Goal: Information Seeking & Learning: Learn about a topic

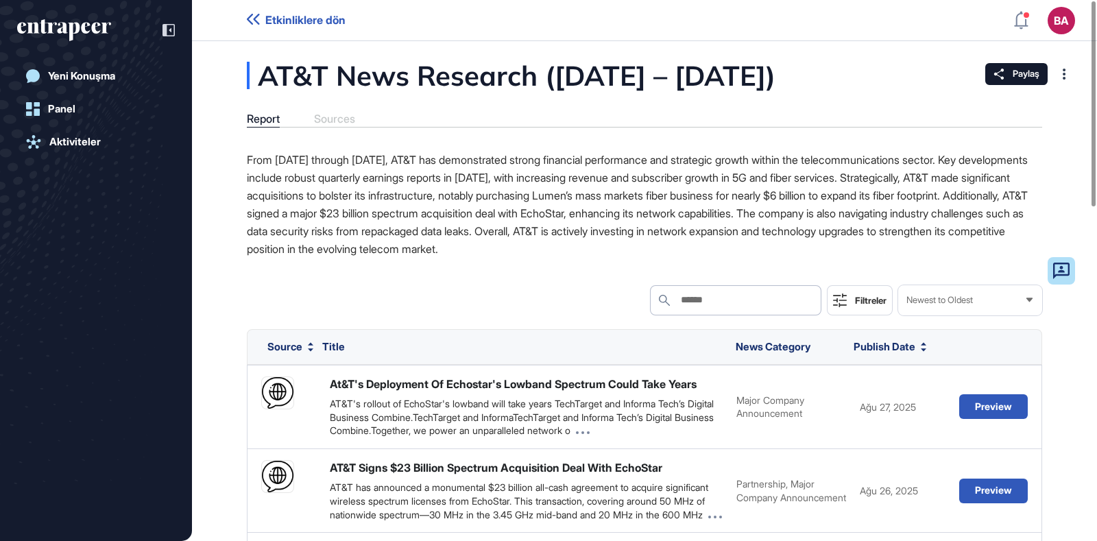
click at [81, 34] on icon "entrapeer-logo" at bounding box center [64, 30] width 94 height 22
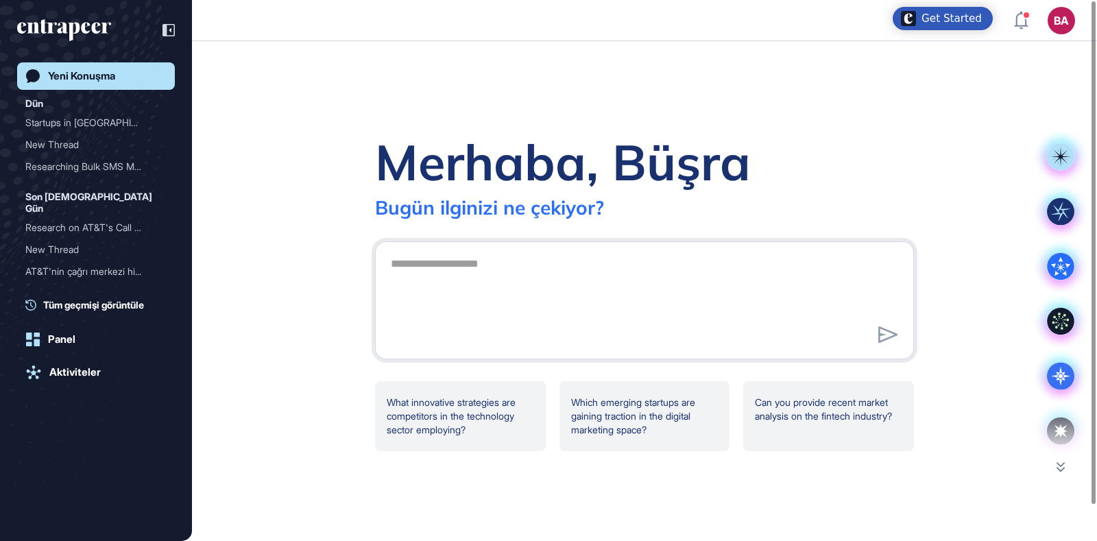
drag, startPoint x: 349, startPoint y: 328, endPoint x: 249, endPoint y: 97, distance: 252.4
click at [249, 97] on div "Merhaba, Büşra Bugün ilginizi ne çekiyor? What innovative strategies are compet…" at bounding box center [644, 291] width 905 height 500
click at [93, 298] on span "Tüm geçmişi görüntüle" at bounding box center [93, 305] width 101 height 14
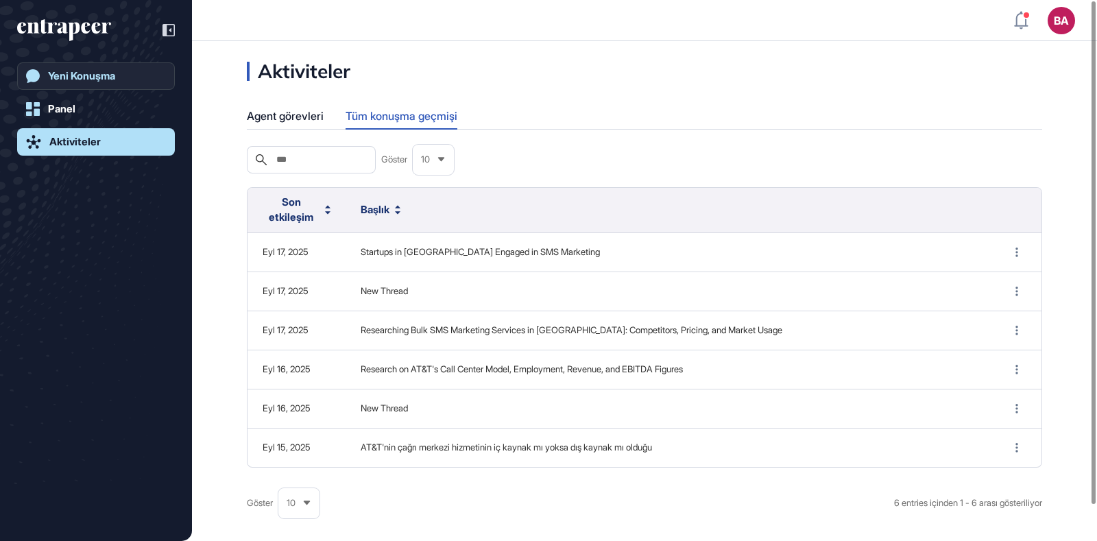
click at [104, 82] on div "Yeni Konuşma" at bounding box center [81, 76] width 67 height 12
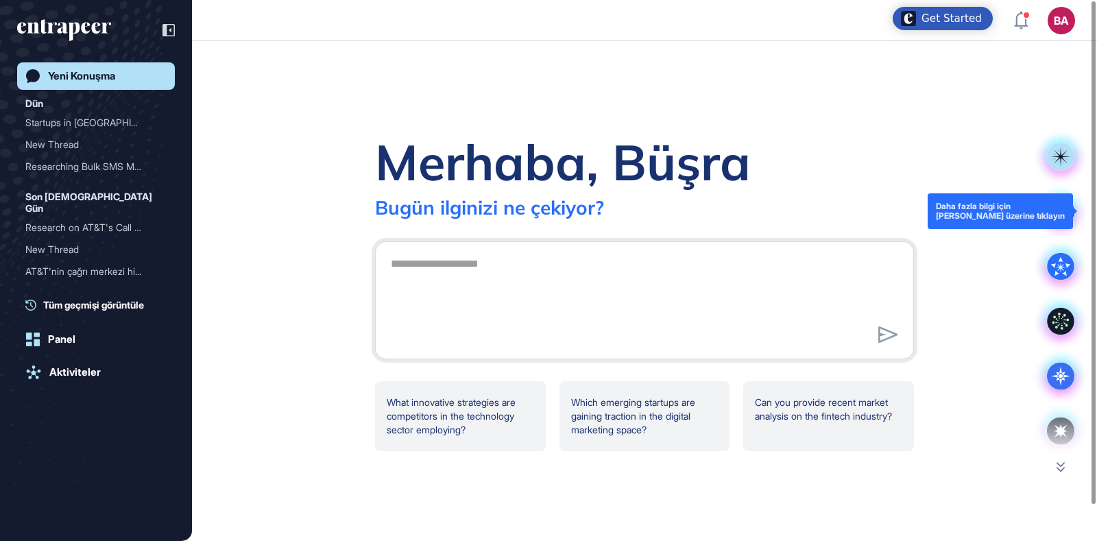
click at [1070, 215] on rect at bounding box center [1060, 210] width 27 height 27
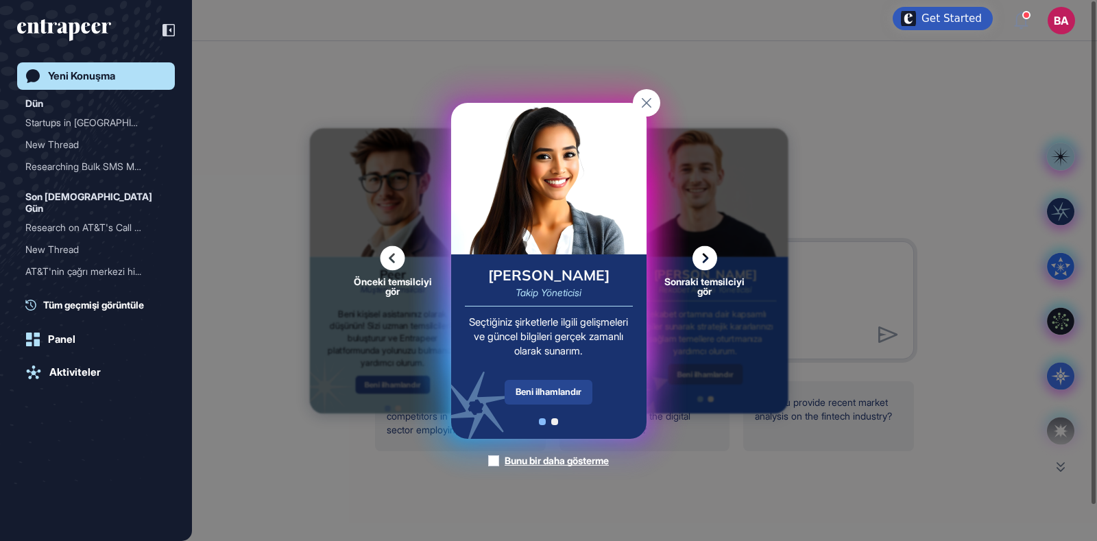
click at [555, 388] on div "Beni ilhamlandır" at bounding box center [549, 392] width 88 height 25
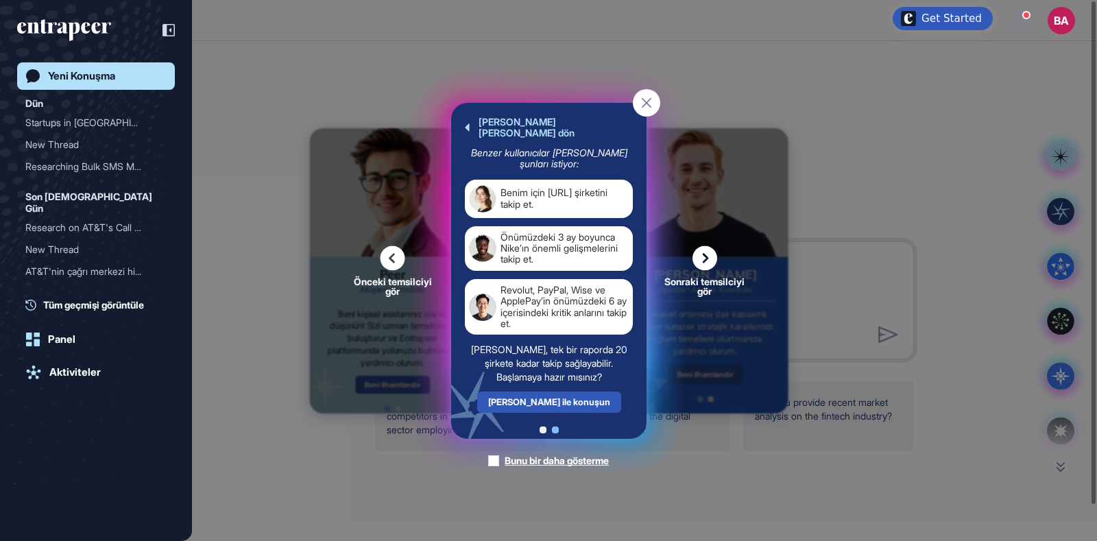
click at [555, 391] on div "Tracy ile konuşun" at bounding box center [548, 401] width 144 height 21
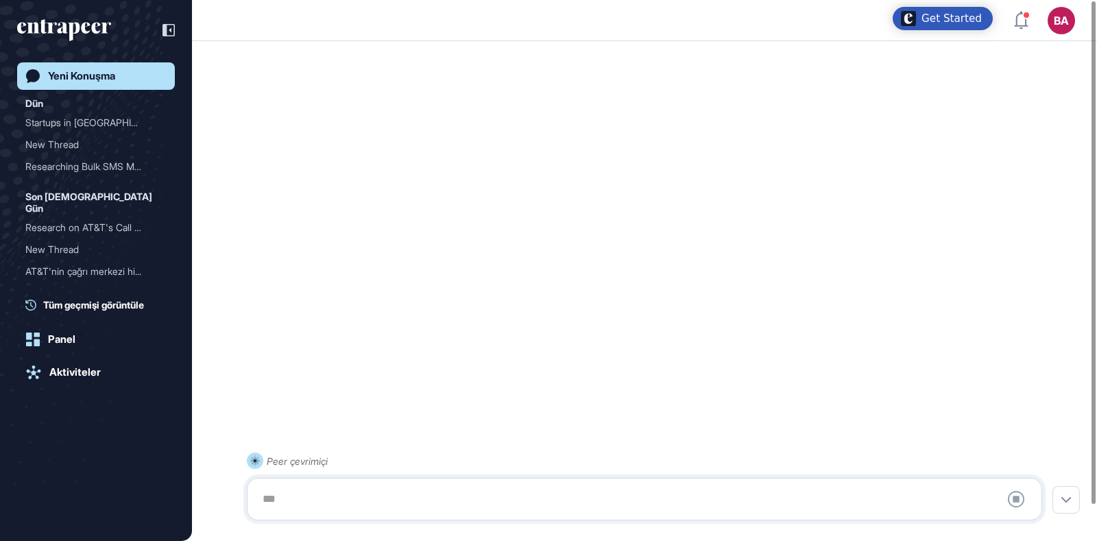
click at [52, 77] on div "Yeni Konuşma" at bounding box center [81, 76] width 67 height 12
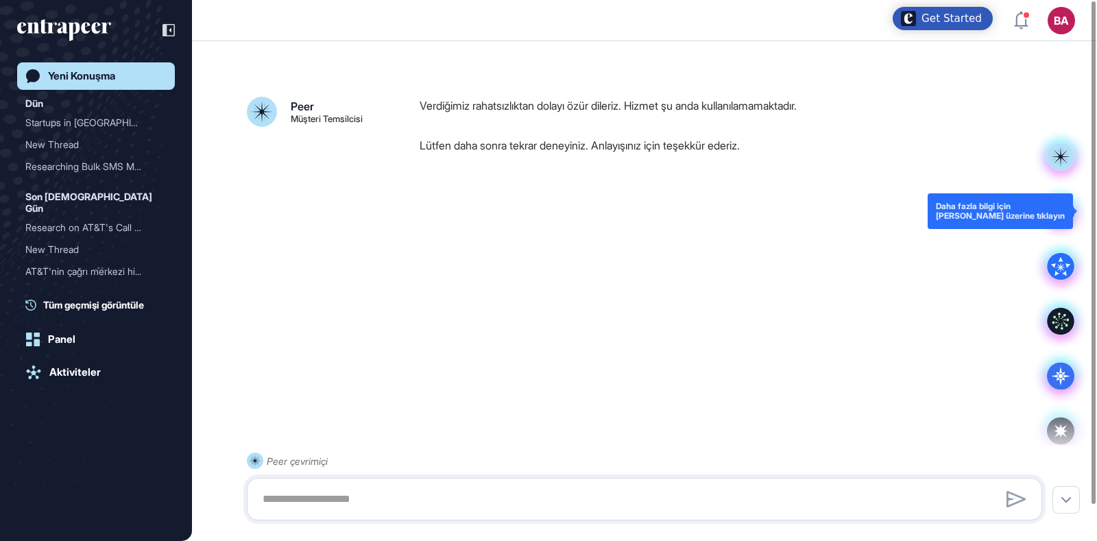
click at [1057, 216] on rect at bounding box center [1060, 210] width 27 height 27
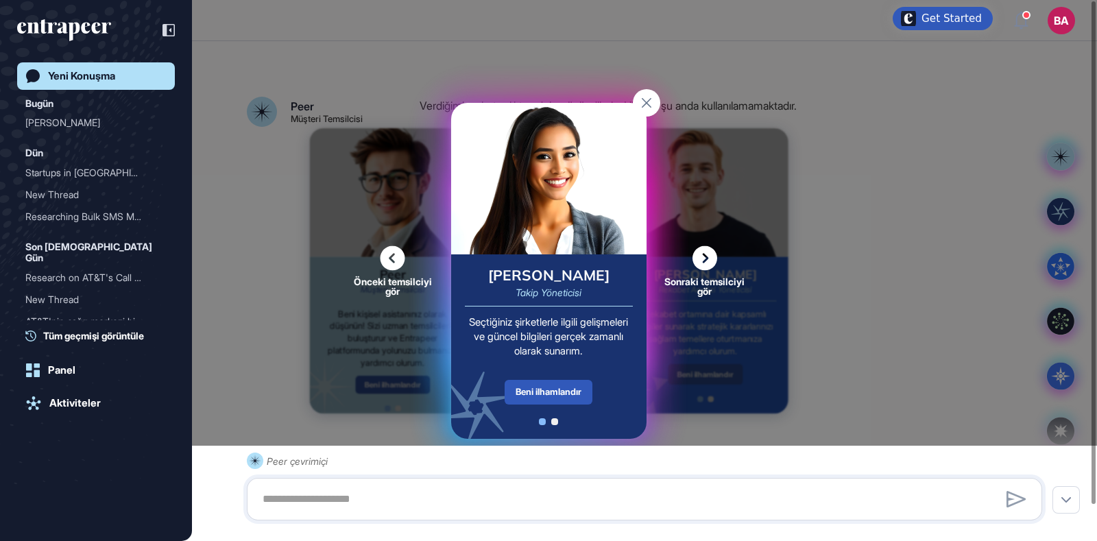
click at [710, 261] on icon at bounding box center [704, 257] width 25 height 25
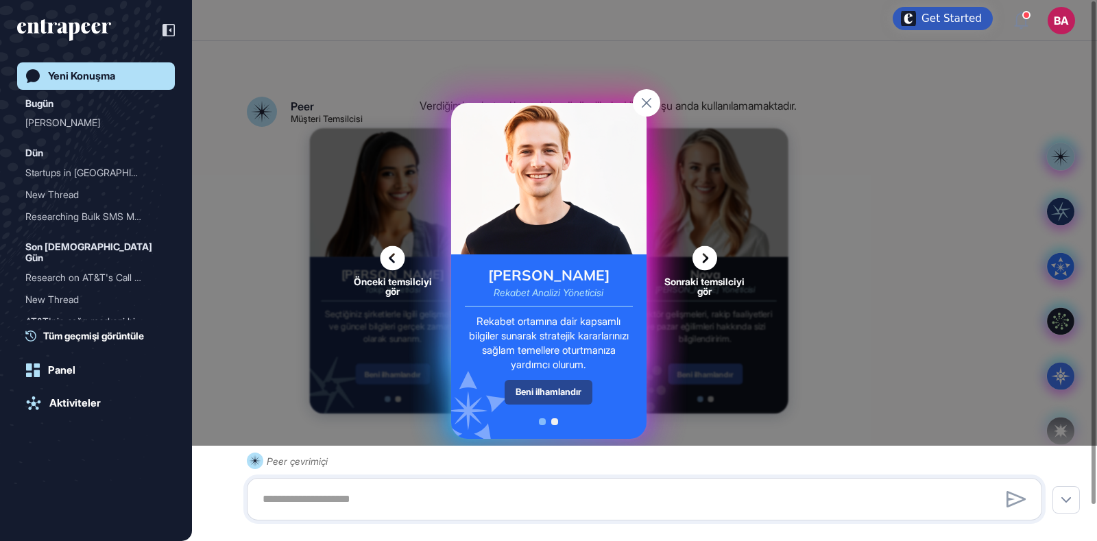
click at [559, 385] on div "Beni ilhamlandır" at bounding box center [549, 392] width 88 height 24
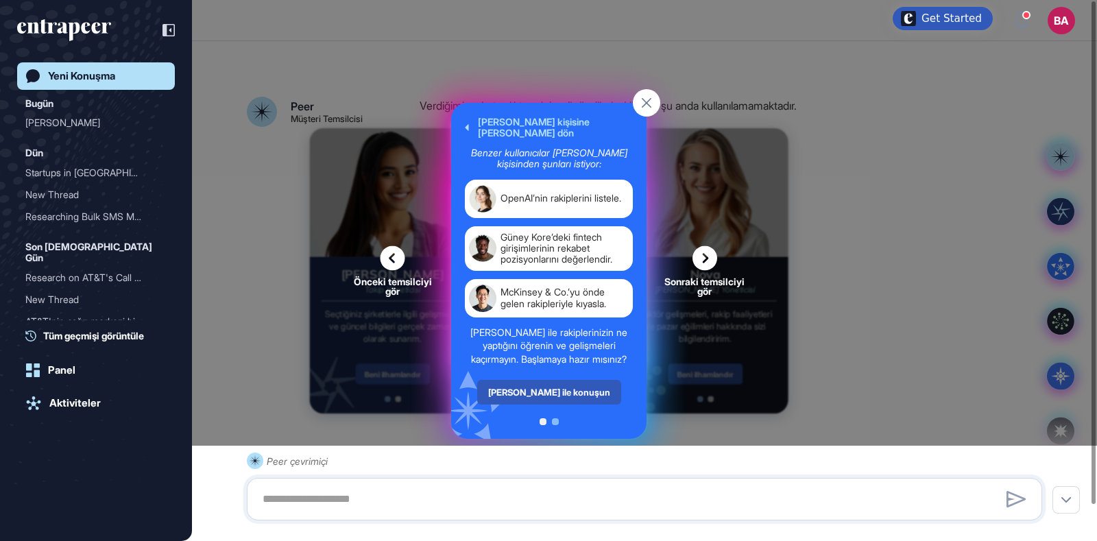
click at [705, 256] on icon at bounding box center [704, 257] width 25 height 25
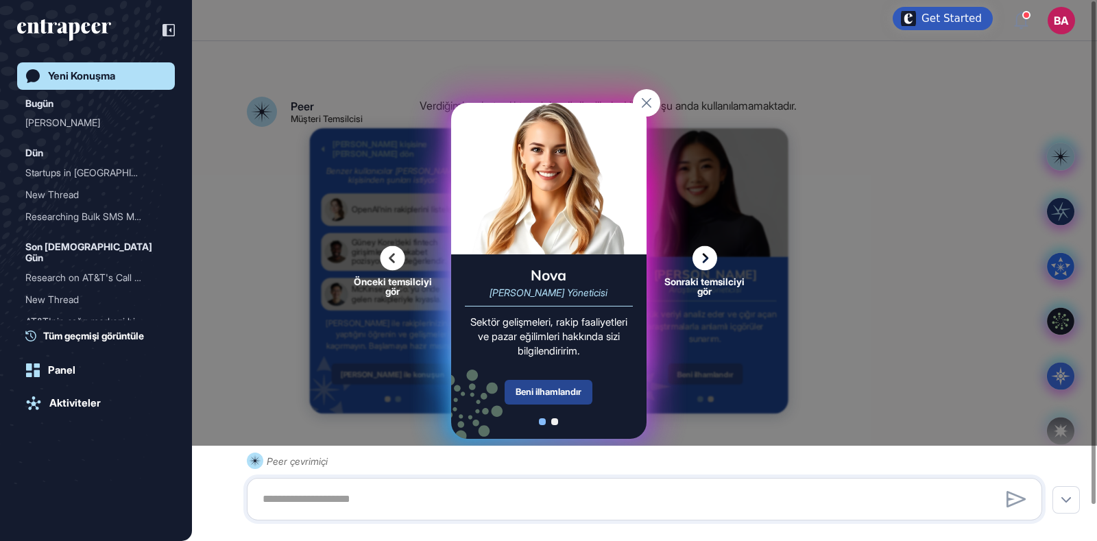
click at [561, 384] on div "Beni ilhamlandır" at bounding box center [549, 392] width 88 height 25
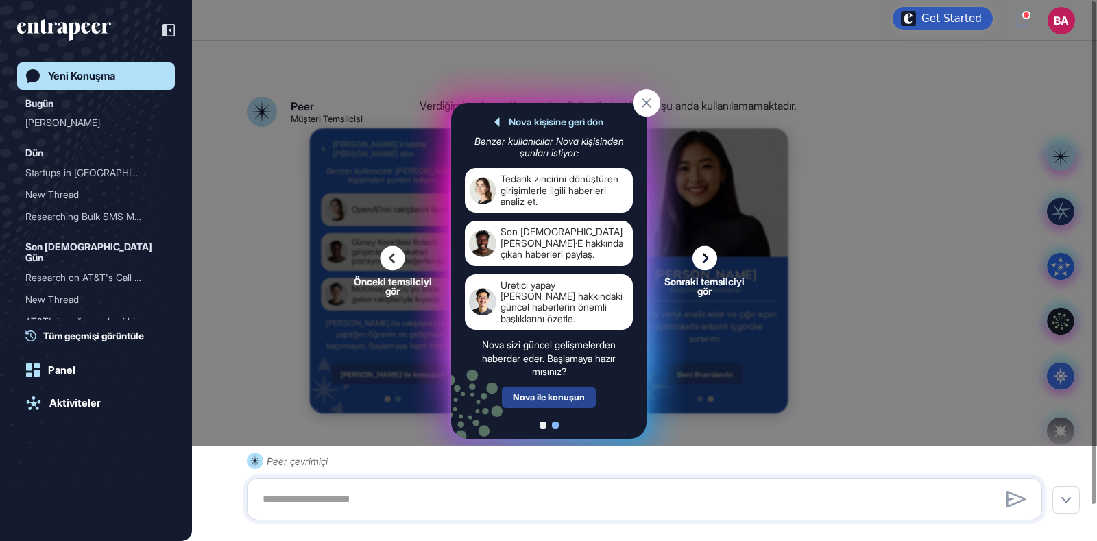
click at [556, 396] on div "Nova ile konuşun" at bounding box center [549, 397] width 94 height 21
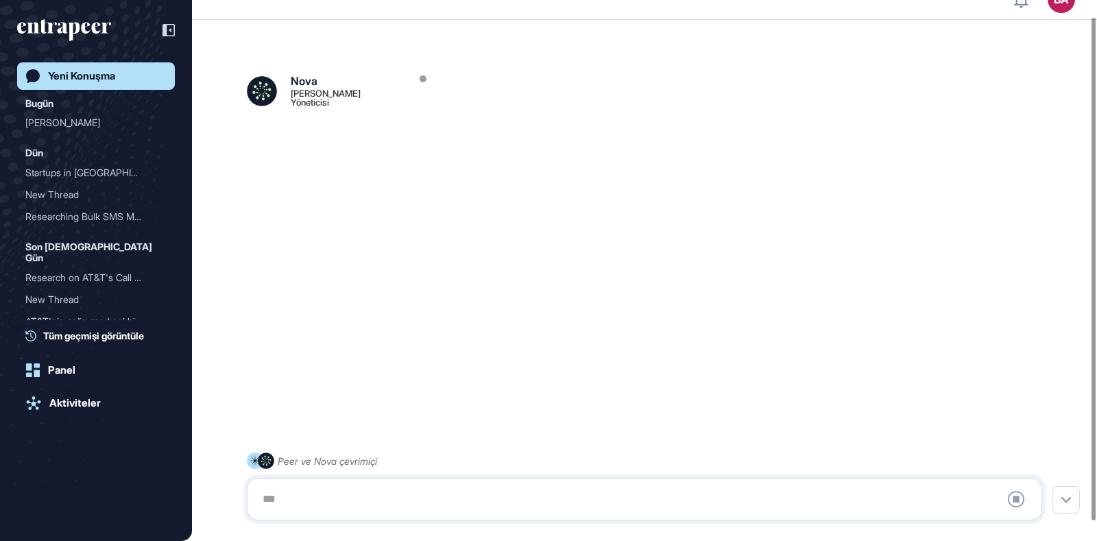
scroll to position [38, 0]
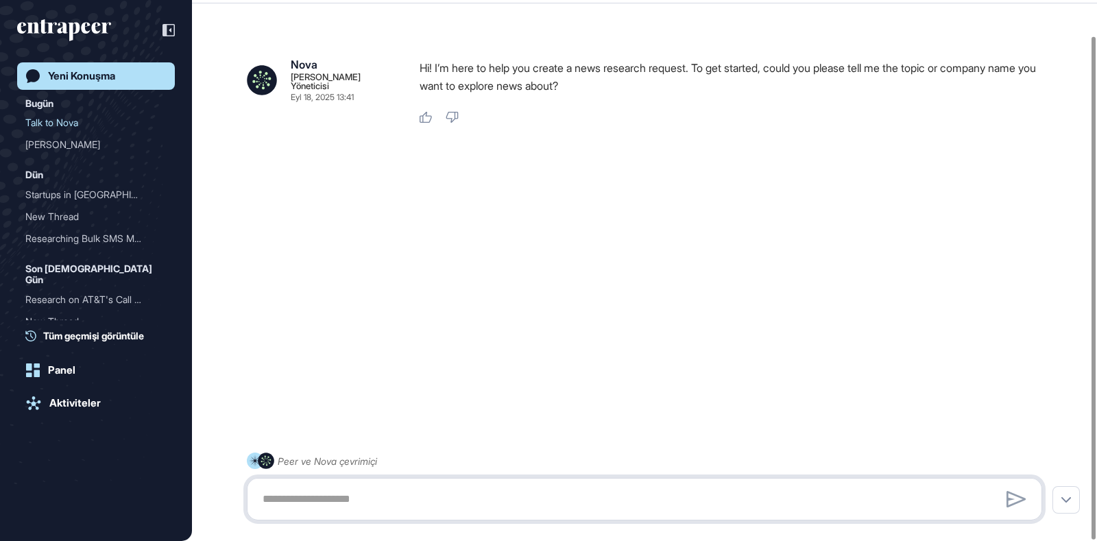
click at [305, 498] on textarea at bounding box center [644, 498] width 780 height 27
paste textarea "**********"
type textarea "**********"
click at [1012, 502] on icon at bounding box center [1016, 499] width 20 height 16
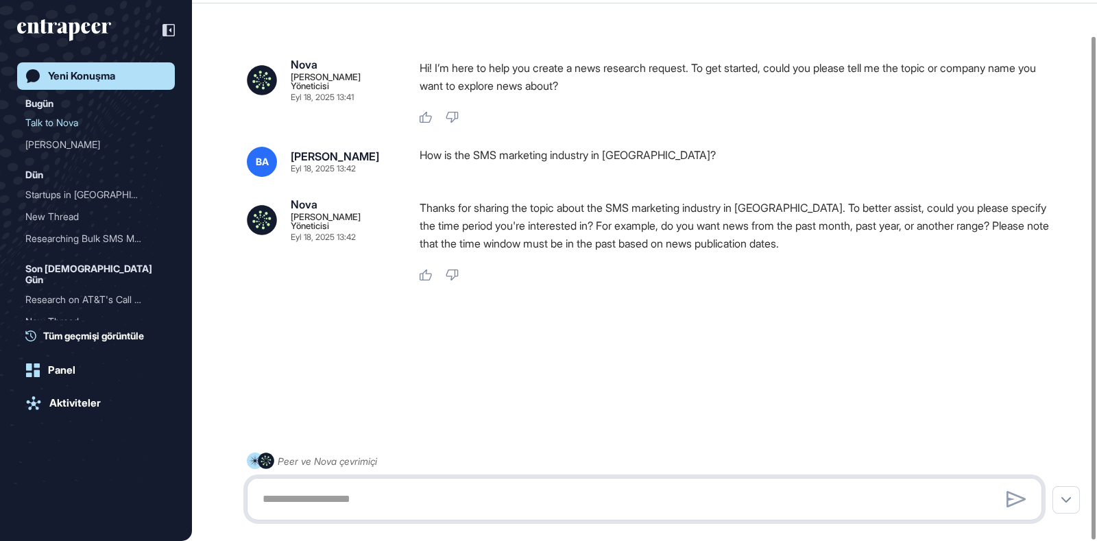
click at [479, 509] on textarea at bounding box center [644, 498] width 780 height 27
type textarea "*"
type textarea "**********"
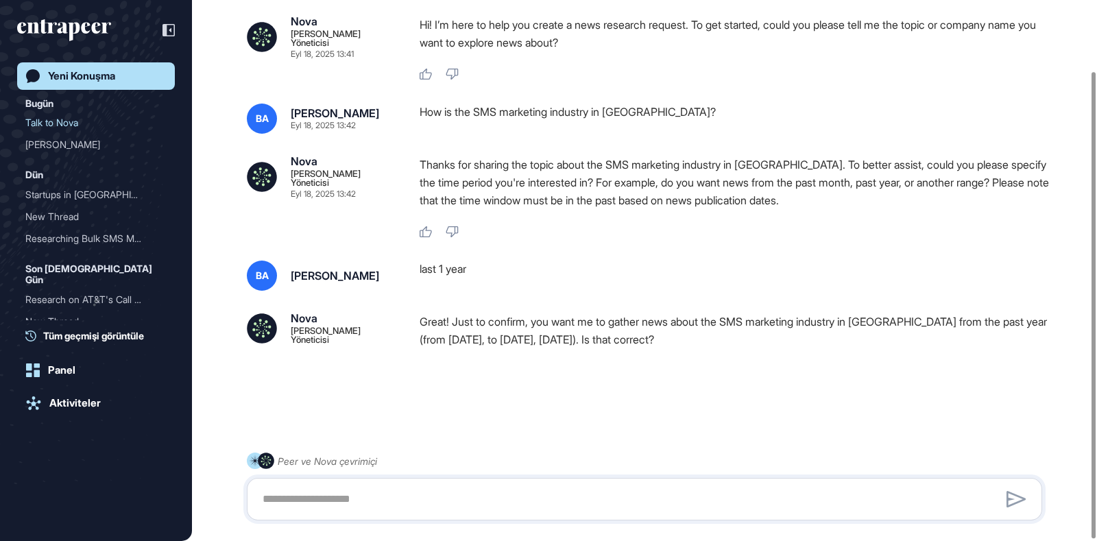
scroll to position [83, 0]
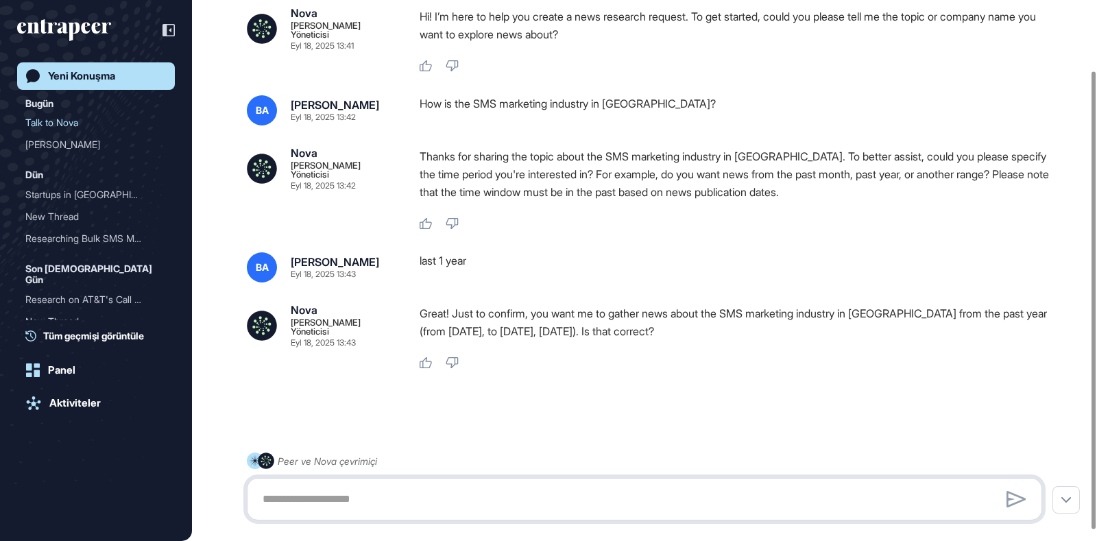
click at [462, 492] on textarea at bounding box center [644, 498] width 780 height 27
type textarea "**********"
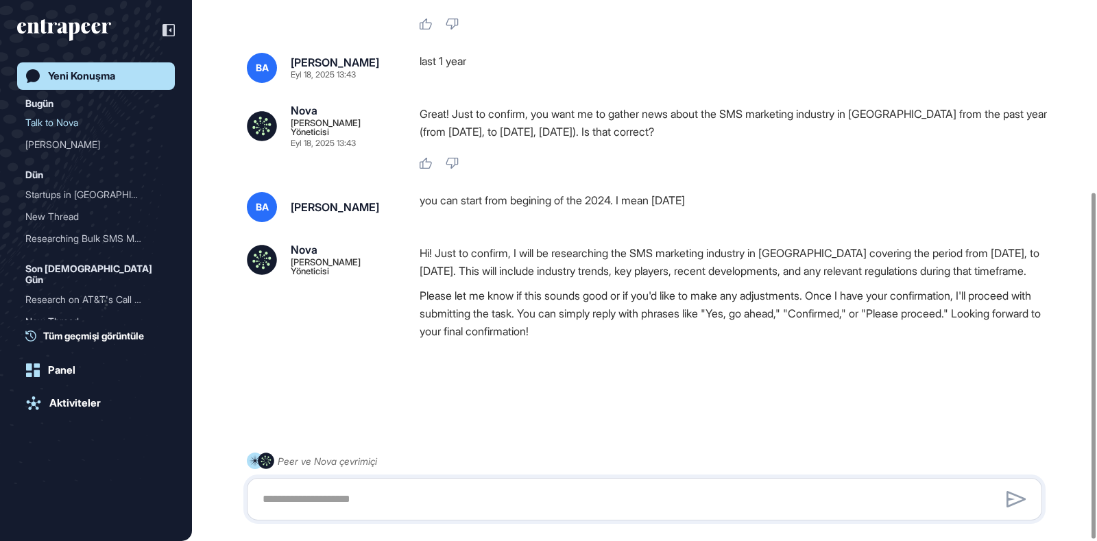
scroll to position [301, 0]
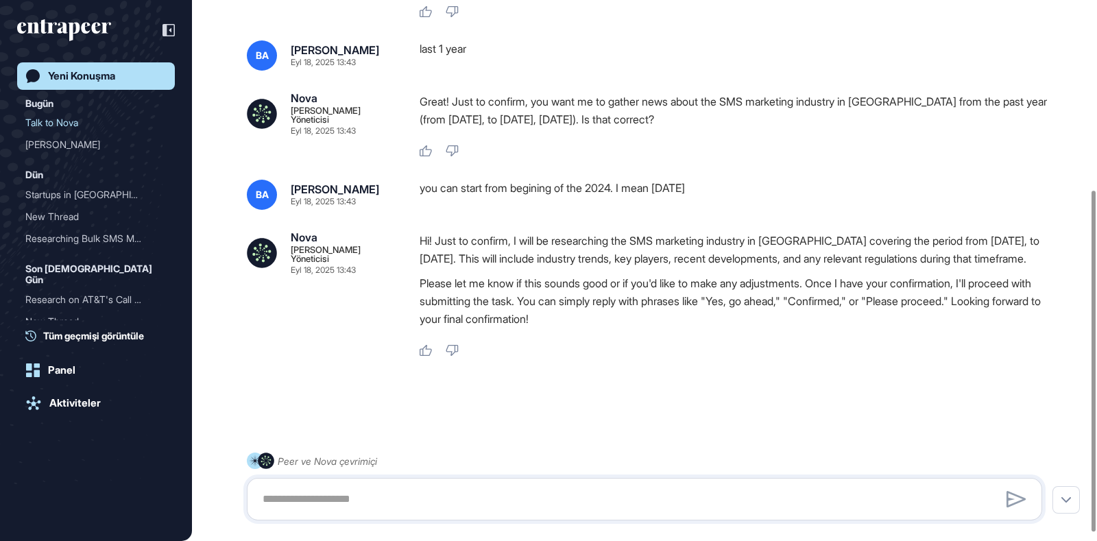
drag, startPoint x: 533, startPoint y: 269, endPoint x: 531, endPoint y: 256, distance: 13.1
click at [531, 256] on p "Hi! Just to confirm, I will be researching the SMS marketing industry in Türkiy…" at bounding box center [736, 250] width 633 height 36
copy p "This will include industry trends, key players, recent developments, and any re…"
click at [662, 351] on div "Hi! Just to confirm, I will be researching the SMS marketing industry in Türkiy…" at bounding box center [736, 294] width 633 height 125
drag, startPoint x: 754, startPoint y: 311, endPoint x: 823, endPoint y: 313, distance: 69.3
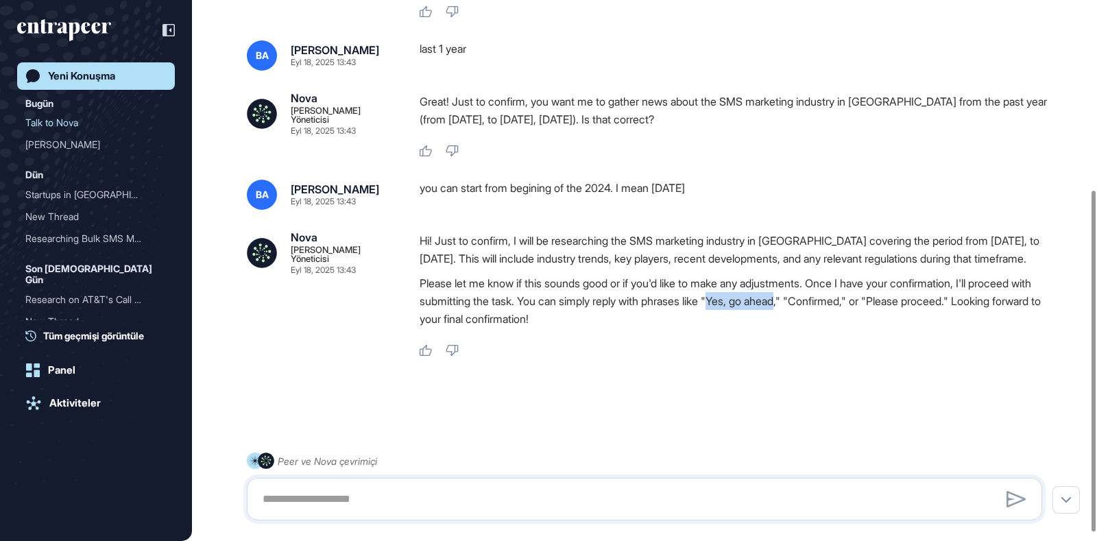
click at [823, 313] on p "Please let me know if this sounds good or if you'd like to make any adjustments…" at bounding box center [736, 300] width 633 height 53
copy p "Yes, go ahead"
click at [378, 498] on textarea at bounding box center [644, 498] width 780 height 27
paste textarea "**********"
type textarea "**********"
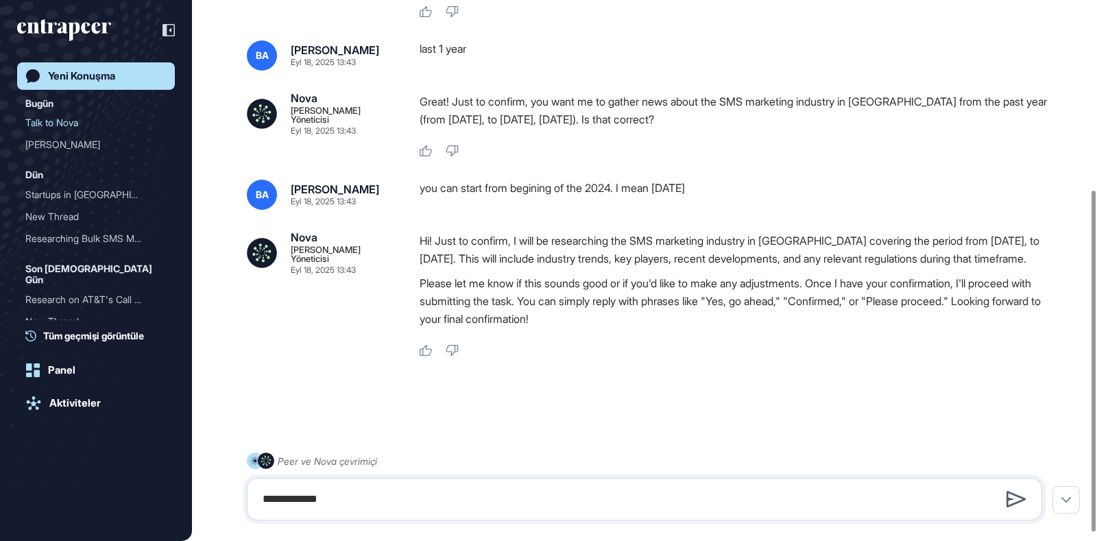
click at [1009, 498] on icon at bounding box center [1015, 499] width 19 height 16
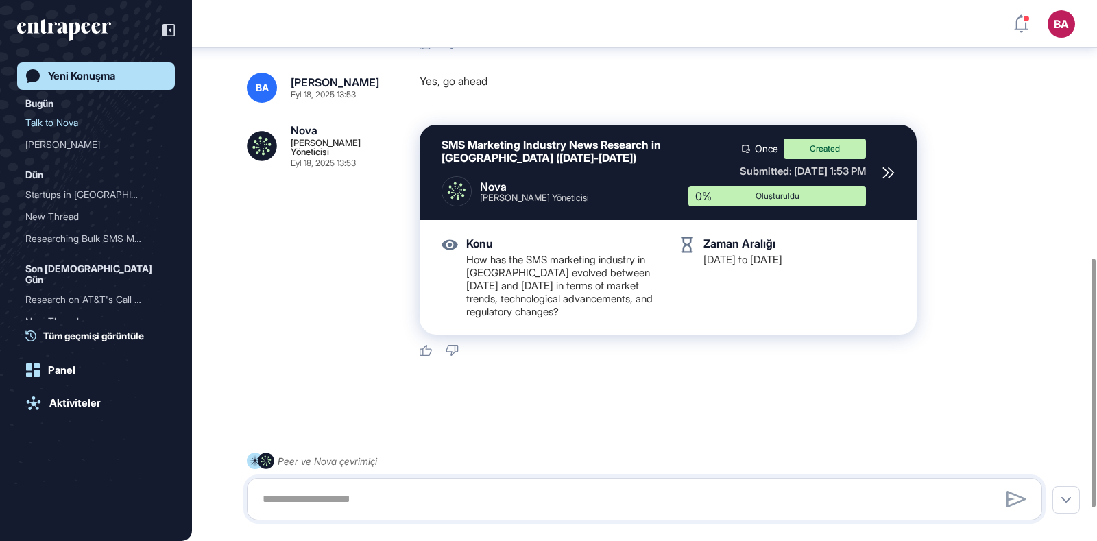
scroll to position [633, 0]
click at [85, 75] on div "Yeni Konuşma" at bounding box center [81, 76] width 67 height 12
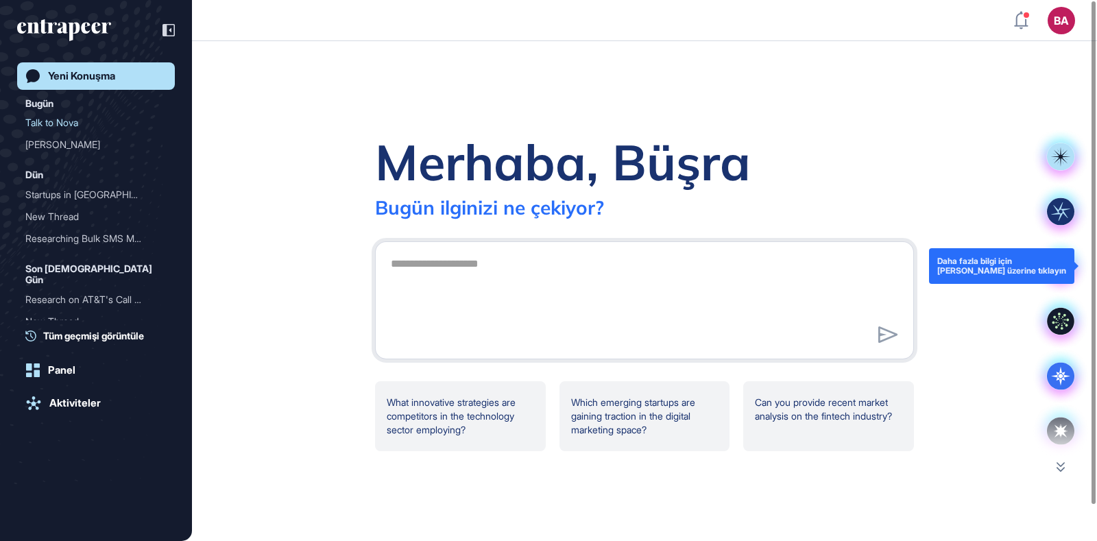
click at [1063, 274] on icon at bounding box center [1060, 265] width 27 height 27
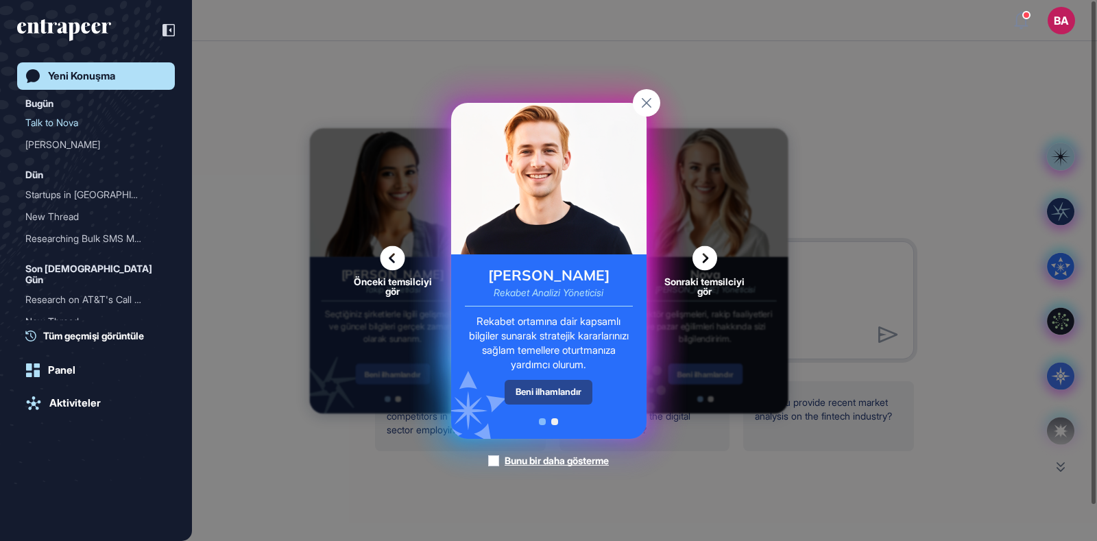
click at [562, 392] on div "Beni ilhamlandır" at bounding box center [549, 392] width 88 height 24
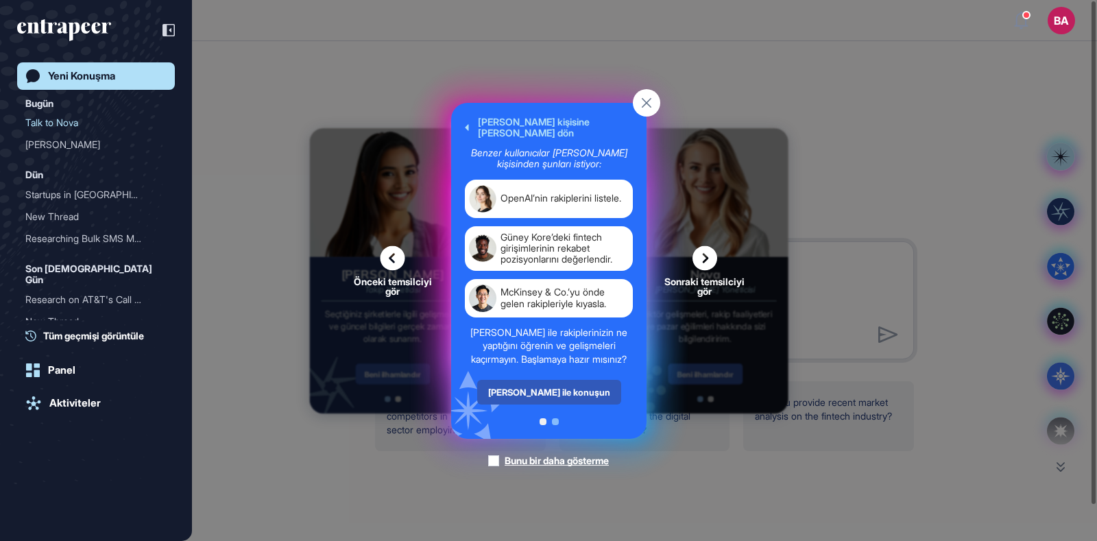
click at [699, 256] on icon at bounding box center [704, 257] width 25 height 25
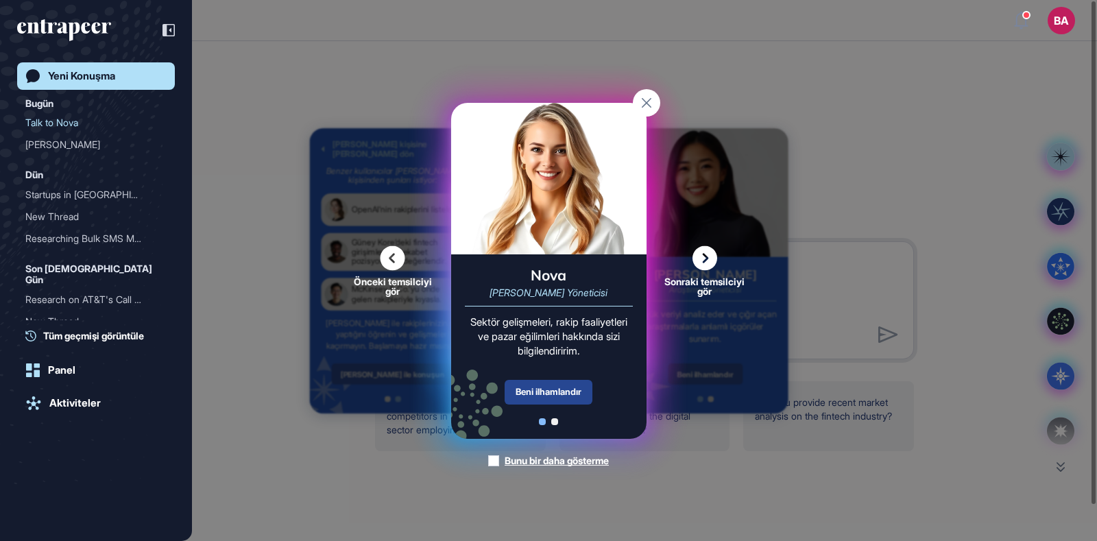
click at [575, 392] on div "Beni ilhamlandır" at bounding box center [549, 392] width 88 height 25
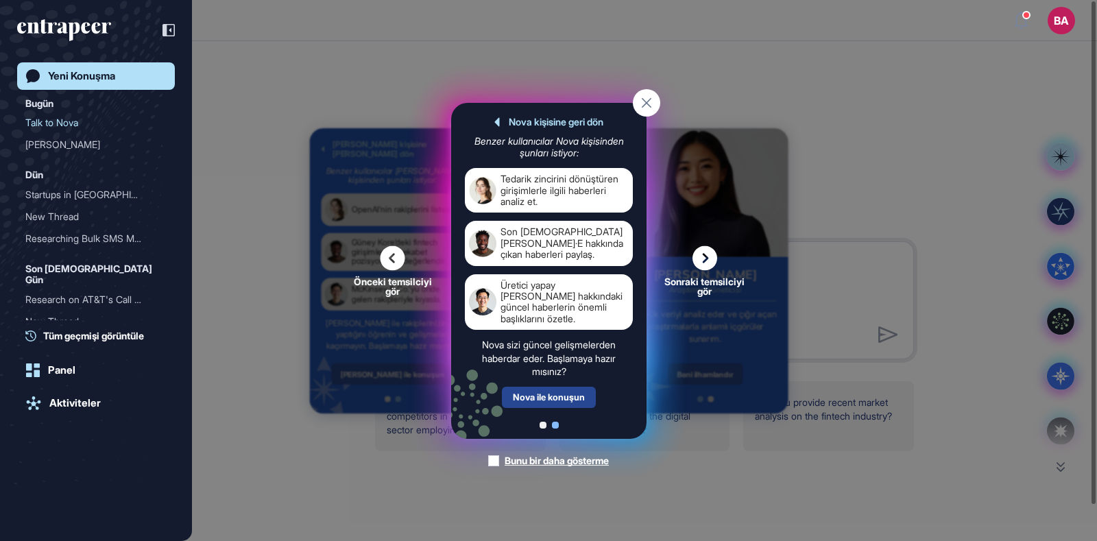
click at [559, 391] on div "Nova ile konuşun" at bounding box center [549, 397] width 94 height 21
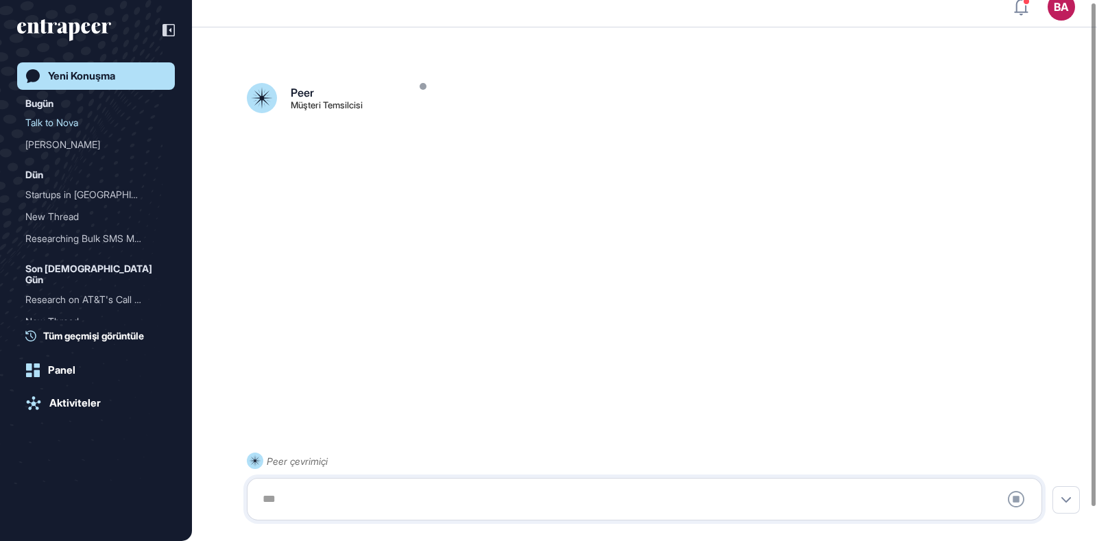
scroll to position [37, 0]
click at [128, 75] on link "Yeni Konuşma" at bounding box center [96, 75] width 158 height 27
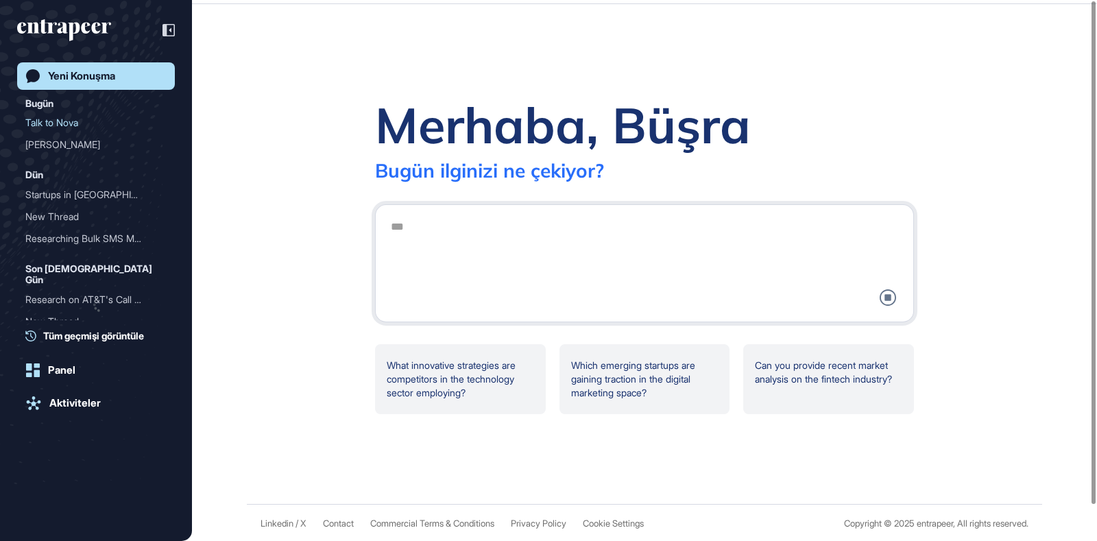
scroll to position [0, 0]
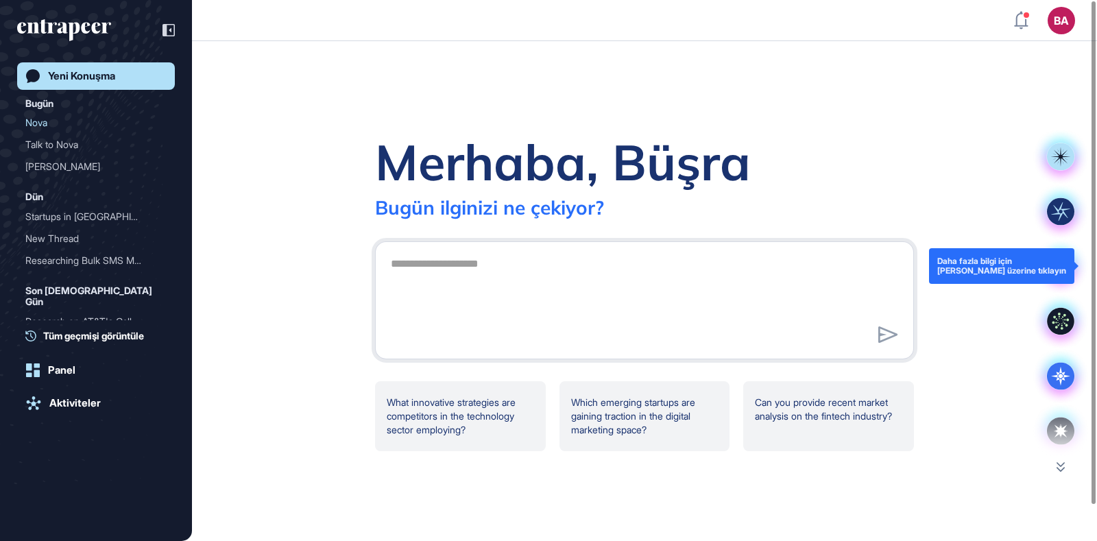
click at [1063, 267] on icon at bounding box center [1060, 265] width 27 height 27
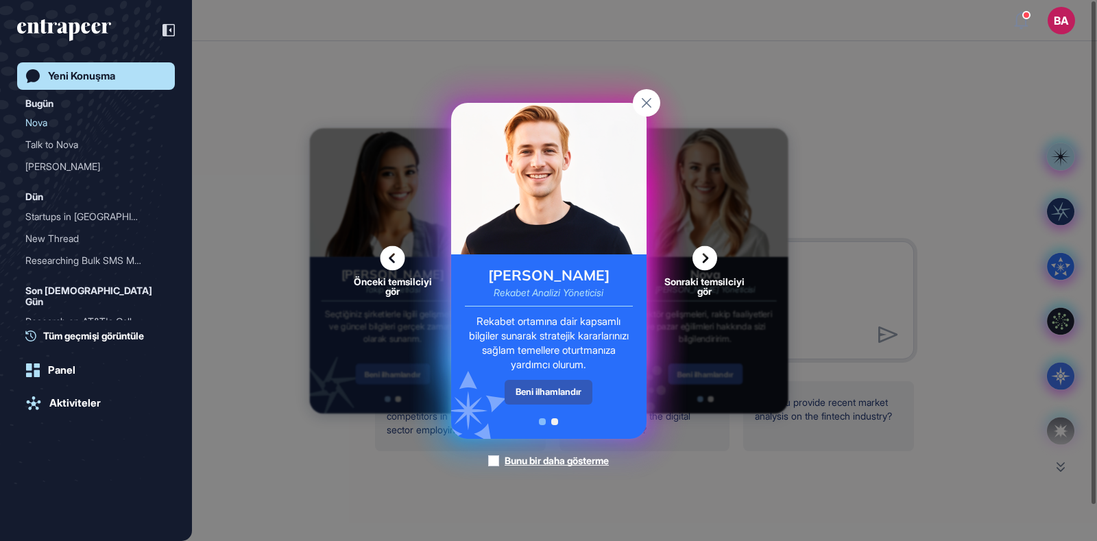
click at [709, 262] on icon at bounding box center [704, 257] width 25 height 25
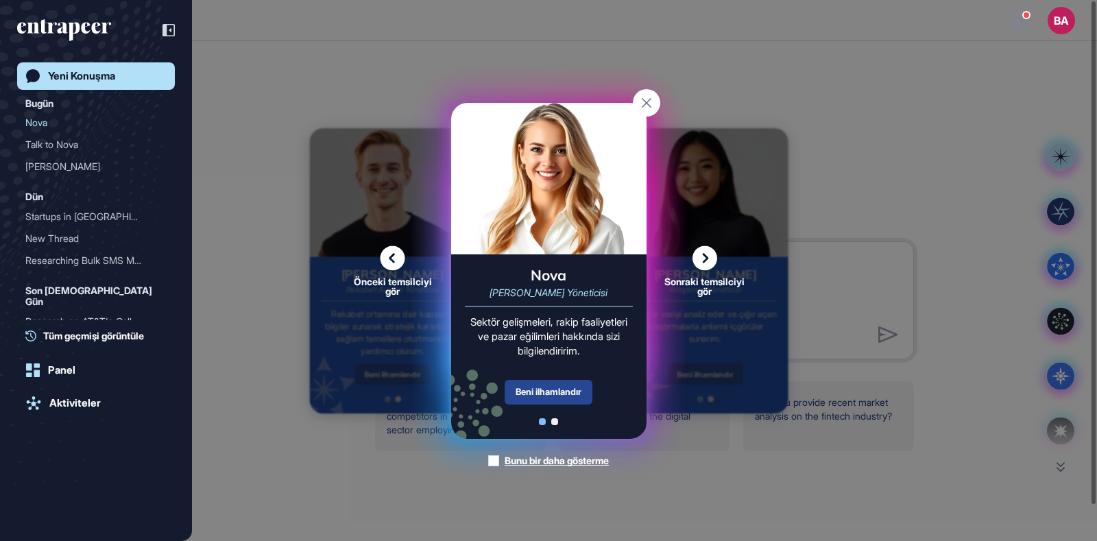
click at [537, 398] on div "Beni ilhamlandır" at bounding box center [549, 392] width 88 height 25
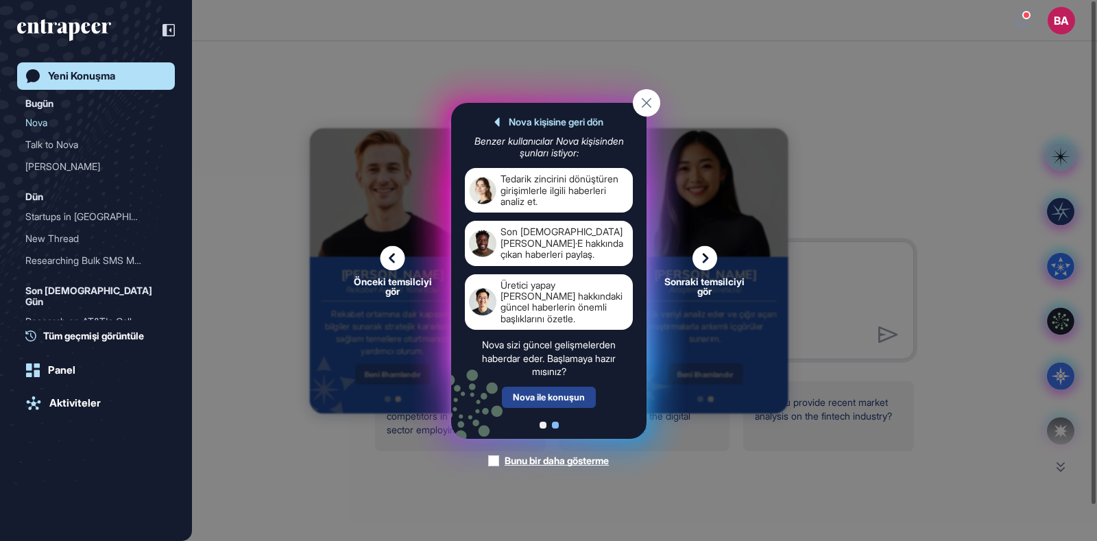
click at [542, 401] on div "Nova ile konuşun" at bounding box center [549, 397] width 94 height 21
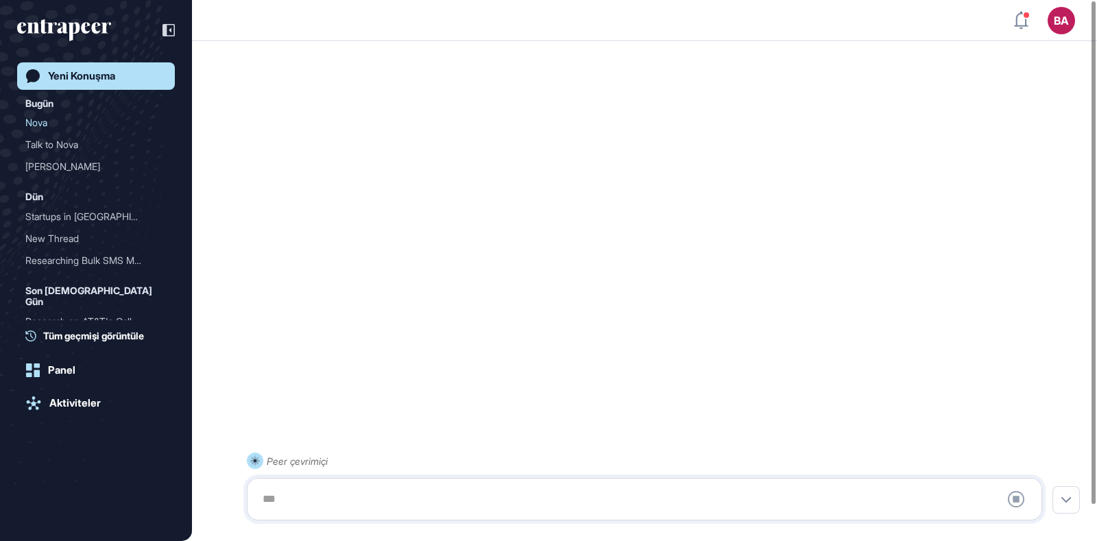
click at [124, 80] on link "Yeni Konuşma" at bounding box center [96, 75] width 158 height 27
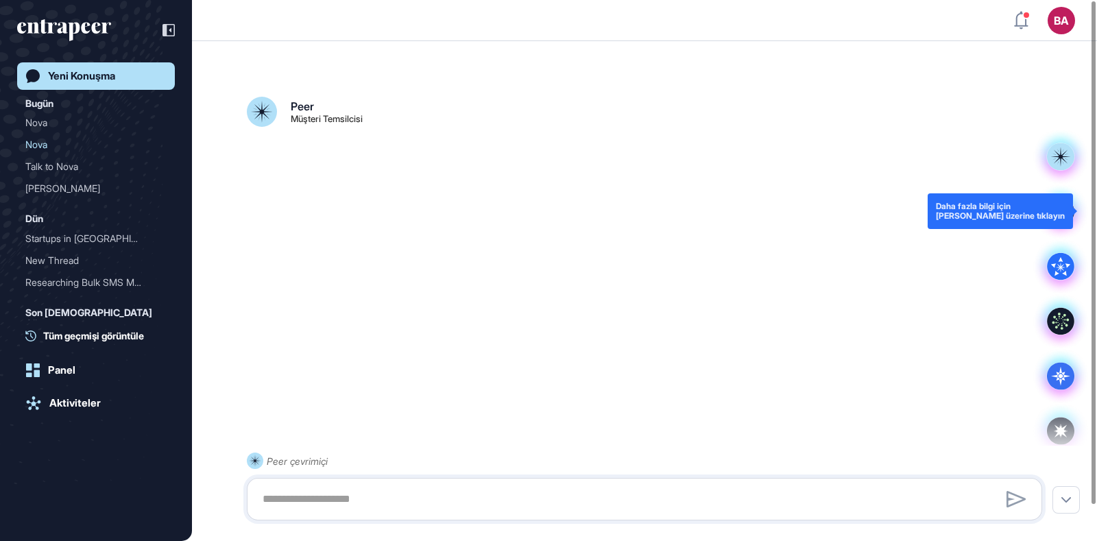
click at [1061, 215] on icon at bounding box center [1060, 211] width 19 height 19
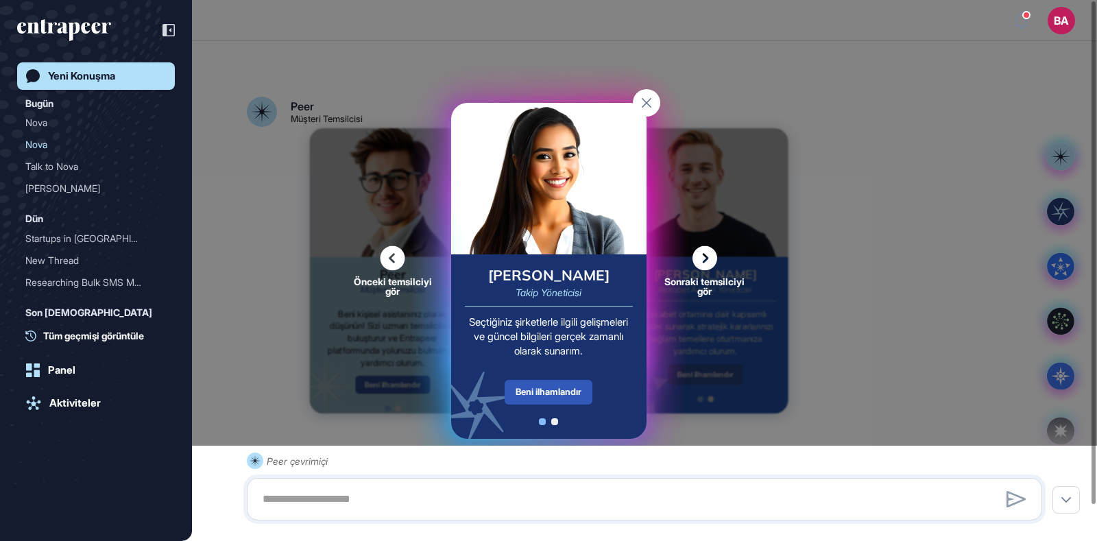
click at [792, 124] on div "Önceki temsilciyi gör Sonraki temsilciyi gör Peer Müşteri Temsilcisi Beni kişis…" at bounding box center [548, 270] width 1097 height 541
click at [646, 105] on rect at bounding box center [646, 102] width 27 height 27
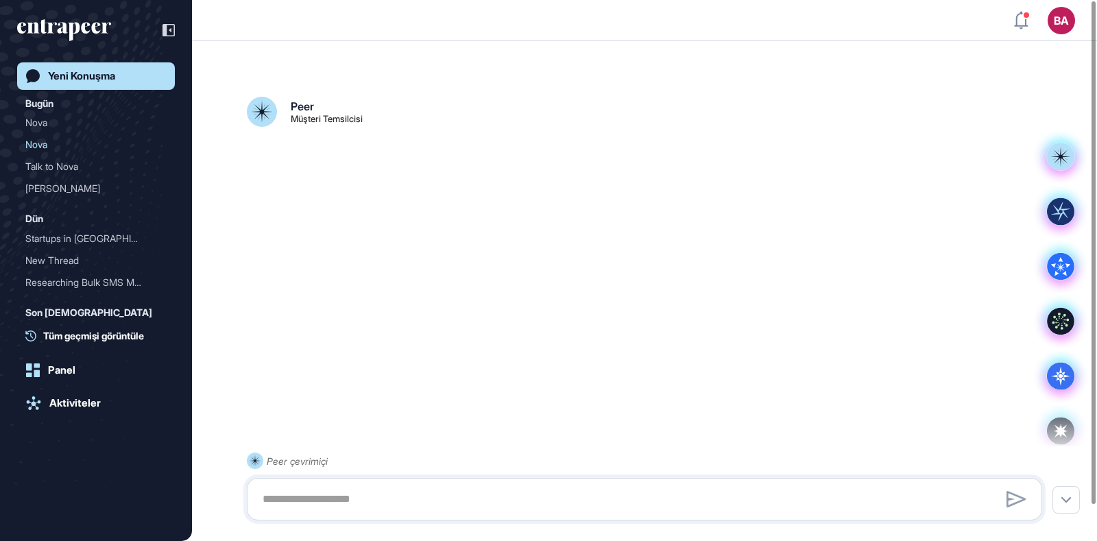
click at [76, 34] on icon "entrapeer-logo" at bounding box center [64, 30] width 94 height 22
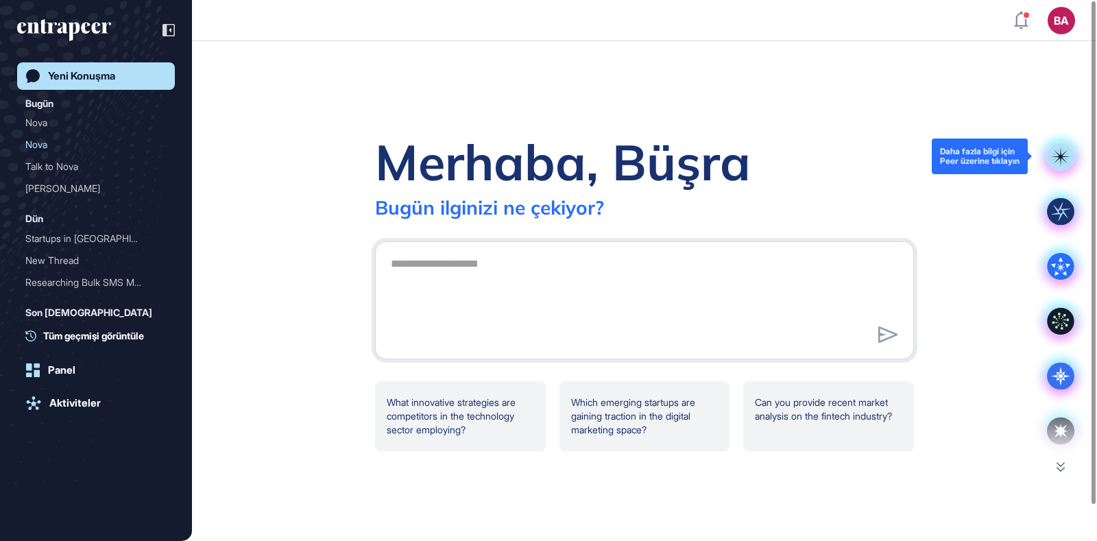
click at [1063, 167] on rect at bounding box center [1060, 156] width 27 height 27
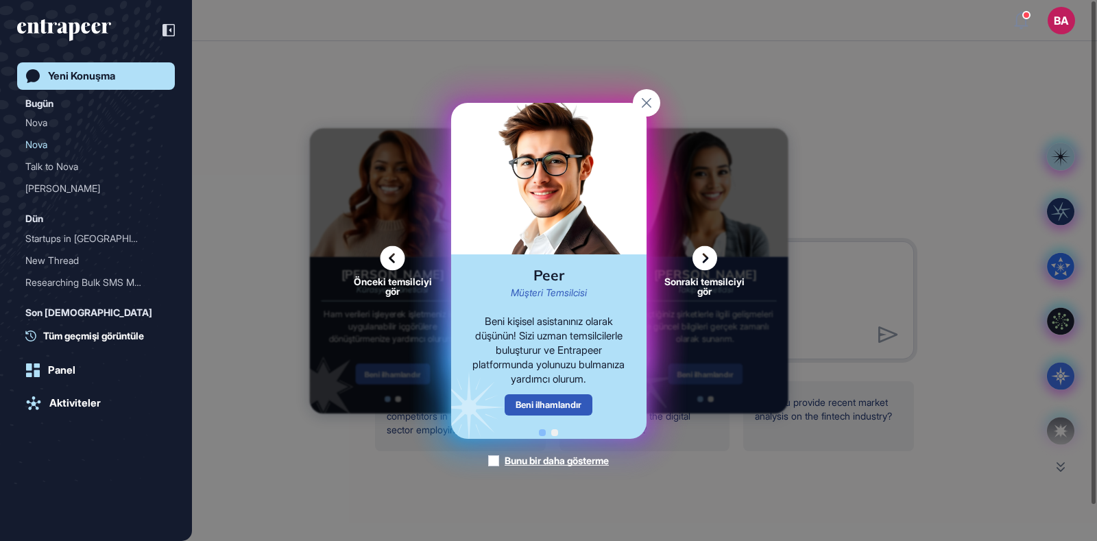
click at [701, 261] on icon at bounding box center [704, 257] width 25 height 25
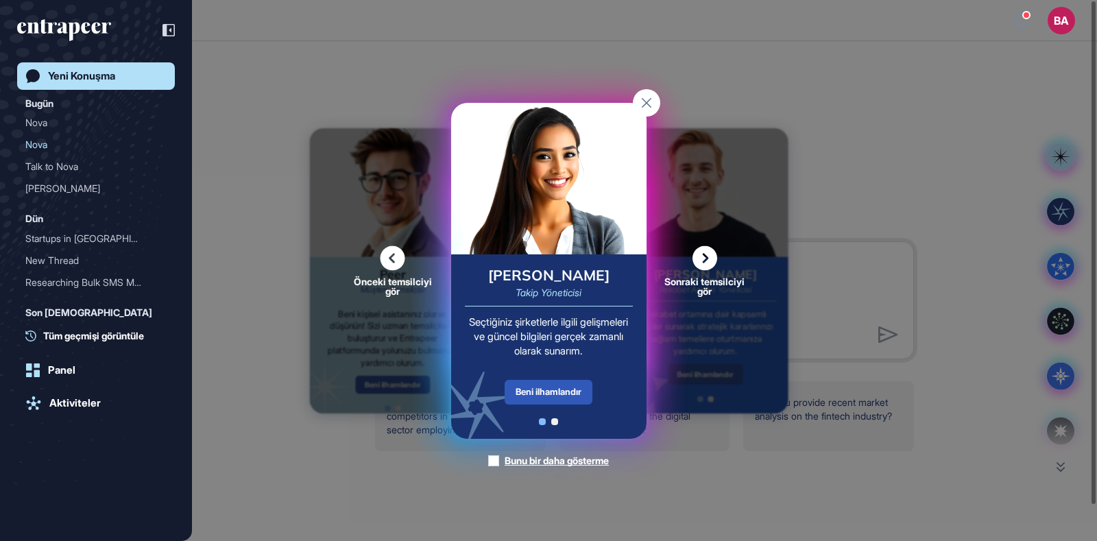
click at [548, 391] on div "Beni ilhamlandır" at bounding box center [549, 392] width 88 height 25
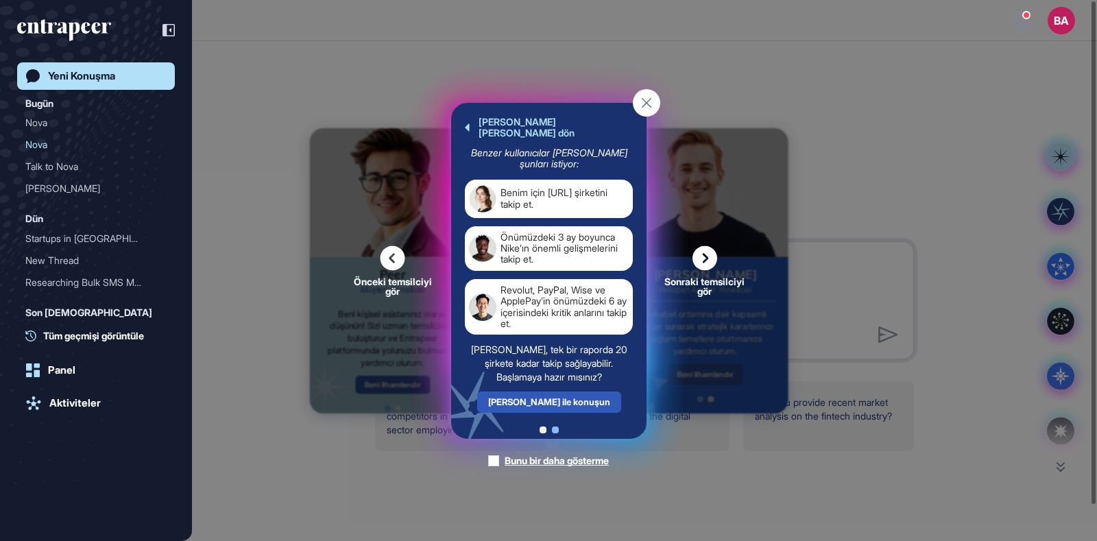
click at [712, 261] on icon at bounding box center [704, 257] width 25 height 25
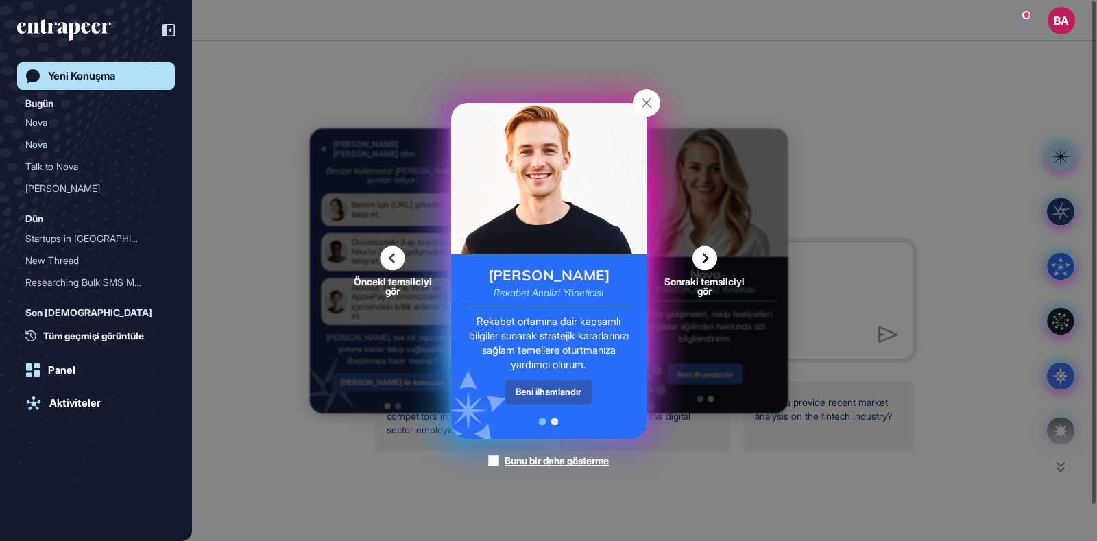
click at [704, 267] on icon at bounding box center [704, 257] width 25 height 25
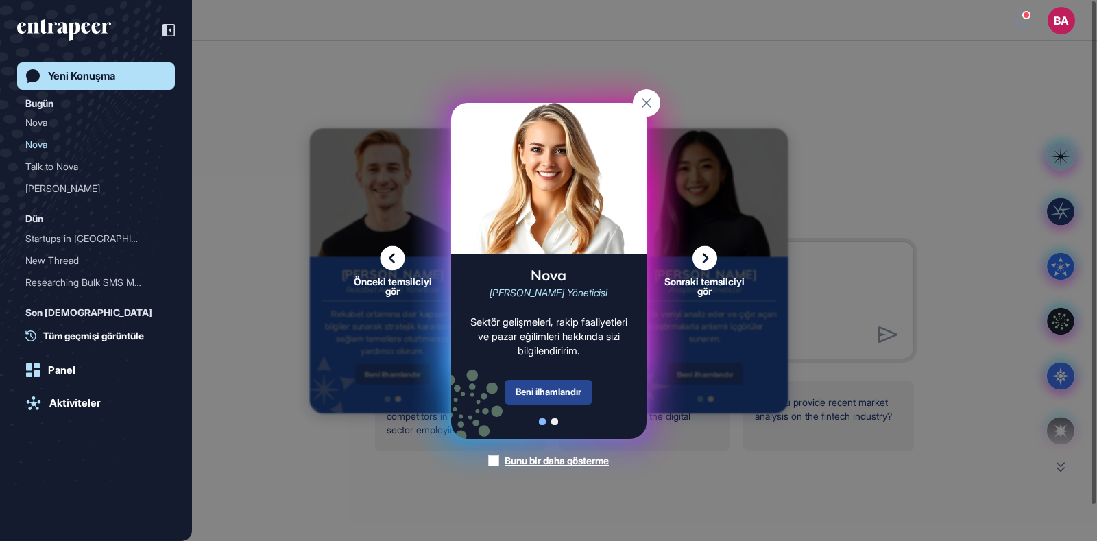
click at [530, 394] on div "Beni ilhamlandır" at bounding box center [549, 392] width 88 height 25
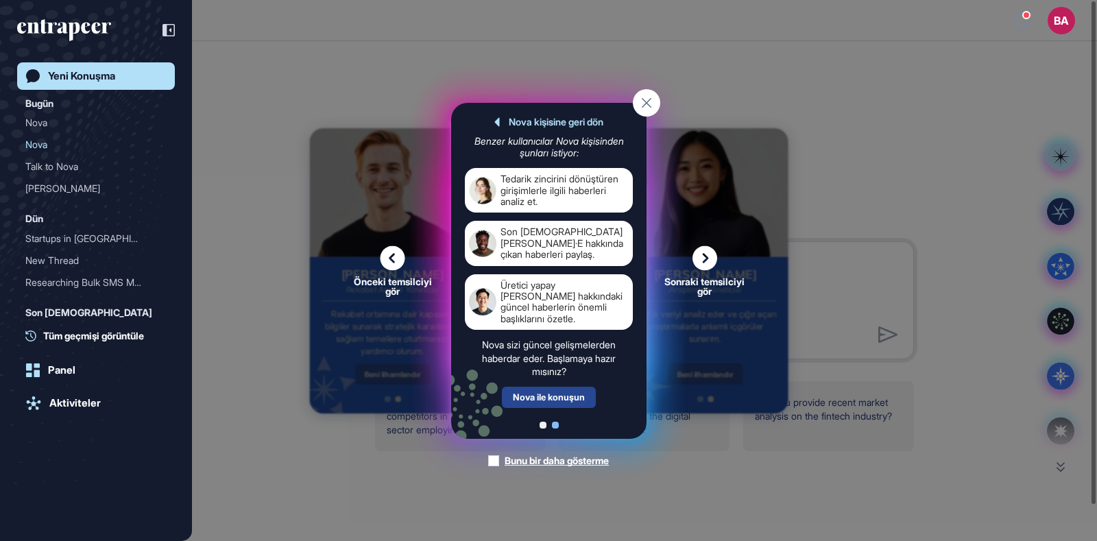
click at [538, 392] on div "Nova ile konuşun" at bounding box center [549, 397] width 94 height 21
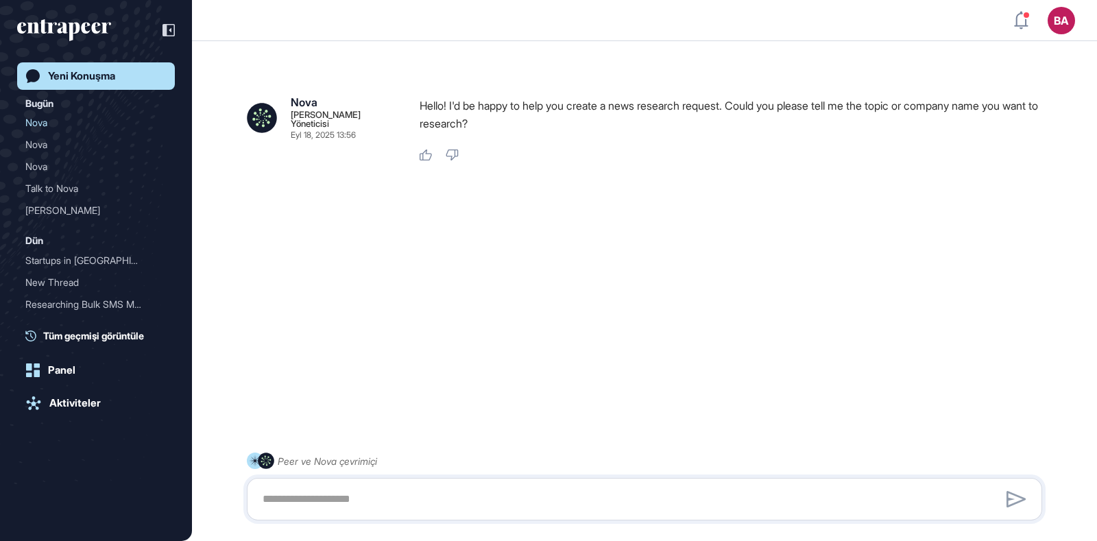
scroll to position [38, 0]
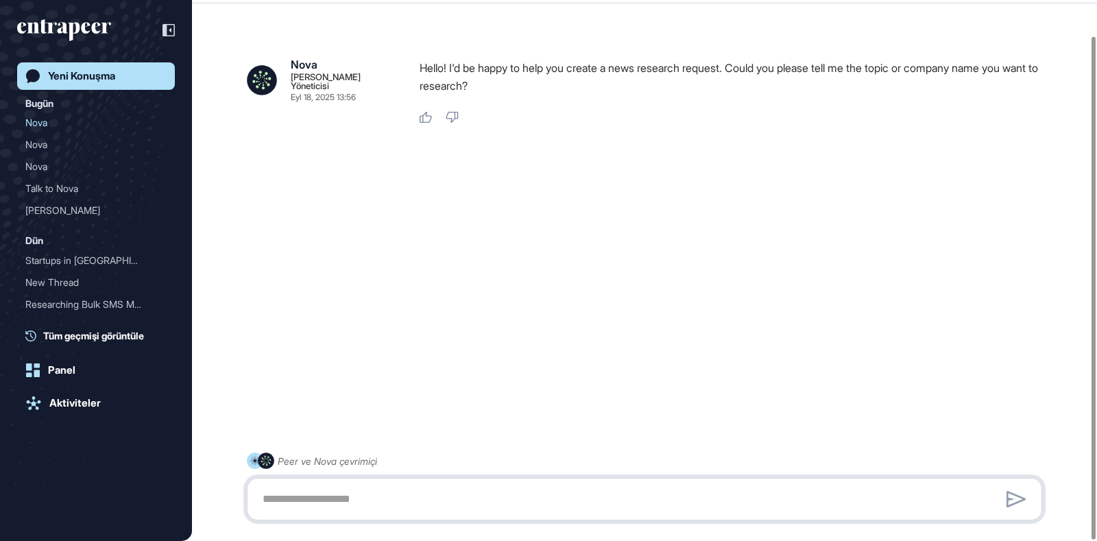
click at [348, 493] on textarea at bounding box center [644, 498] width 780 height 27
paste textarea "**********"
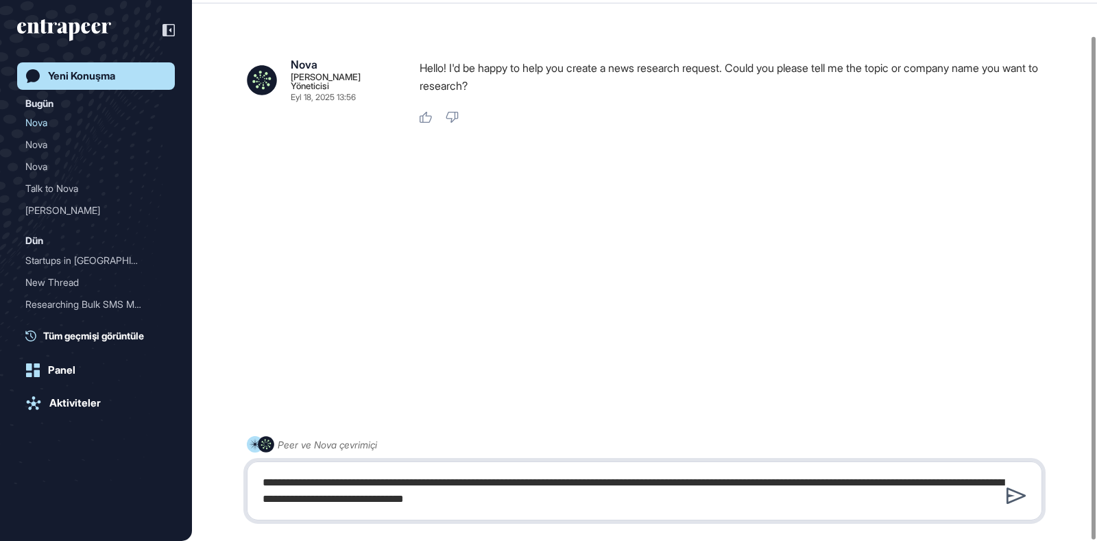
type textarea "**********"
click at [1011, 497] on icon at bounding box center [1016, 495] width 20 height 16
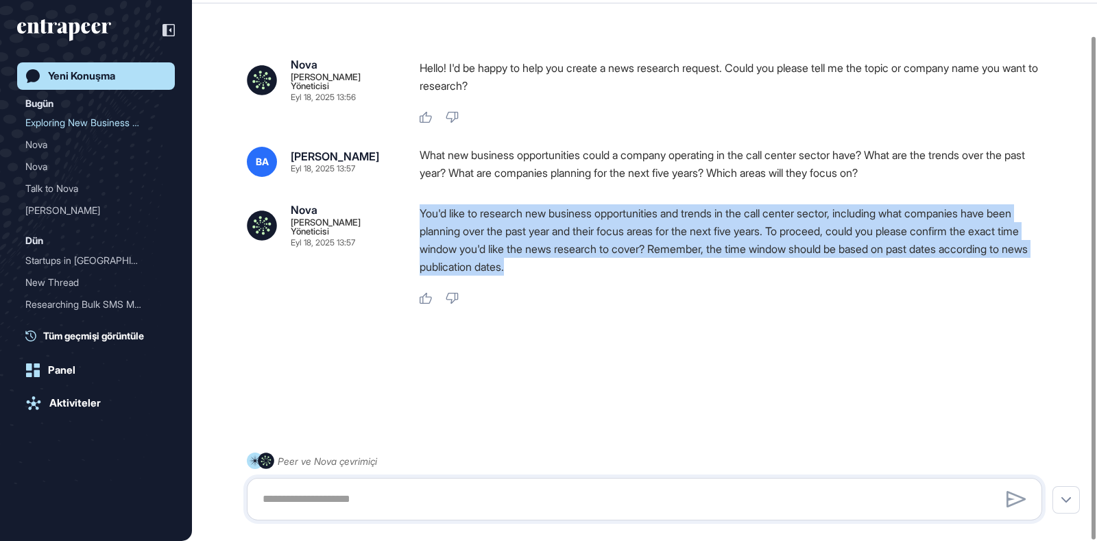
drag, startPoint x: 555, startPoint y: 267, endPoint x: 417, endPoint y: 211, distance: 148.8
click at [417, 211] on div "Nova Haber Yöneticisi Eyl 18, 2025 13:57 You'd like to research new business op…" at bounding box center [644, 254] width 795 height 101
copy p "You'd like to research new business opportunities and trends in the call center…"
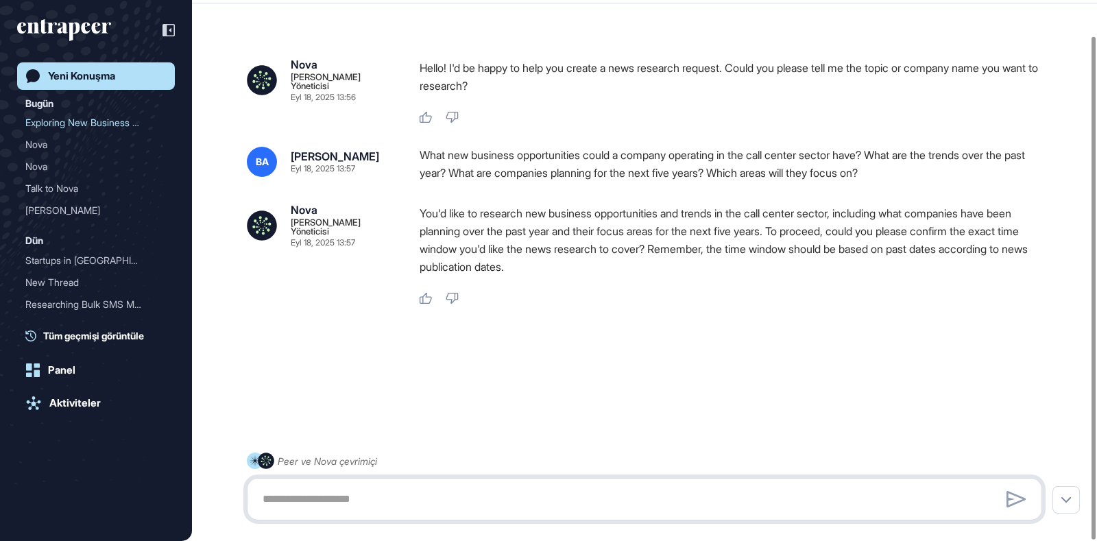
click at [496, 493] on textarea at bounding box center [644, 498] width 780 height 27
type textarea "*"
type textarea "**********"
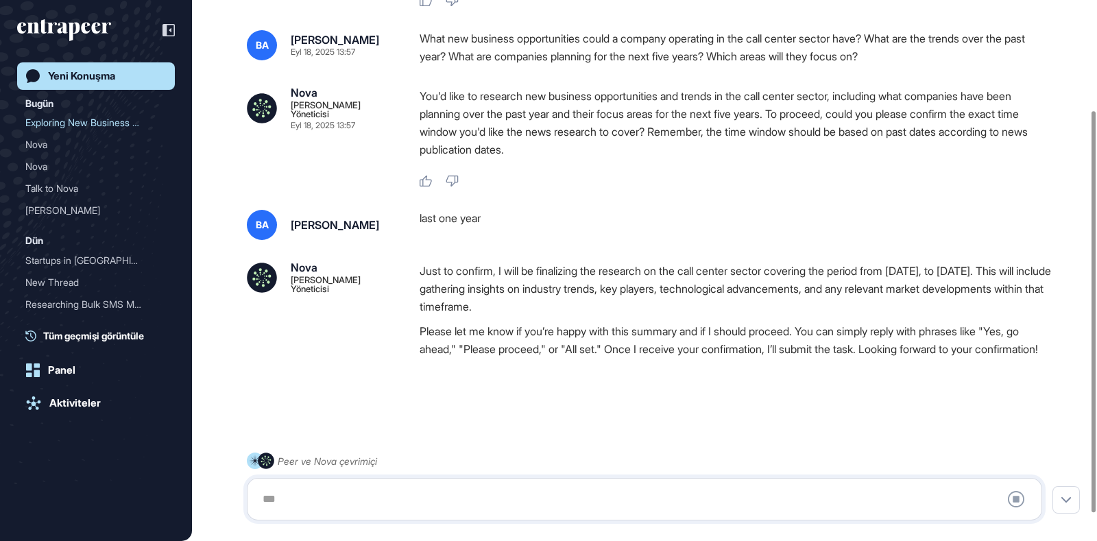
scroll to position [184, 0]
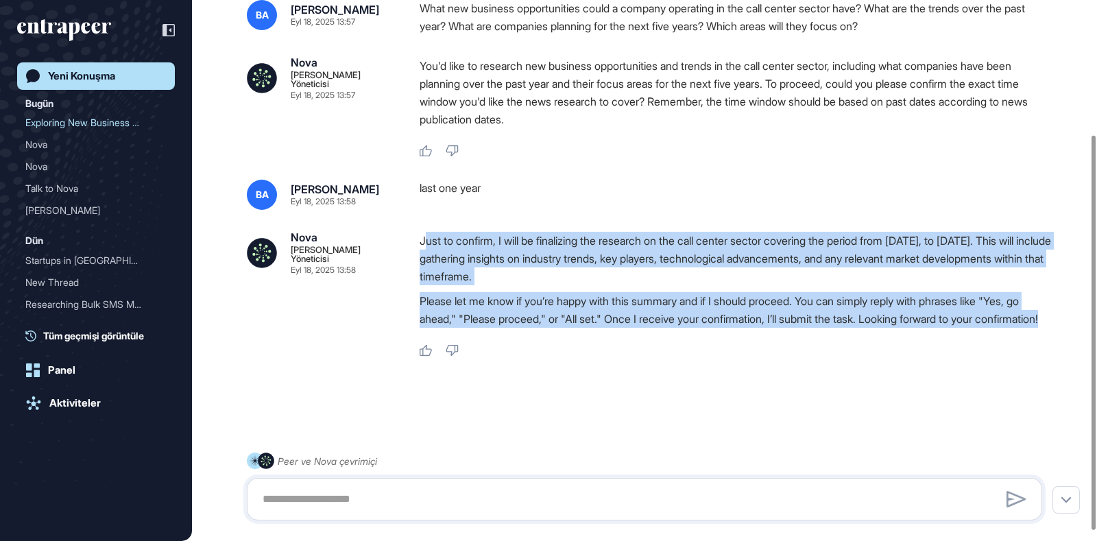
drag, startPoint x: 424, startPoint y: 230, endPoint x: 504, endPoint y: 326, distance: 125.1
click at [504, 326] on div "Just to confirm, I will be finalizing the research on the call center sector co…" at bounding box center [736, 283] width 633 height 103
drag, startPoint x: 417, startPoint y: 228, endPoint x: 507, endPoint y: 330, distance: 137.0
click at [507, 330] on div "Nova Haber Yöneticisi Eyl 18, 2025 13:58 Just to confirm, I will be finalizing …" at bounding box center [644, 294] width 795 height 125
copy div "Just to confirm, I will be finalizing the research on the call center sector co…"
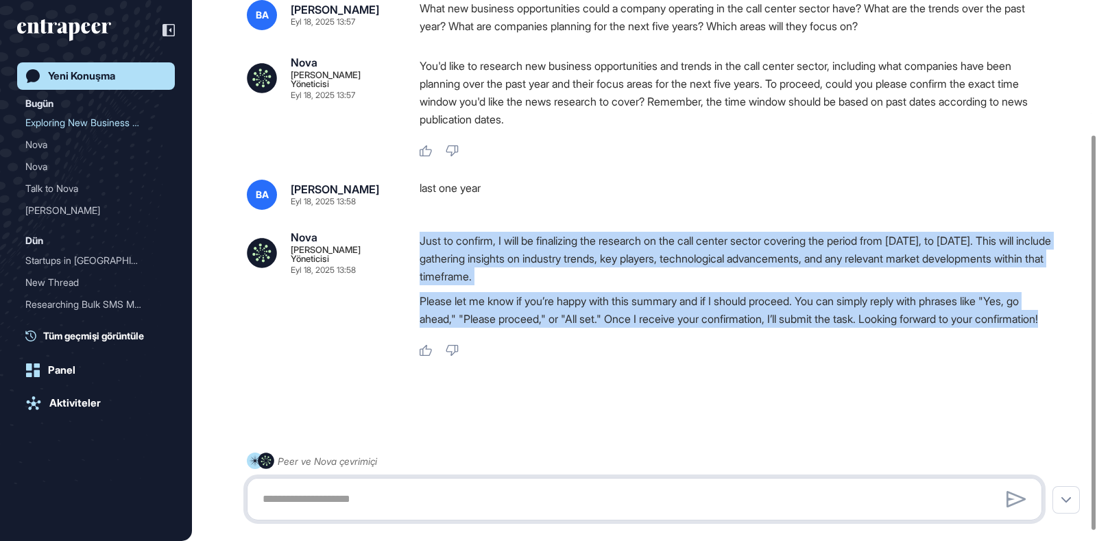
click at [335, 509] on textarea at bounding box center [644, 498] width 780 height 27
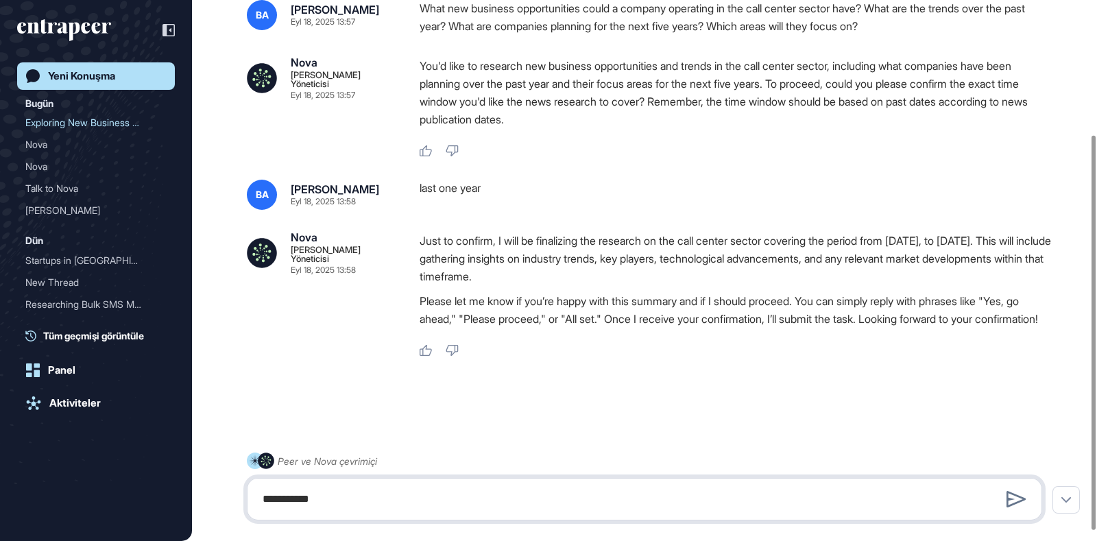
type textarea "**********"
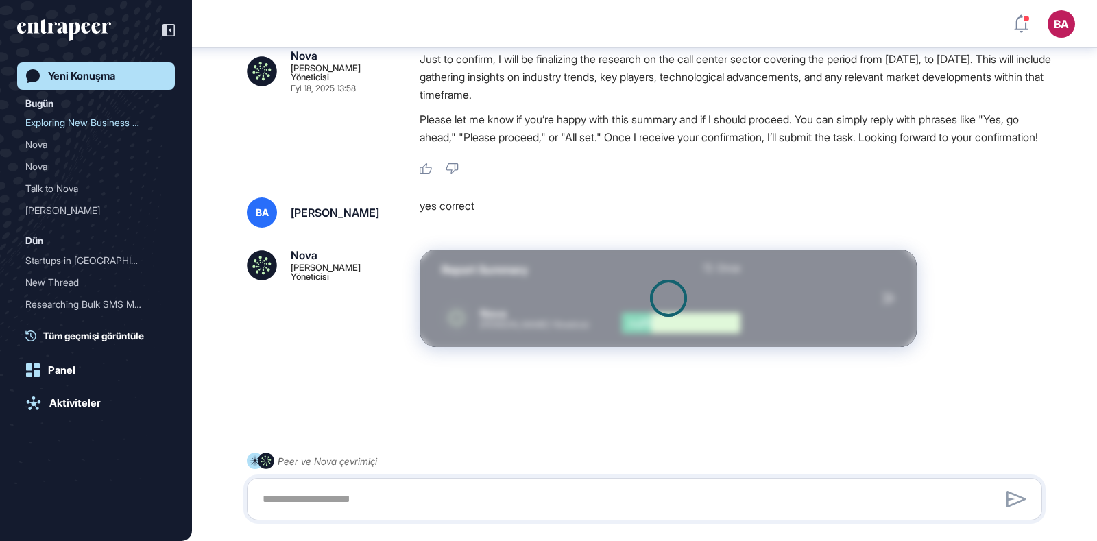
scroll to position [385, 0]
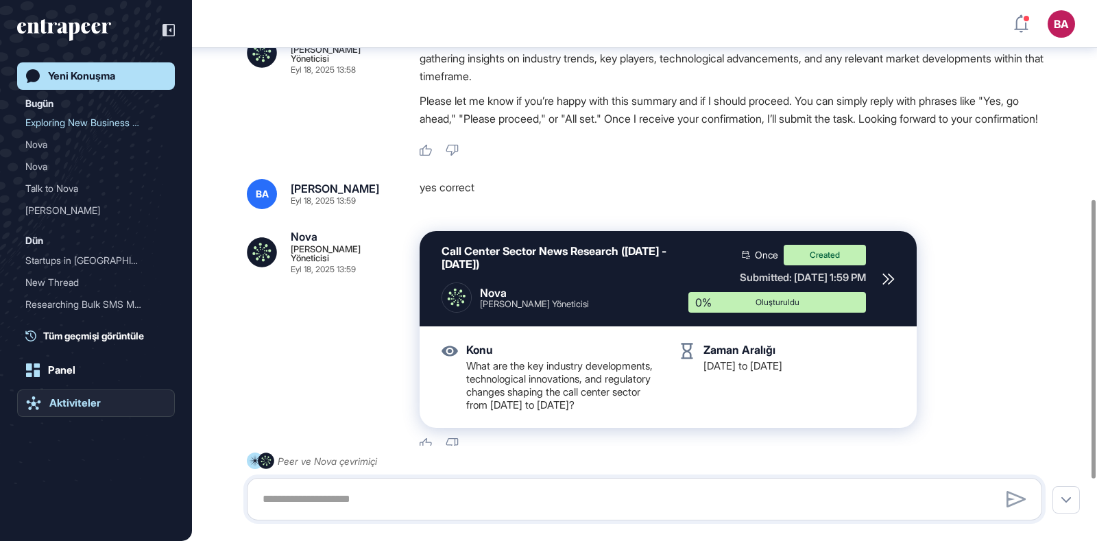
click at [71, 404] on div "Aktiviteler" at bounding box center [74, 403] width 51 height 12
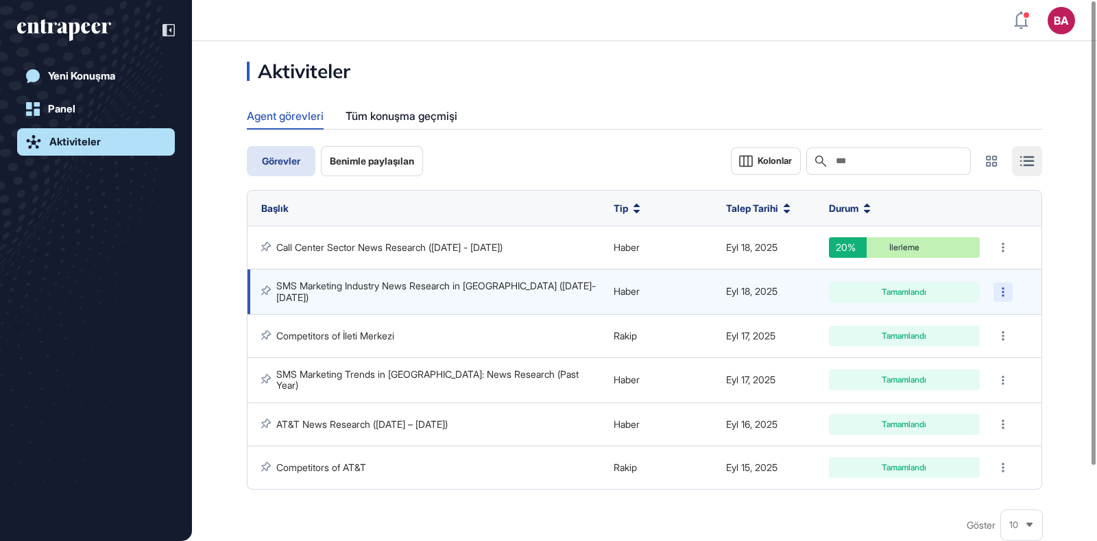
click at [1006, 287] on div at bounding box center [1002, 291] width 19 height 19
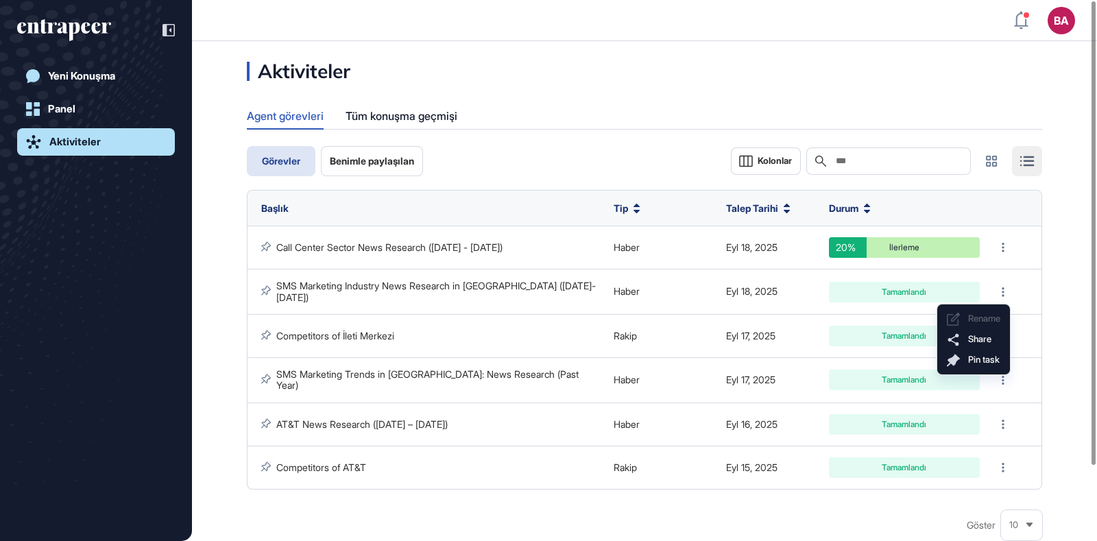
click at [1059, 287] on div "Aktiviteler Agent görevleri Tüm konuşma geçmişi Görevler Benimle paylaşılan Kol…" at bounding box center [644, 318] width 905 height 512
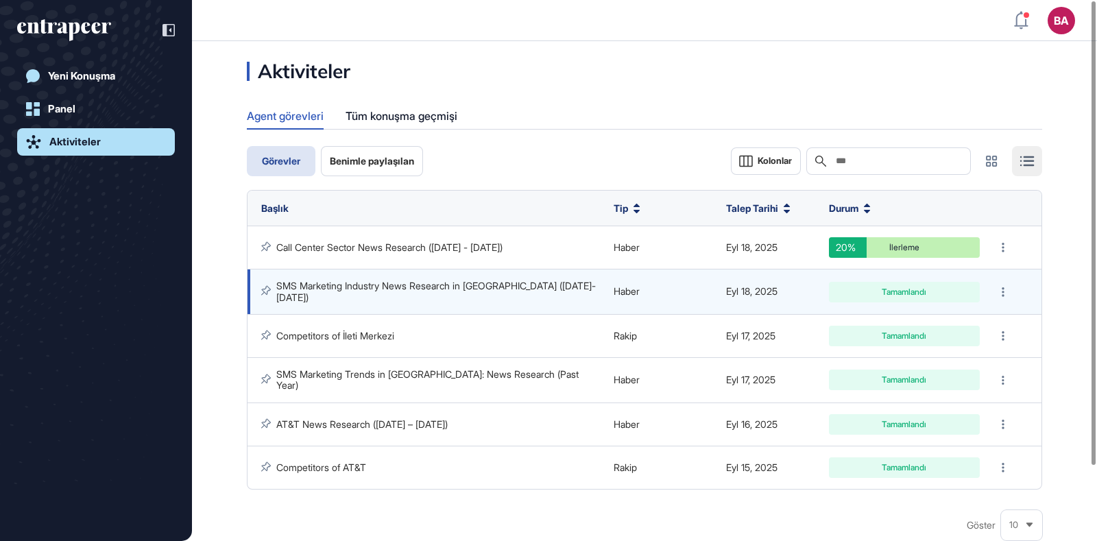
click at [507, 285] on link "SMS Marketing Industry News Research in Türkiye (2024-2025)" at bounding box center [435, 291] width 319 height 23
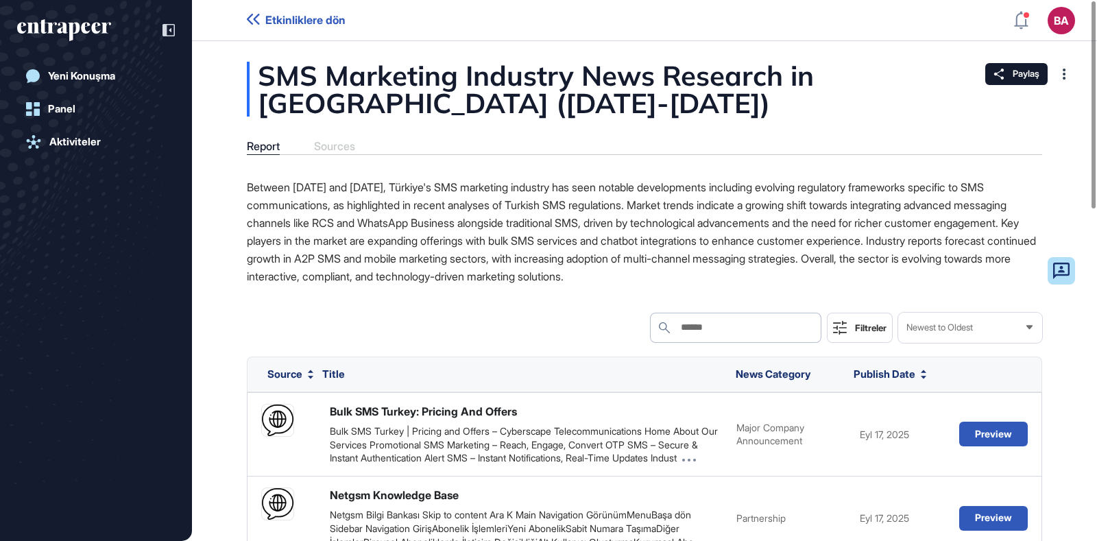
drag, startPoint x: 247, startPoint y: 184, endPoint x: 888, endPoint y: 282, distance: 647.7
click at [888, 282] on p "Between January 2024 and September 2025, Türkiye's SMS marketing industry has s…" at bounding box center [644, 231] width 795 height 107
copy p "Between January 2024 and September 2025, Türkiye's SMS marketing industry has s…"
click at [99, 27] on icon "entrapeer-logo" at bounding box center [64, 30] width 94 height 22
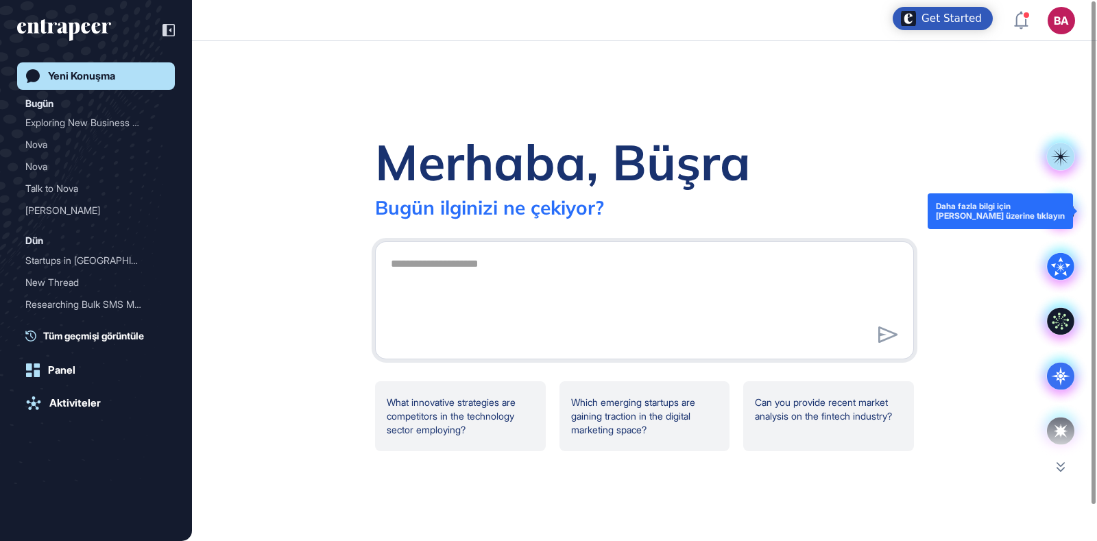
click at [1056, 212] on rect at bounding box center [1060, 210] width 27 height 27
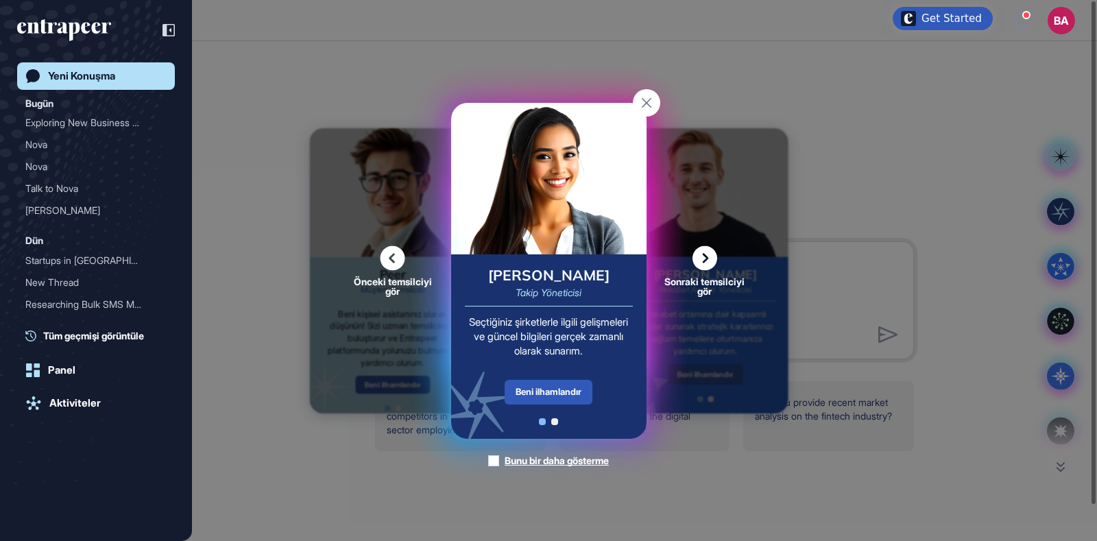
click at [705, 261] on icon at bounding box center [704, 257] width 25 height 25
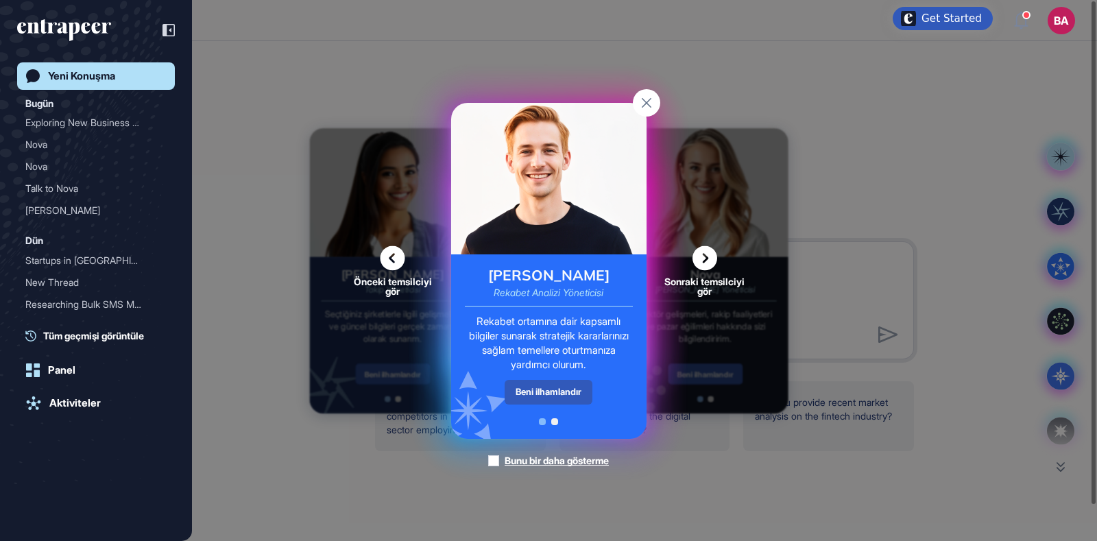
click at [710, 250] on icon at bounding box center [704, 257] width 25 height 25
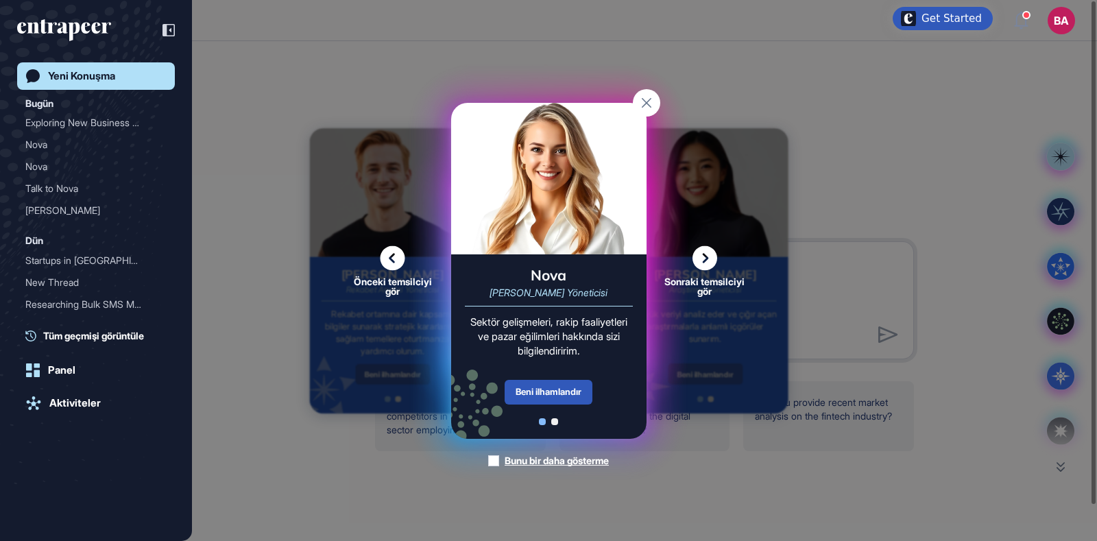
click at [704, 263] on icon at bounding box center [704, 257] width 25 height 25
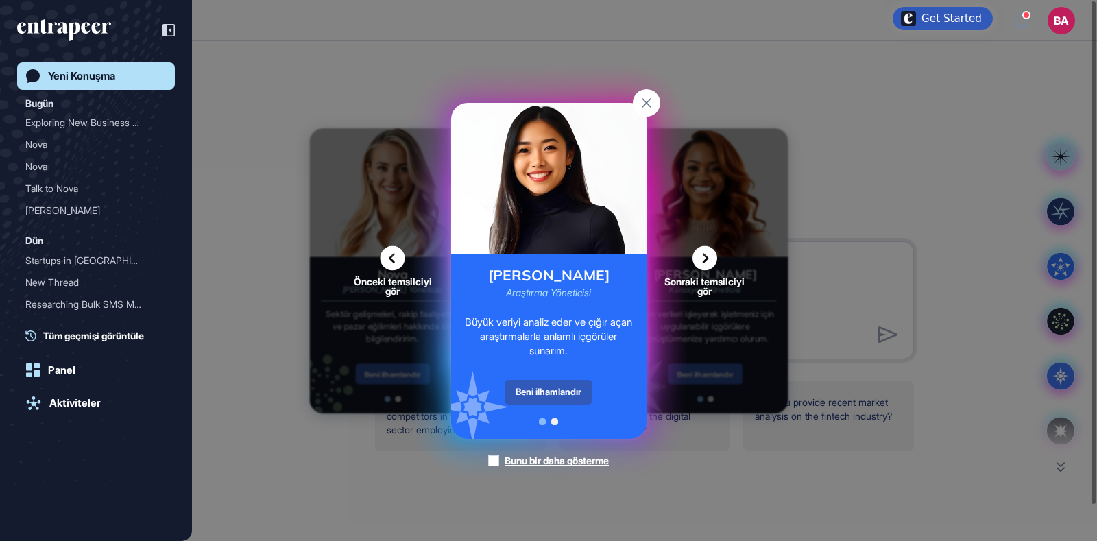
click at [697, 255] on icon at bounding box center [704, 257] width 25 height 25
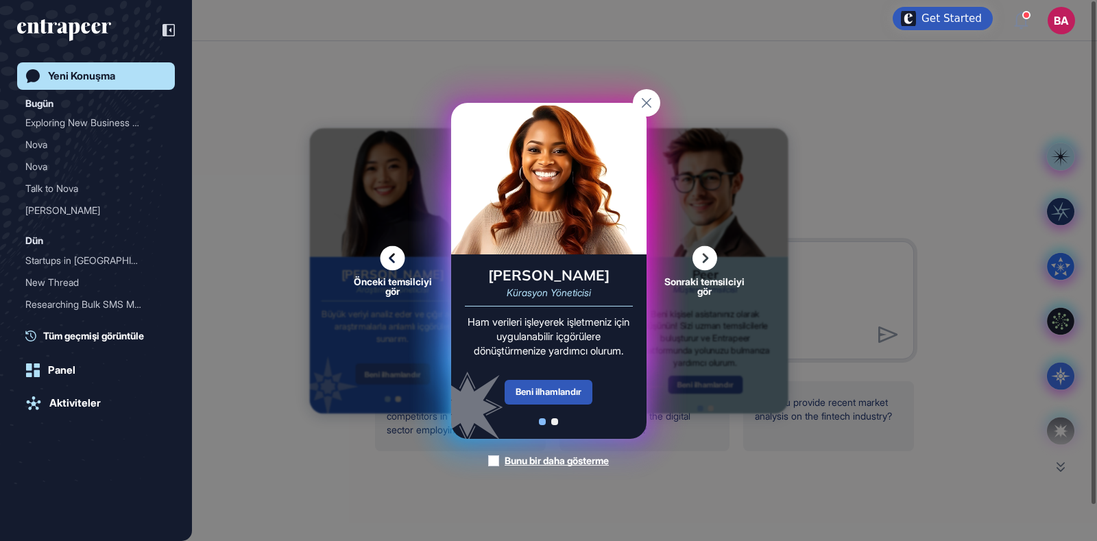
click at [701, 259] on icon at bounding box center [704, 257] width 25 height 25
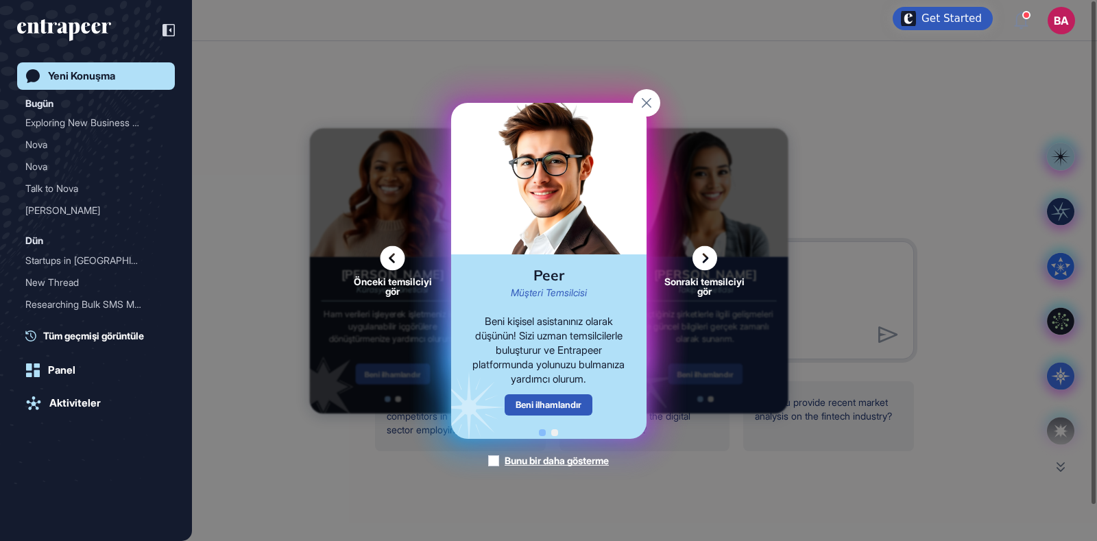
click at [706, 262] on icon at bounding box center [704, 257] width 25 height 25
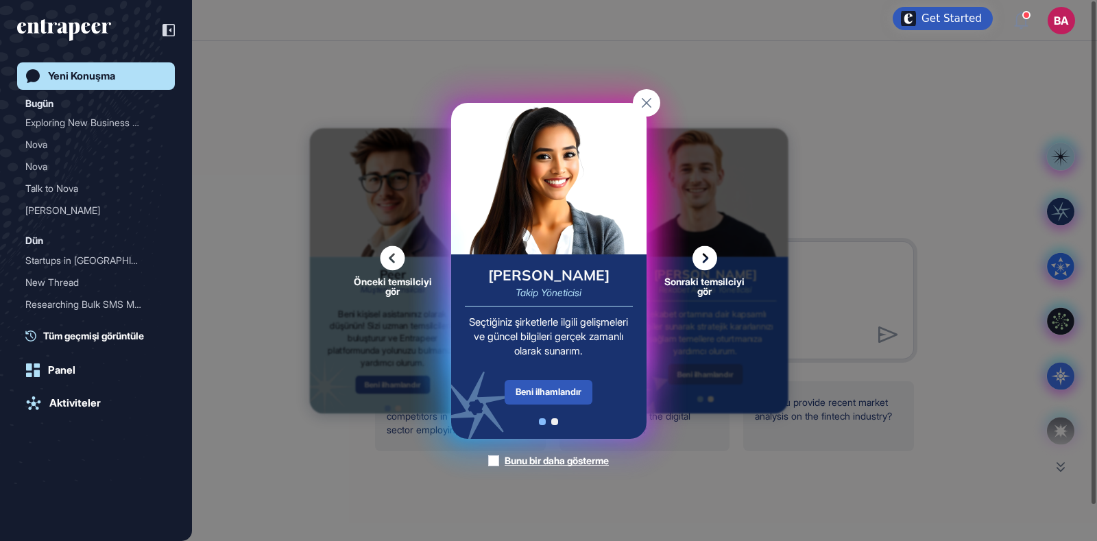
click at [399, 263] on icon at bounding box center [392, 257] width 25 height 25
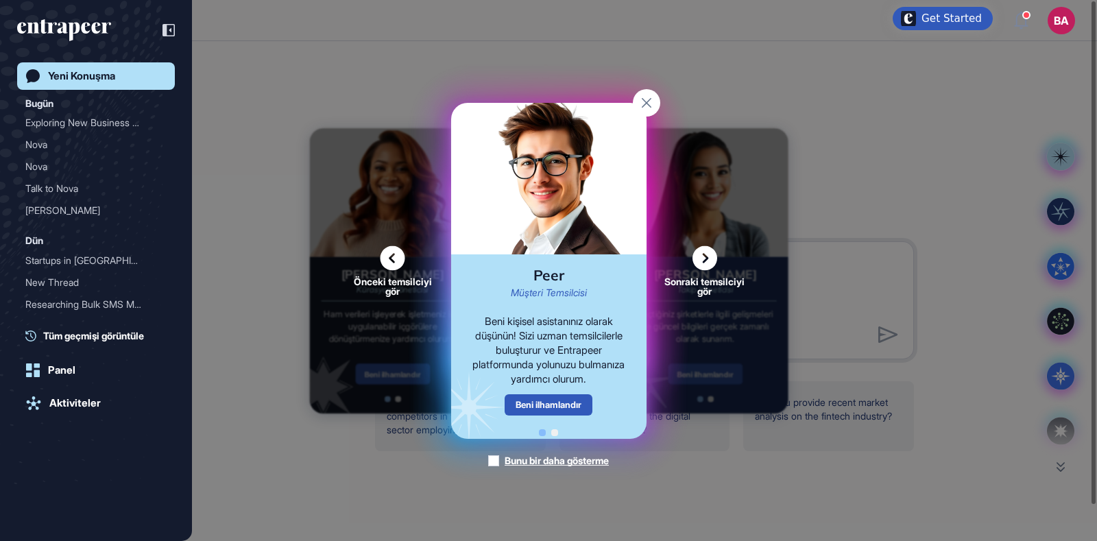
click at [711, 258] on icon at bounding box center [704, 257] width 25 height 25
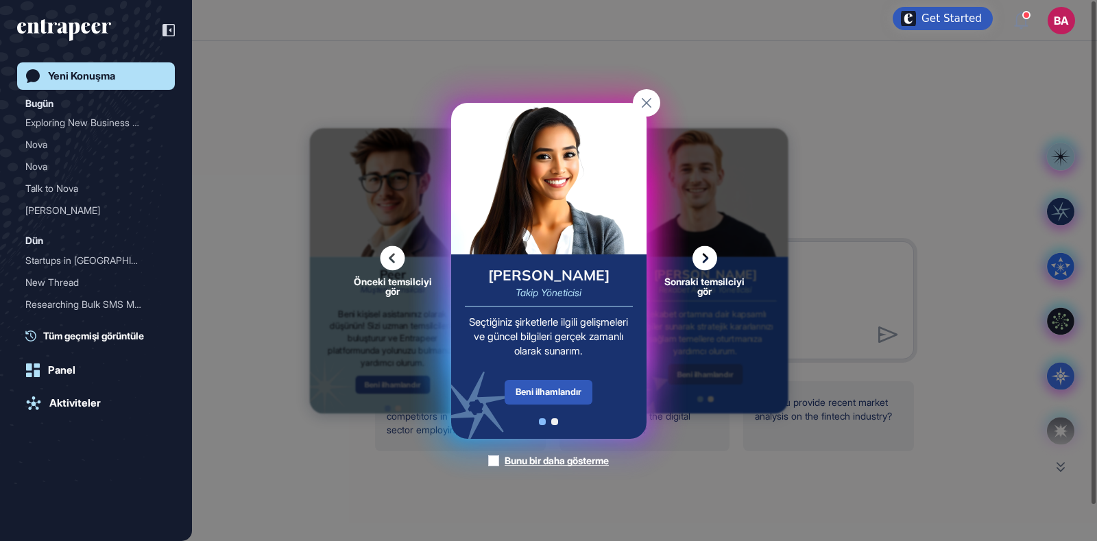
click at [644, 99] on rect at bounding box center [646, 102] width 27 height 27
click at [644, 99] on div "Merhaba, Büşra Bugün ilginizi ne çekiyor? What innovative strategies are compet…" at bounding box center [644, 291] width 905 height 500
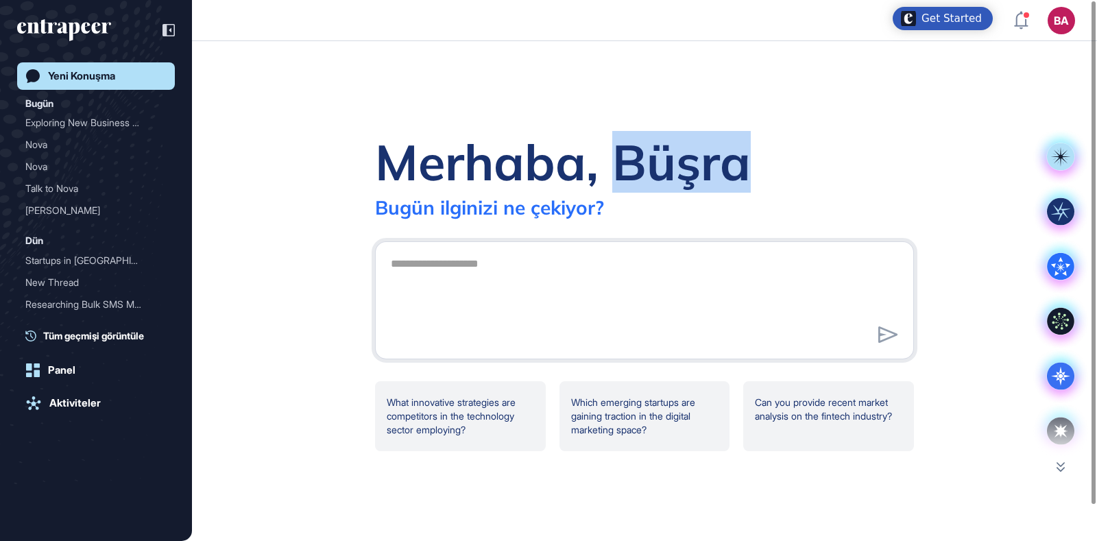
click at [644, 99] on div "Merhaba, Büşra Bugün ilginizi ne çekiyor? What innovative strategies are compet…" at bounding box center [644, 291] width 905 height 500
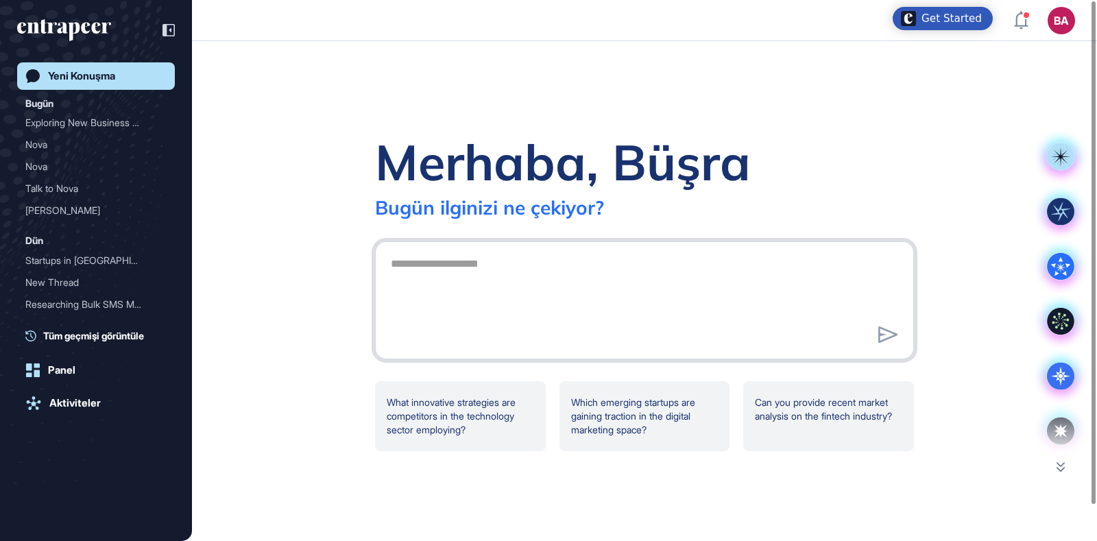
click at [455, 260] on textarea at bounding box center [645, 298] width 524 height 96
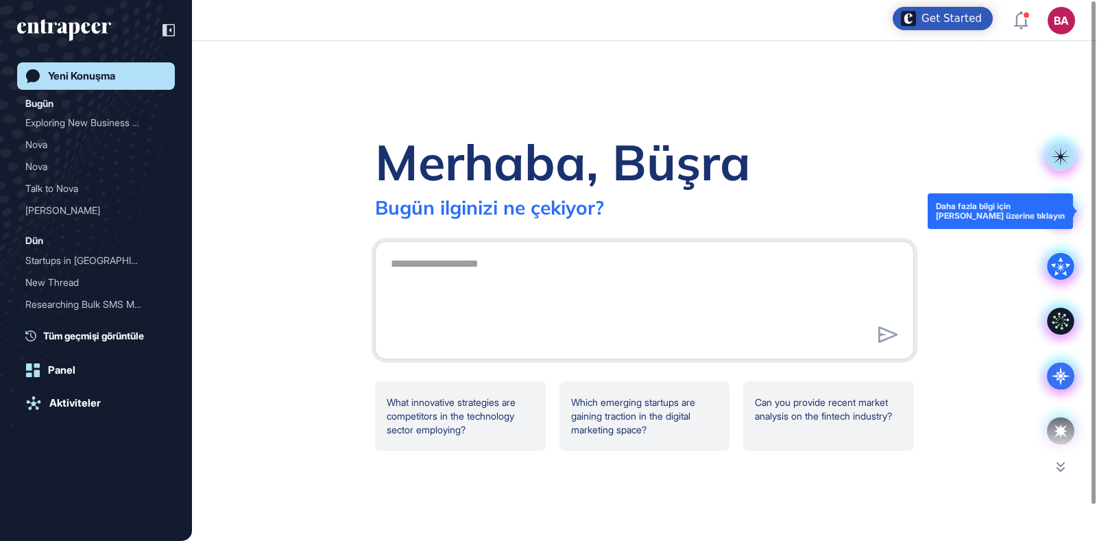
click at [1074, 204] on div at bounding box center [1060, 211] width 55 height 55
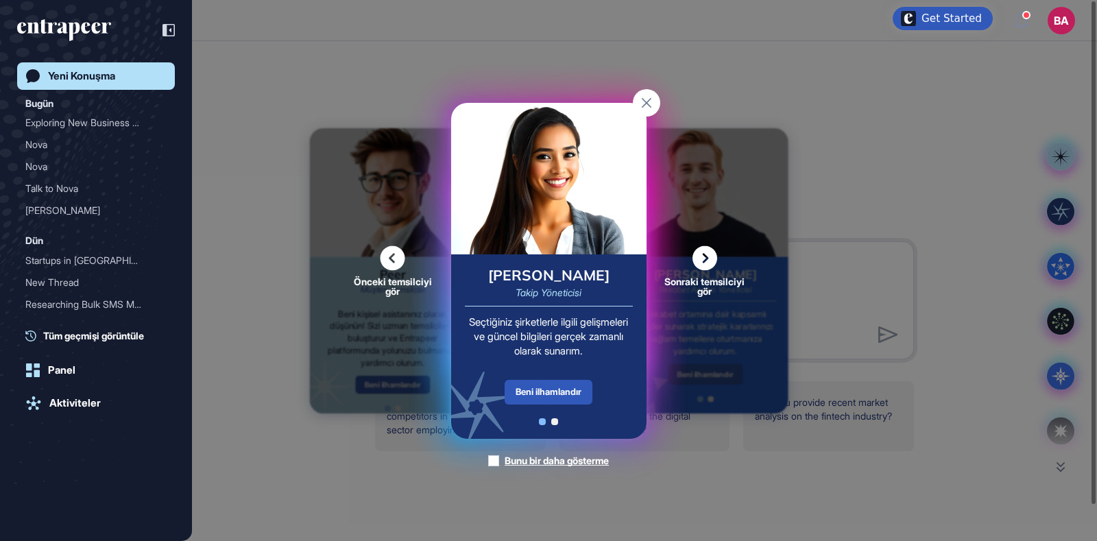
click at [702, 267] on icon at bounding box center [704, 257] width 25 height 25
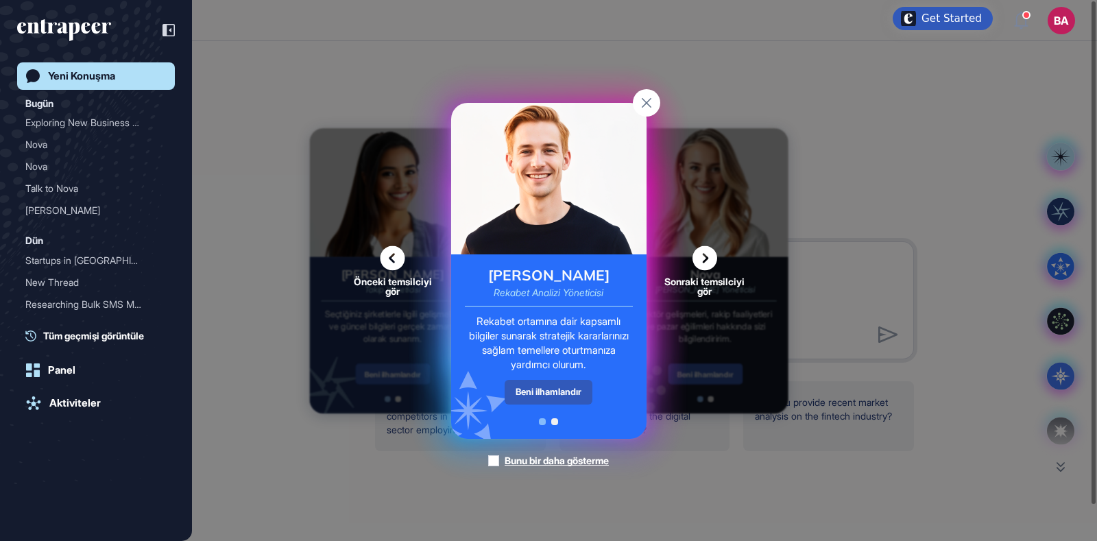
click at [647, 106] on rect at bounding box center [646, 102] width 27 height 27
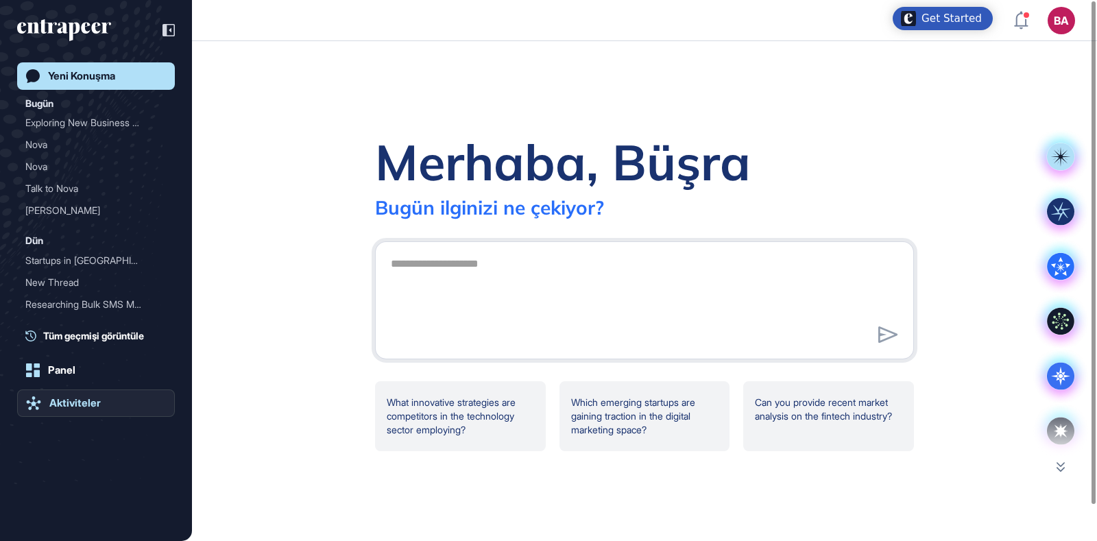
click at [73, 404] on div "Aktiviteler" at bounding box center [74, 403] width 51 height 12
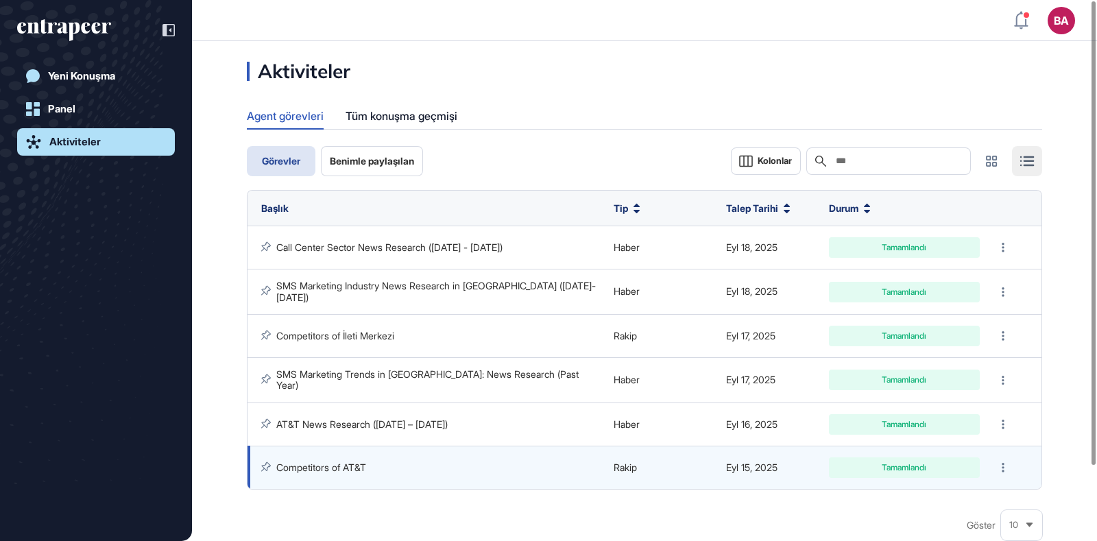
click at [337, 463] on link "Competitors of AT&T" at bounding box center [321, 467] width 90 height 12
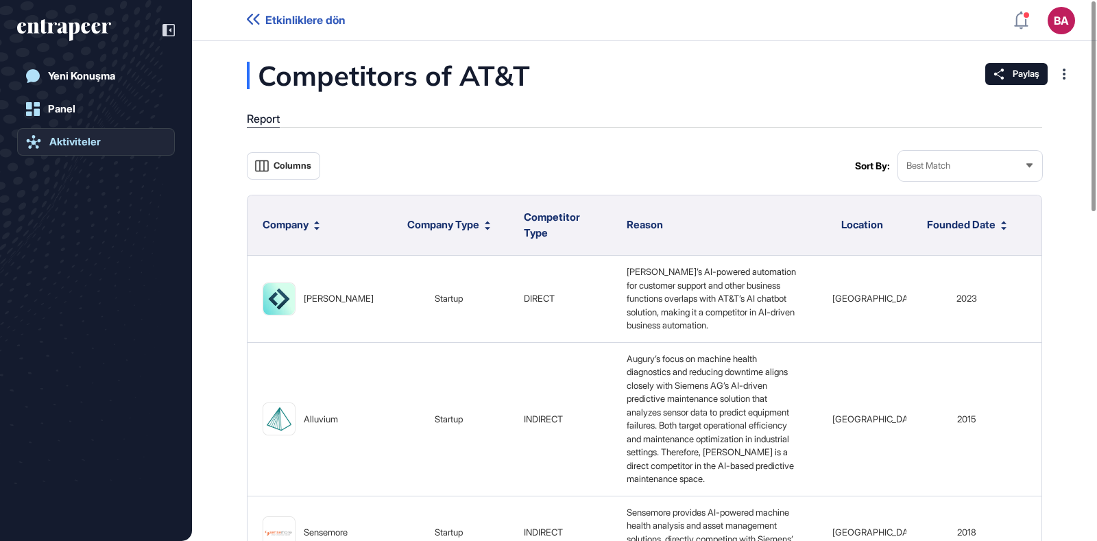
click at [82, 142] on div "Aktiviteler" at bounding box center [74, 142] width 51 height 12
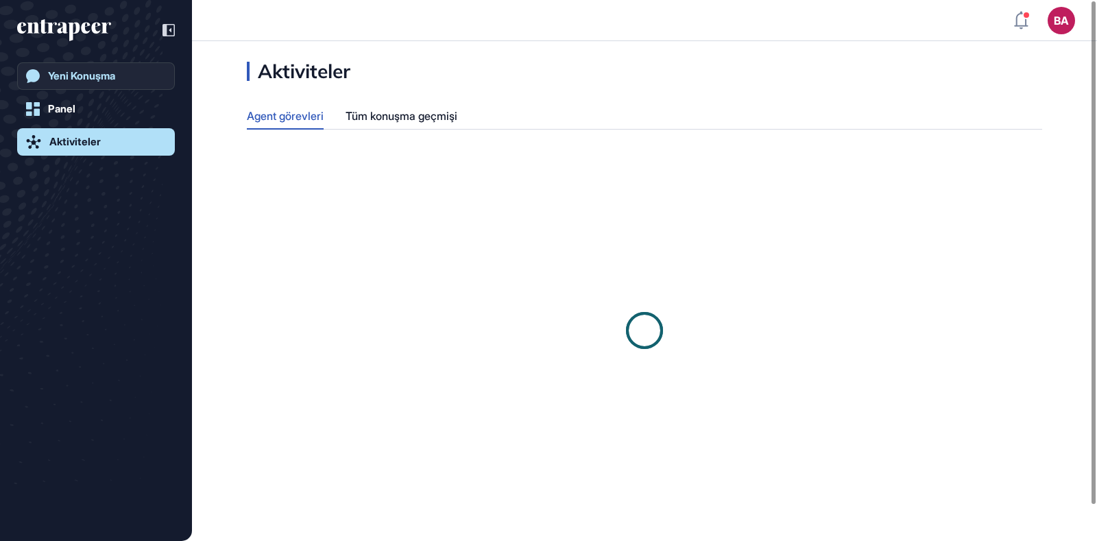
click at [90, 85] on link "Yeni Konuşma" at bounding box center [96, 75] width 158 height 27
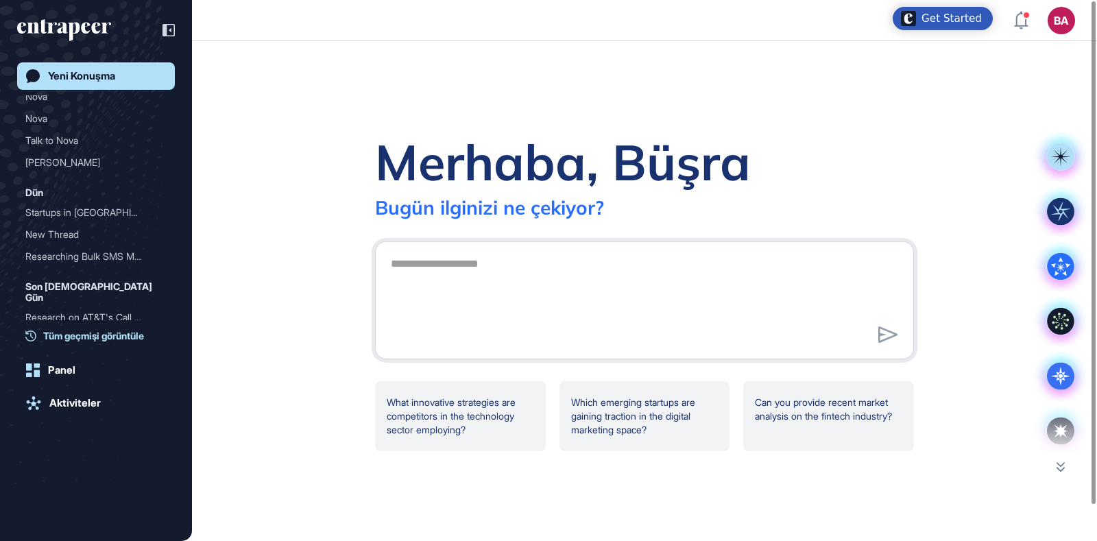
scroll to position [73, 0]
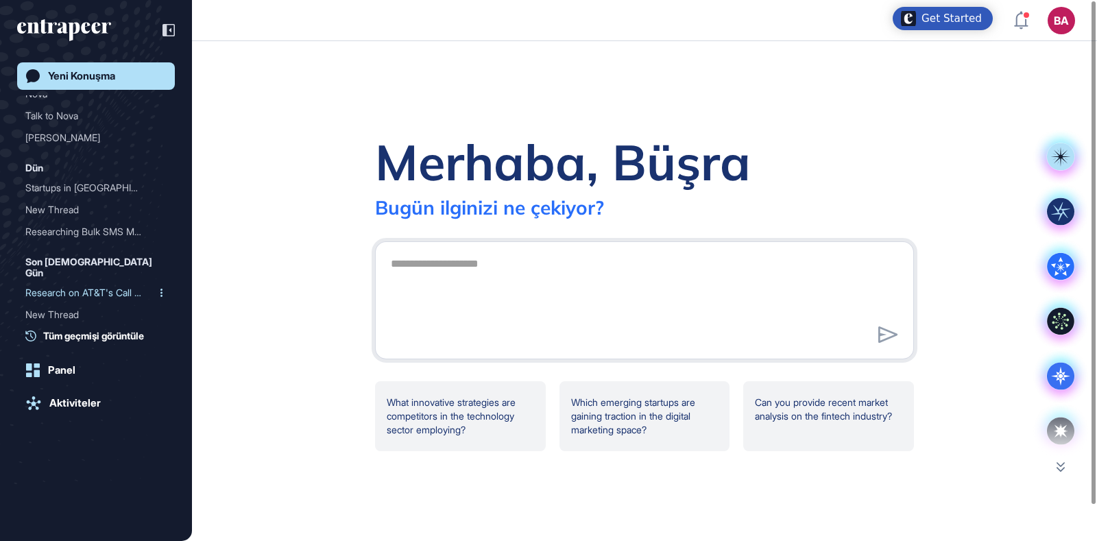
click at [77, 282] on div "Research on AT&T's Call C..." at bounding box center [90, 293] width 130 height 22
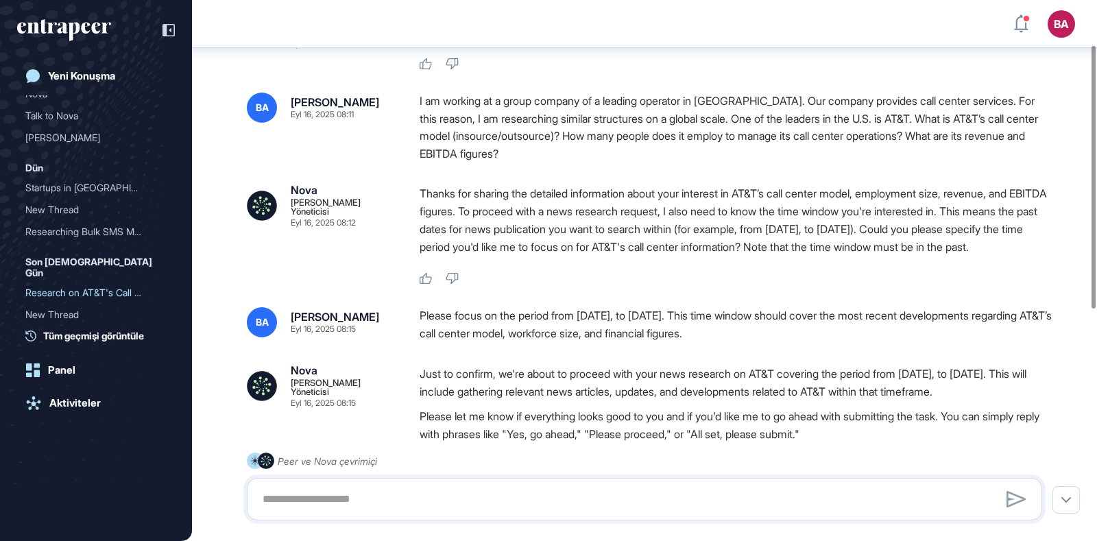
scroll to position [93, 0]
drag, startPoint x: 568, startPoint y: 156, endPoint x: 540, endPoint y: 157, distance: 28.1
click at [540, 157] on div "I am working at a group company of a leading operator in Turkey. Our company pr…" at bounding box center [736, 127] width 633 height 70
click at [531, 161] on div at bounding box center [531, 161] width 0 height 0
click at [577, 155] on div "I am working at a group company of a leading operator in Turkey. Our company pr…" at bounding box center [736, 127] width 633 height 70
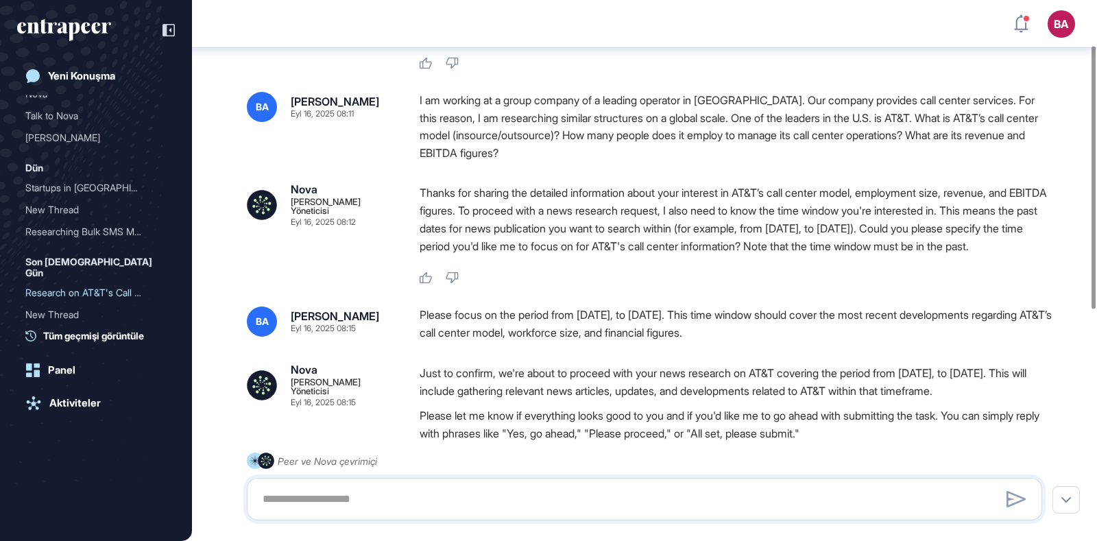
click at [448, 169] on div "Nova Haber Yöneticisi Eyl 16, 2025 08:03 Hello! To help you with your news rese…" at bounding box center [644, 445] width 905 height 980
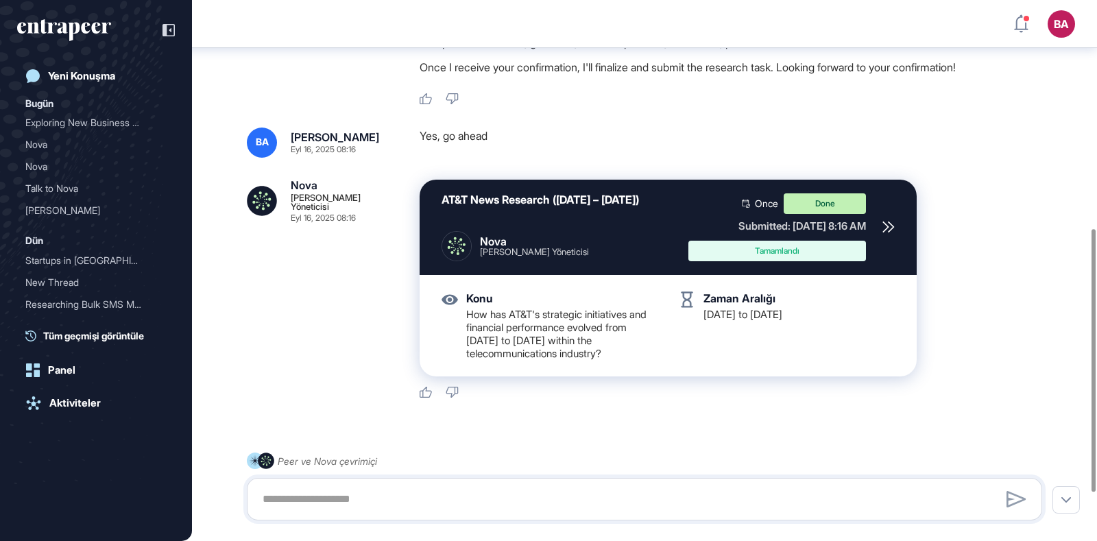
scroll to position [521, 0]
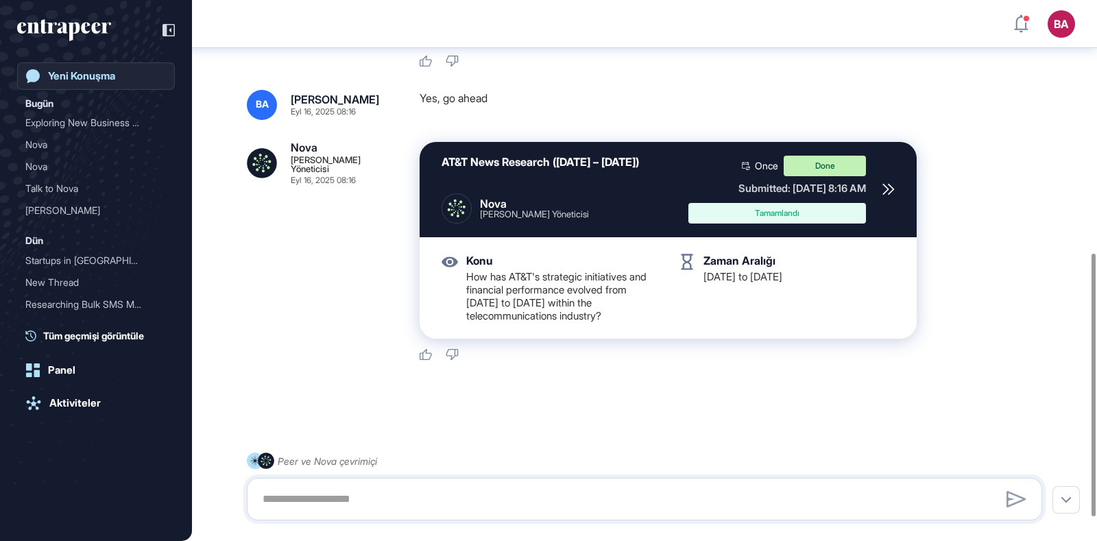
click at [73, 80] on div "Yeni Konuşma" at bounding box center [81, 76] width 67 height 12
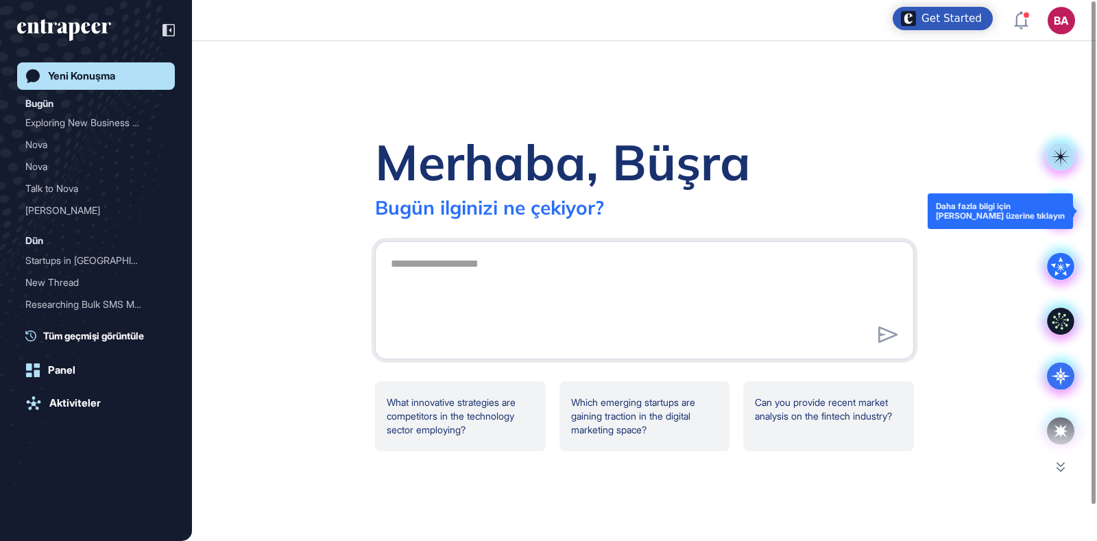
click at [1063, 204] on rect at bounding box center [1060, 210] width 27 height 27
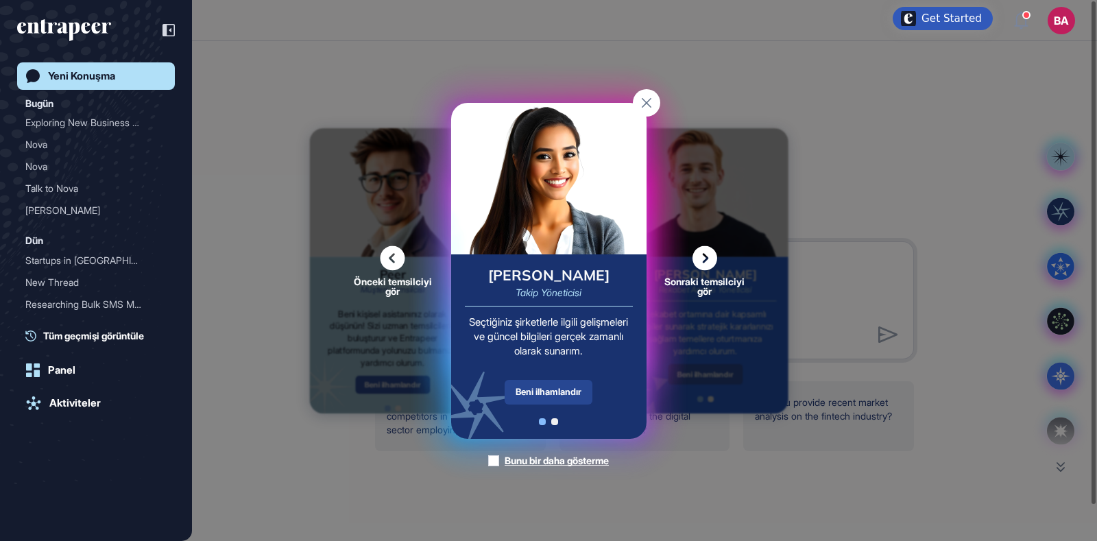
click at [546, 396] on div "Beni ilhamlandır" at bounding box center [549, 392] width 88 height 25
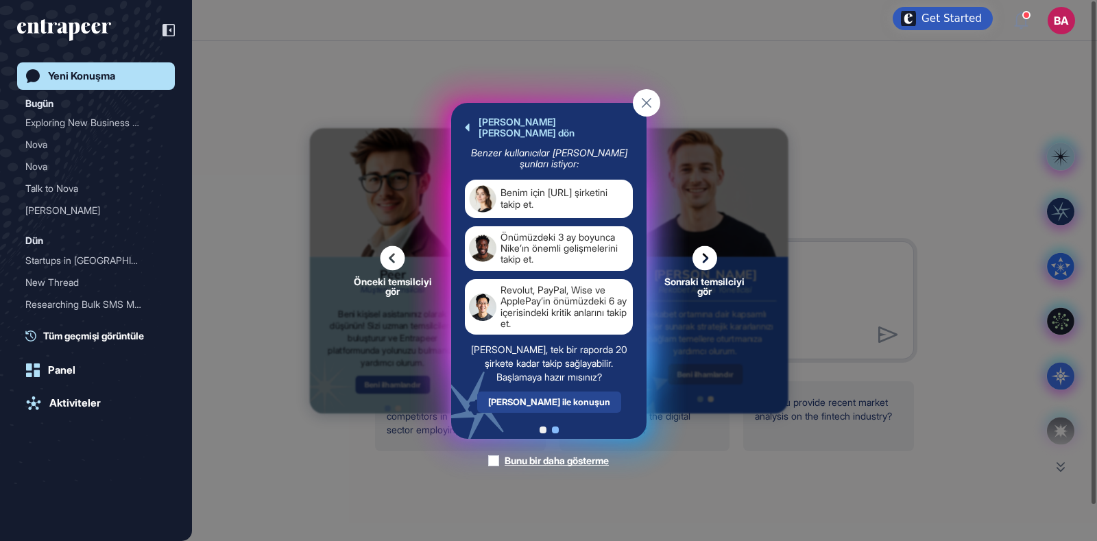
click at [544, 396] on div "Tracy ile konuşun" at bounding box center [548, 401] width 144 height 21
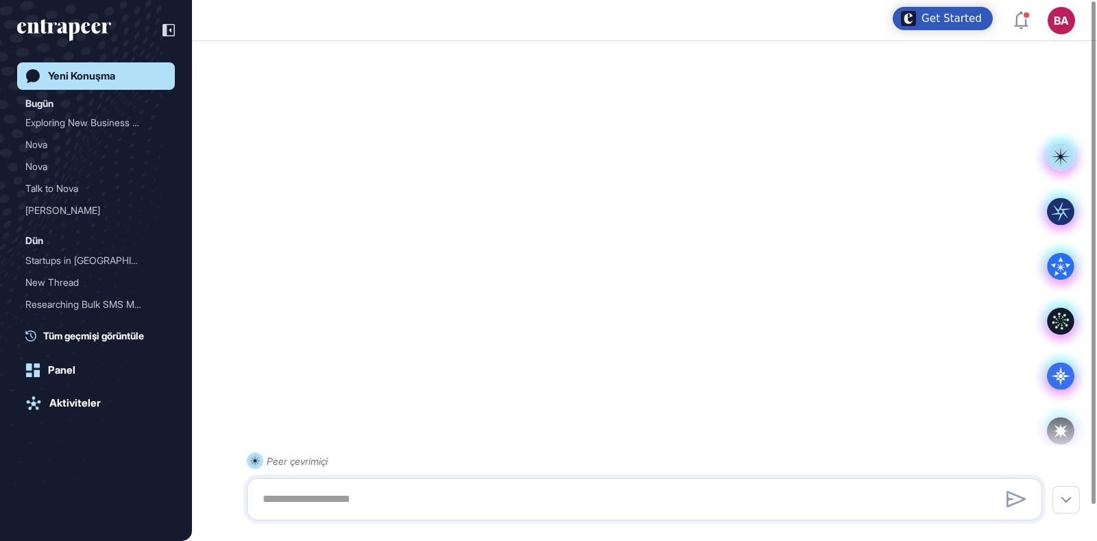
click at [96, 67] on link "Yeni Konuşma" at bounding box center [96, 75] width 158 height 27
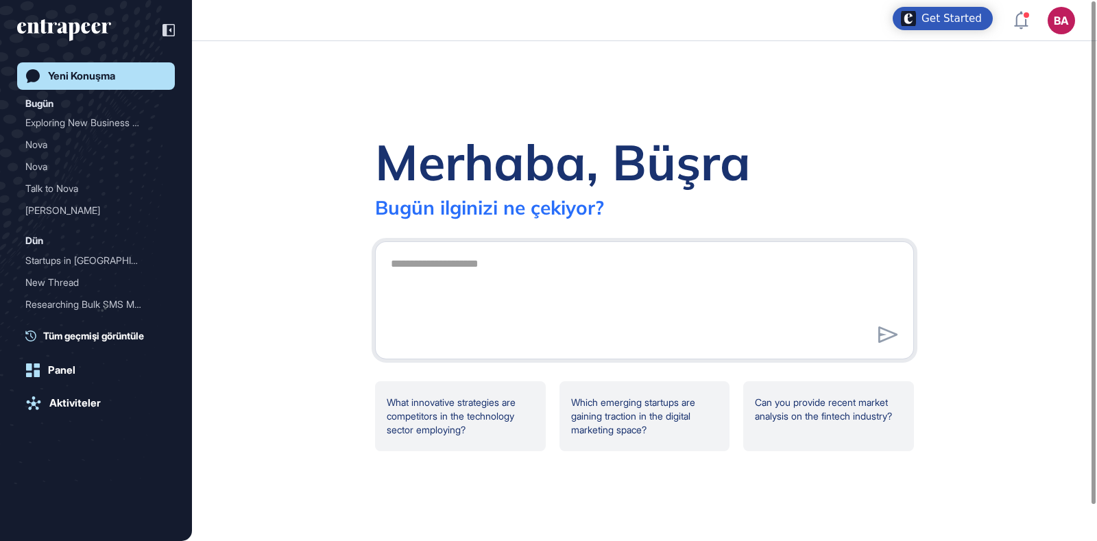
click at [1059, 159] on div "Merhaba, Büşra Bugün ilginizi ne çekiyor? What innovative strategies are compet…" at bounding box center [644, 291] width 905 height 500
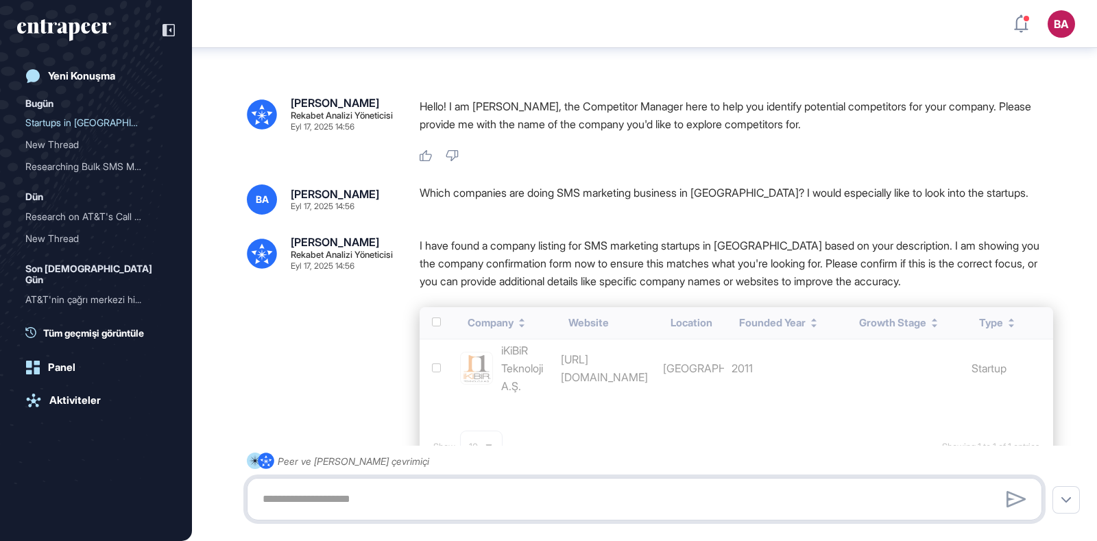
scroll to position [758, 0]
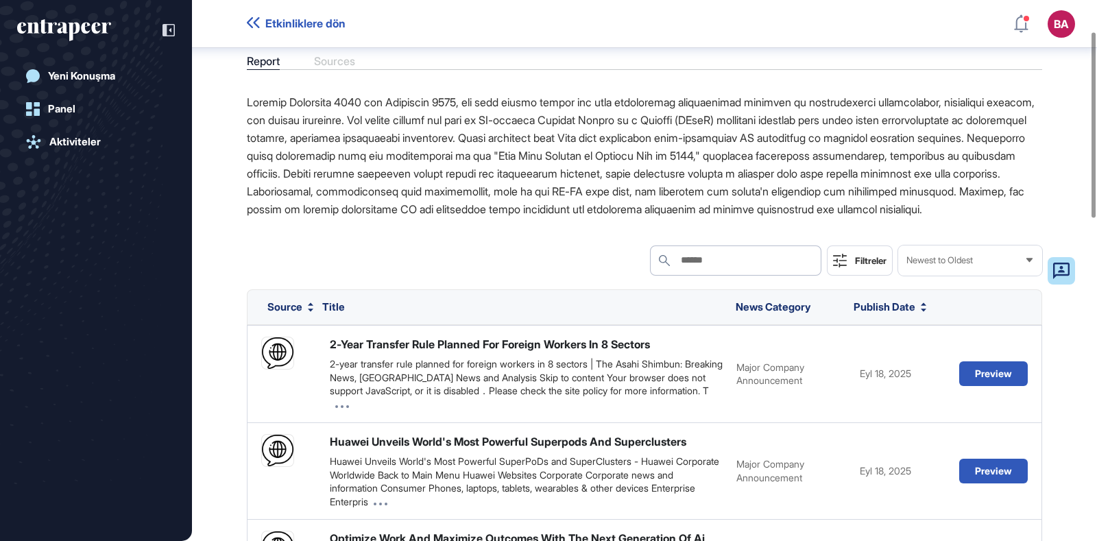
scroll to position [93, 0]
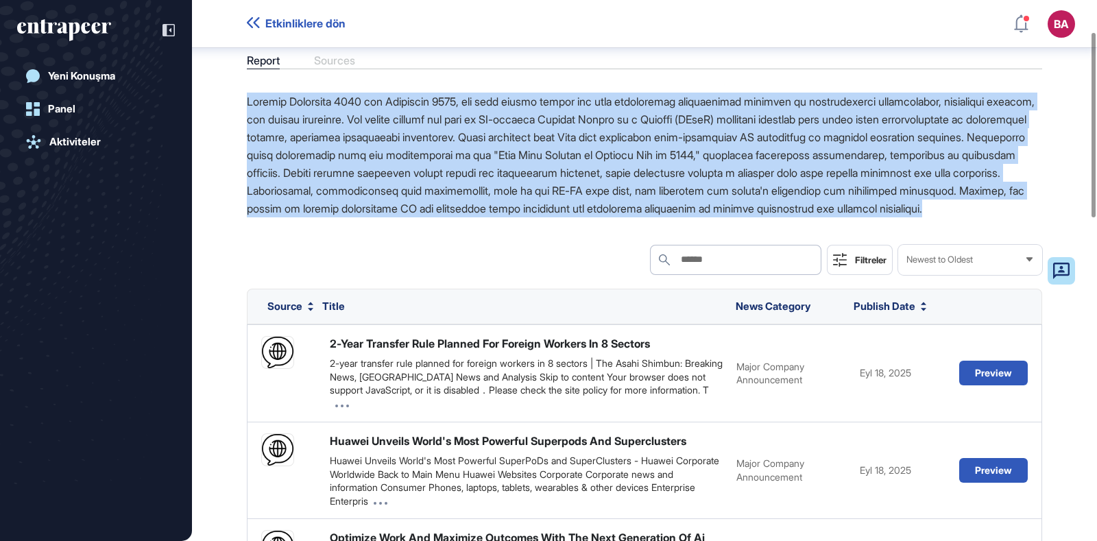
drag, startPoint x: 248, startPoint y: 95, endPoint x: 452, endPoint y: 226, distance: 242.1
click at [452, 217] on p at bounding box center [644, 155] width 795 height 125
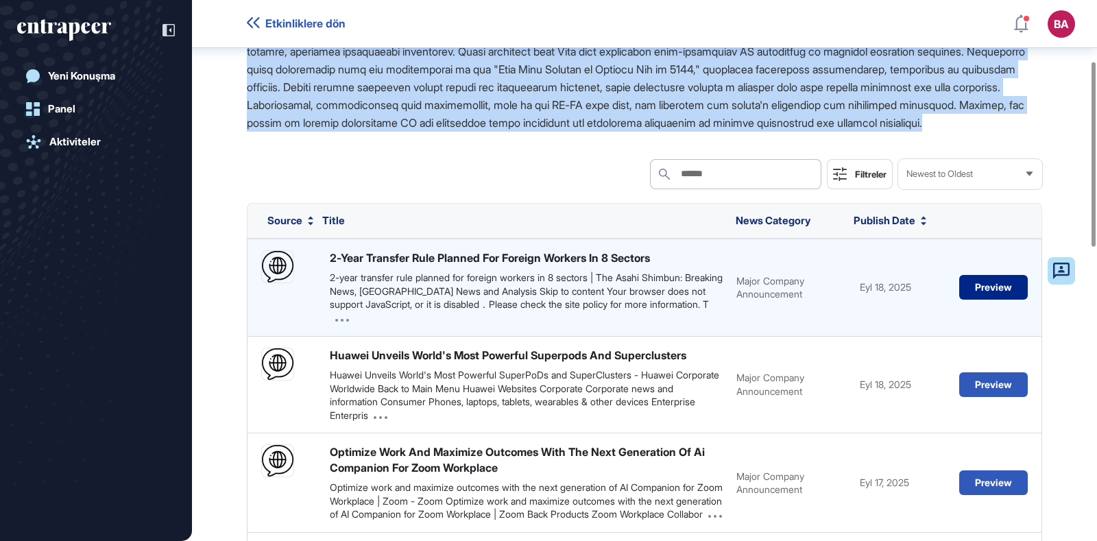
click at [1005, 300] on button "Preview" at bounding box center [993, 287] width 69 height 25
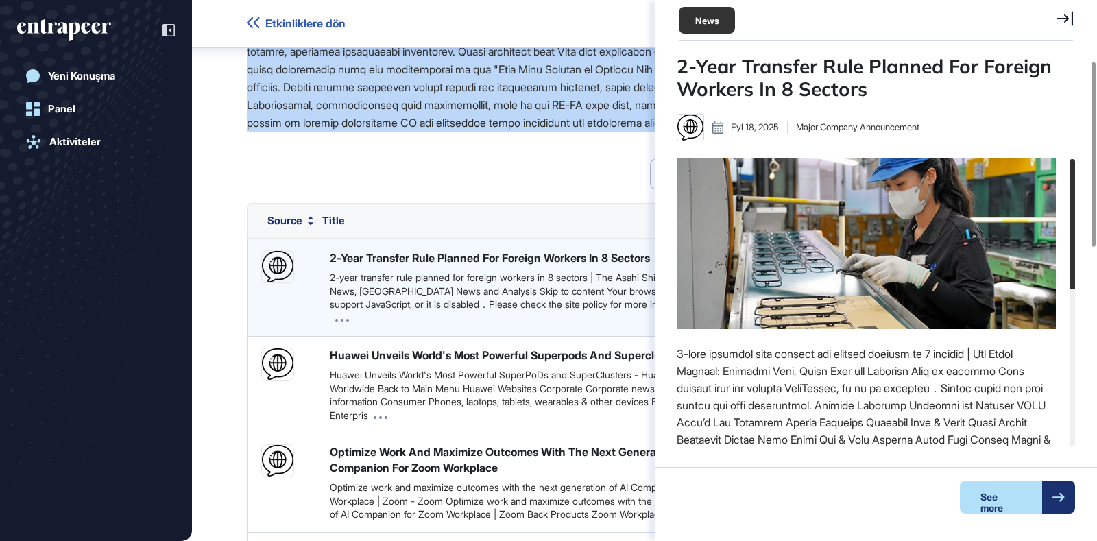
scroll to position [6, 0]
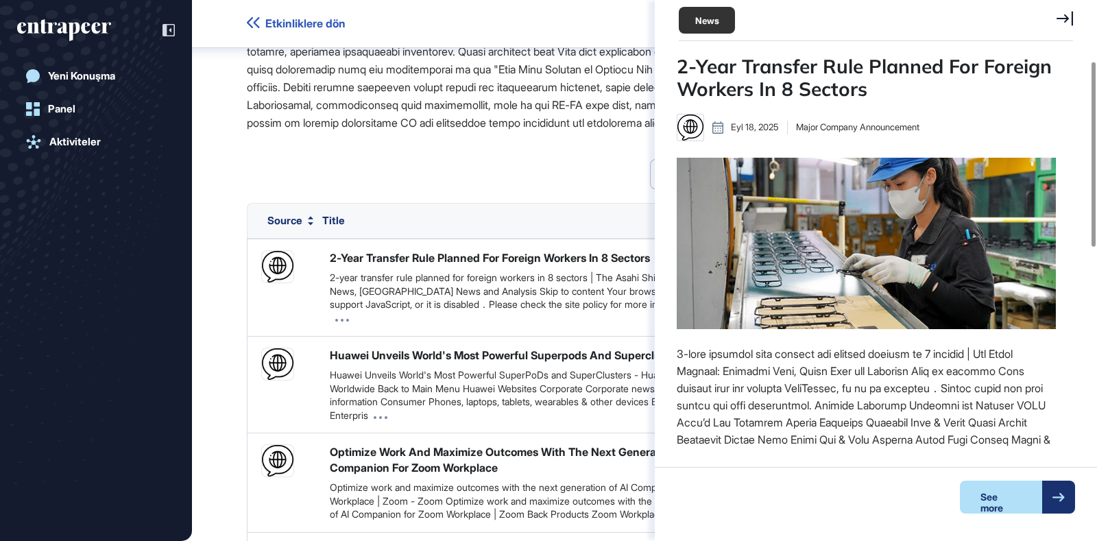
click at [990, 518] on div "See more" at bounding box center [882, 497] width 467 height 60
click at [991, 499] on div "See more" at bounding box center [1001, 497] width 82 height 33
click at [451, 189] on div "Search Search Filtreler Newest to Oldest" at bounding box center [644, 174] width 795 height 30
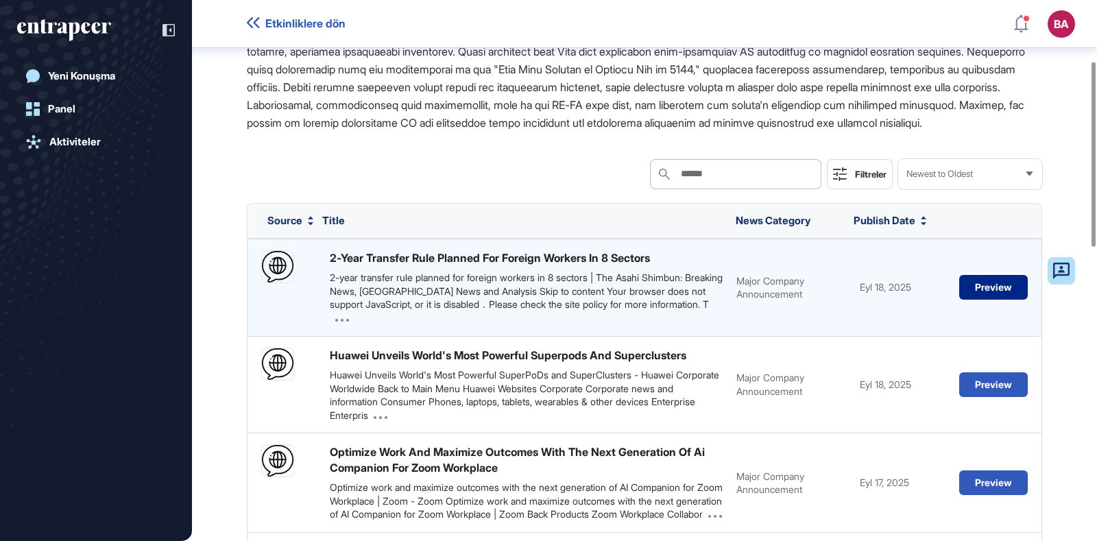
click at [1002, 300] on button "Preview" at bounding box center [993, 287] width 69 height 25
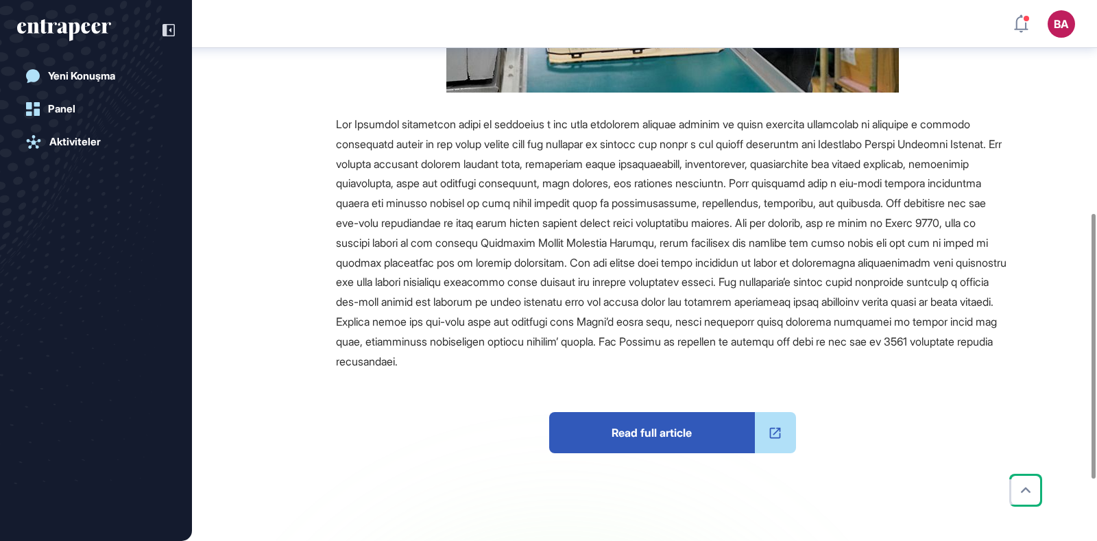
scroll to position [435, 0]
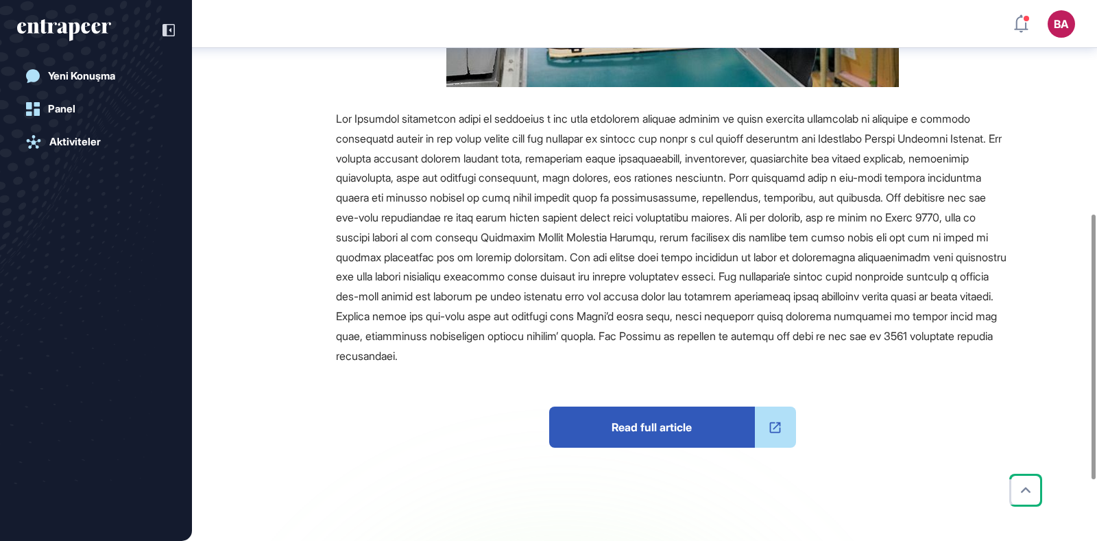
click at [649, 427] on span "Read full article" at bounding box center [652, 427] width 206 height 41
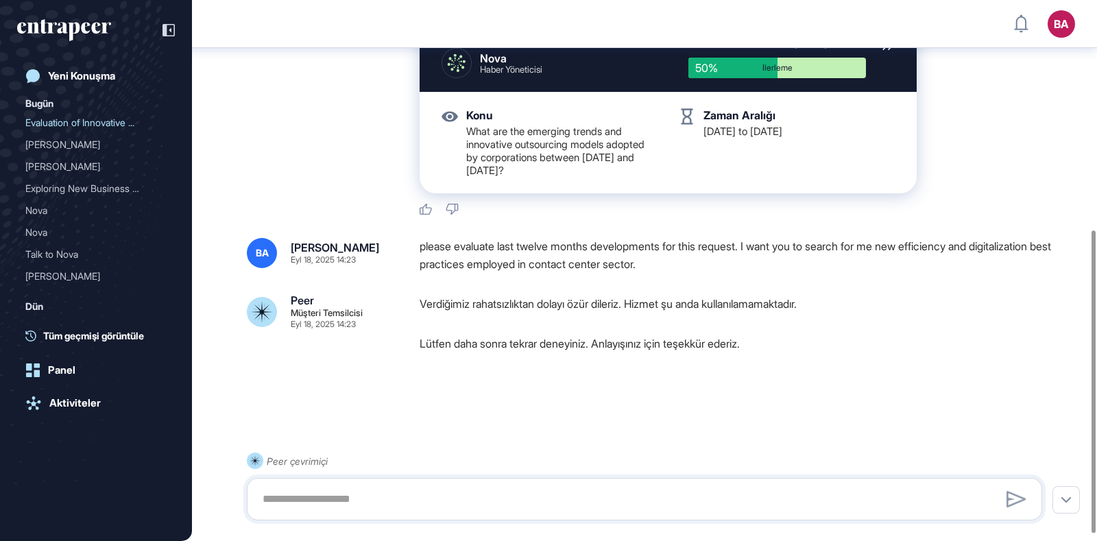
scroll to position [422, 0]
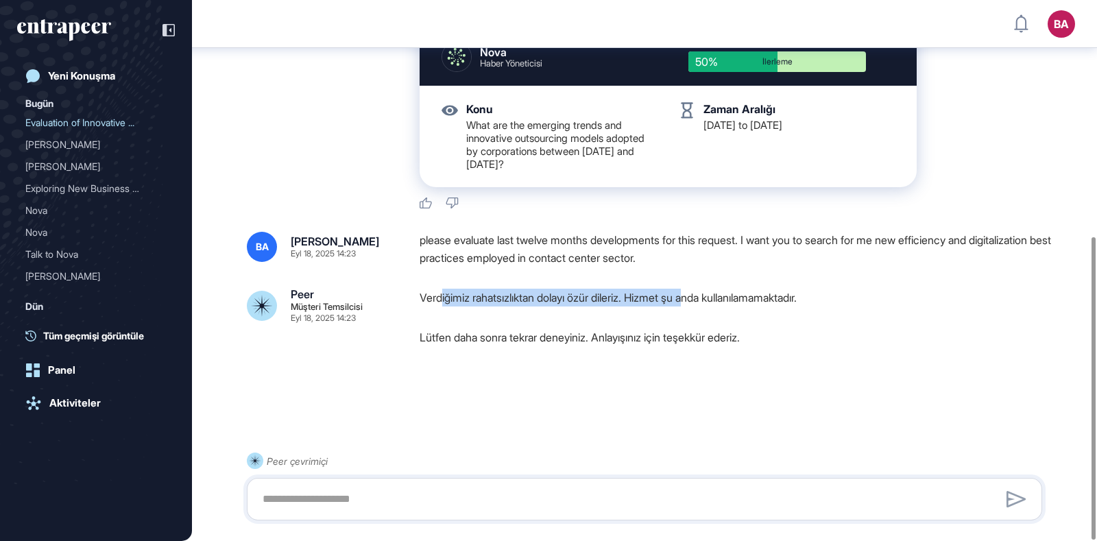
drag, startPoint x: 440, startPoint y: 300, endPoint x: 727, endPoint y: 301, distance: 287.3
click at [714, 302] on p "Verdiğimiz rahatsızlıktan dolayı özür dileriz. Hizmet şu anda kullanılamamaktad…" at bounding box center [736, 298] width 633 height 18
click at [747, 327] on div "Verdiğimiz rahatsızlıktan dolayı özür dileriz. Hizmet şu anda kullanılamamaktad…" at bounding box center [736, 318] width 633 height 58
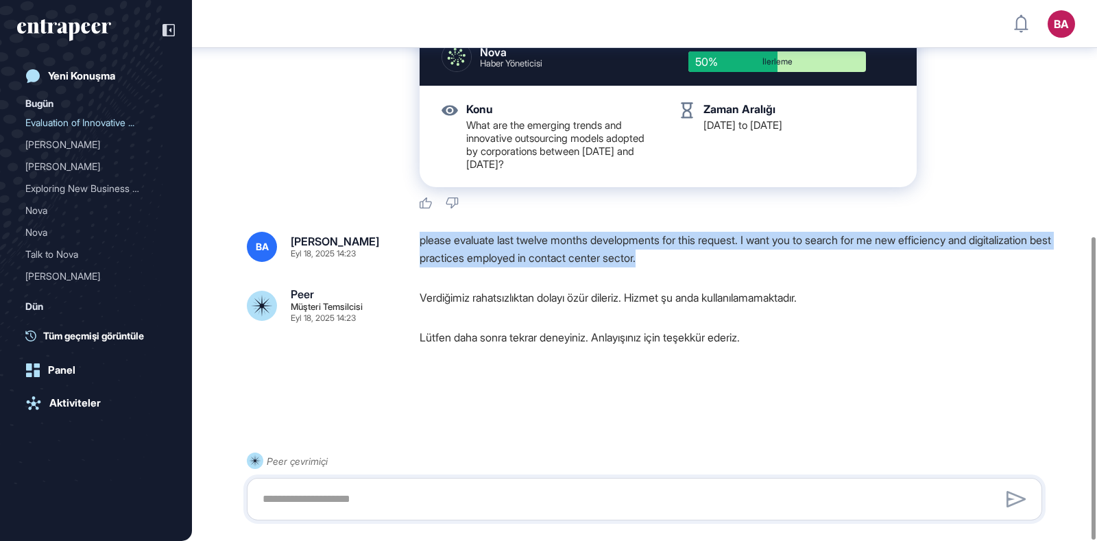
drag, startPoint x: 747, startPoint y: 258, endPoint x: 416, endPoint y: 241, distance: 330.9
click at [416, 241] on div "BA Büşra Ayyıldızoğlu Eyl 18, 2025 14:23 please evaluate last twelve months dev…" at bounding box center [644, 249] width 795 height 35
copy div "please evaluate last twelve months developments for this request. I want you to…"
click at [88, 71] on div "Yeni Konuşma" at bounding box center [81, 76] width 67 height 12
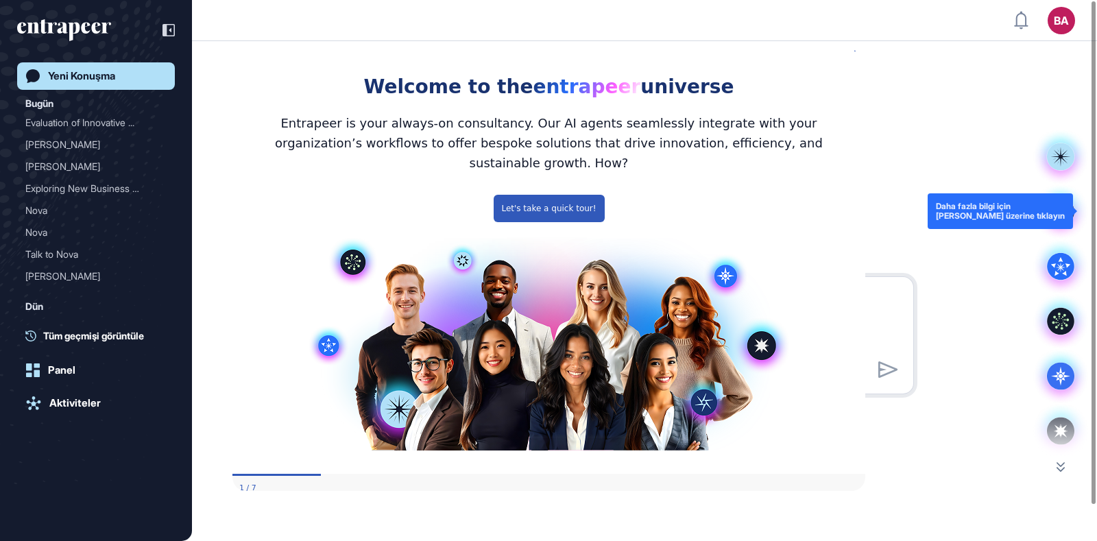
click at [1063, 215] on rect at bounding box center [1060, 210] width 27 height 27
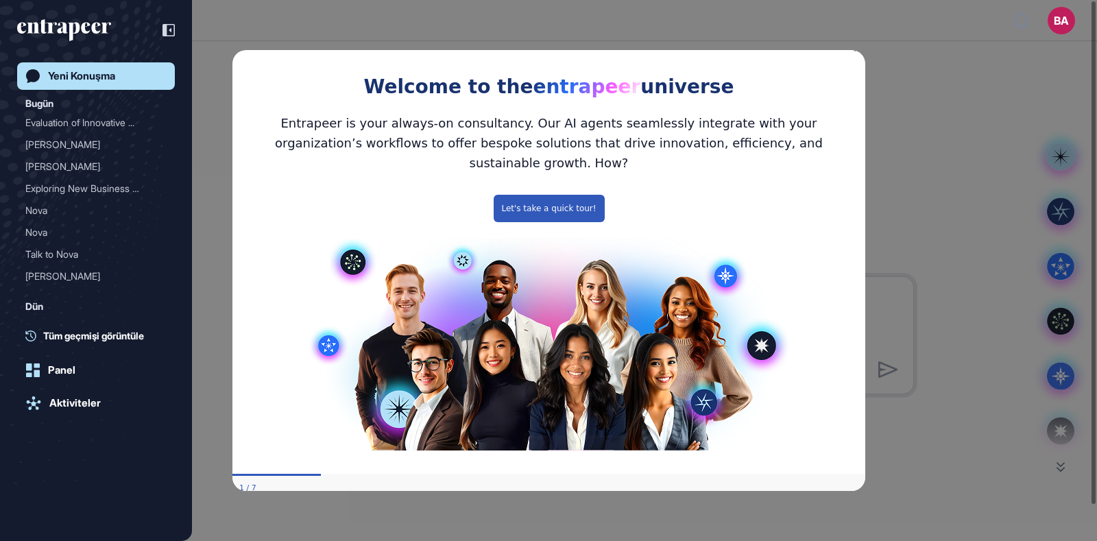
click at [855, 51] on icon "Close Preview" at bounding box center [856, 48] width 5 height 5
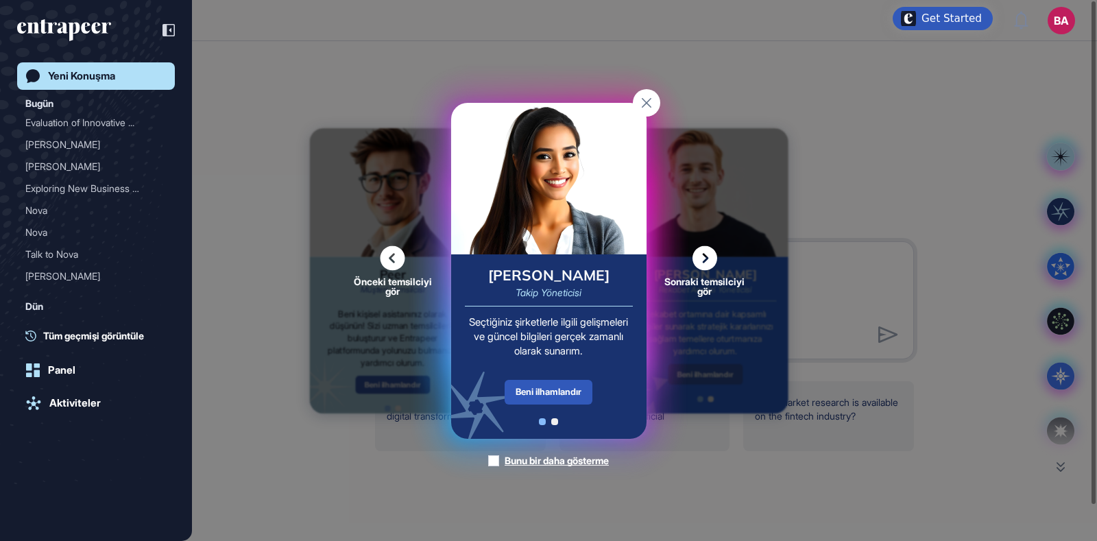
click at [704, 252] on icon at bounding box center [704, 257] width 25 height 25
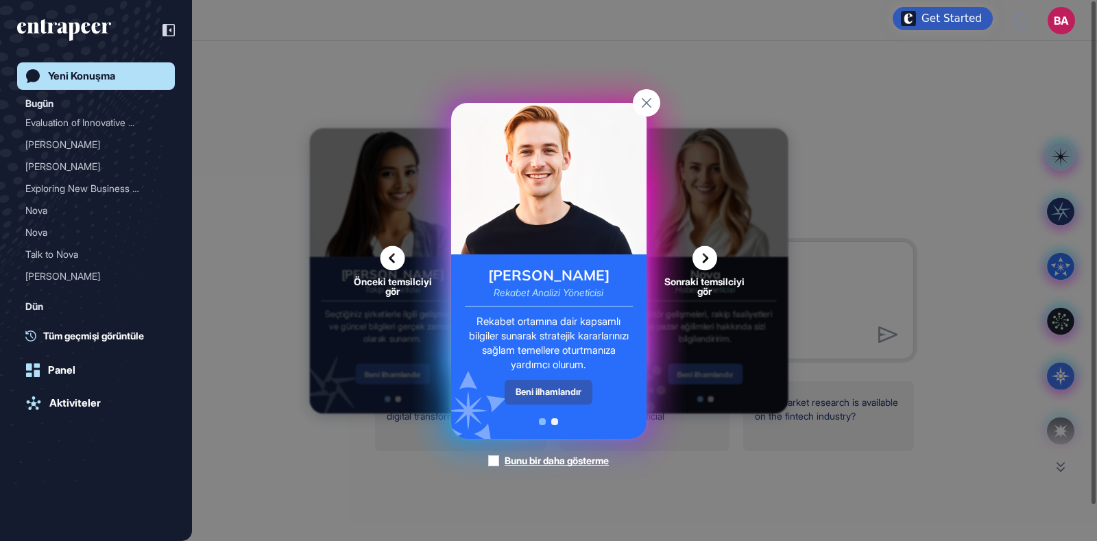
click at [704, 252] on icon at bounding box center [704, 257] width 25 height 25
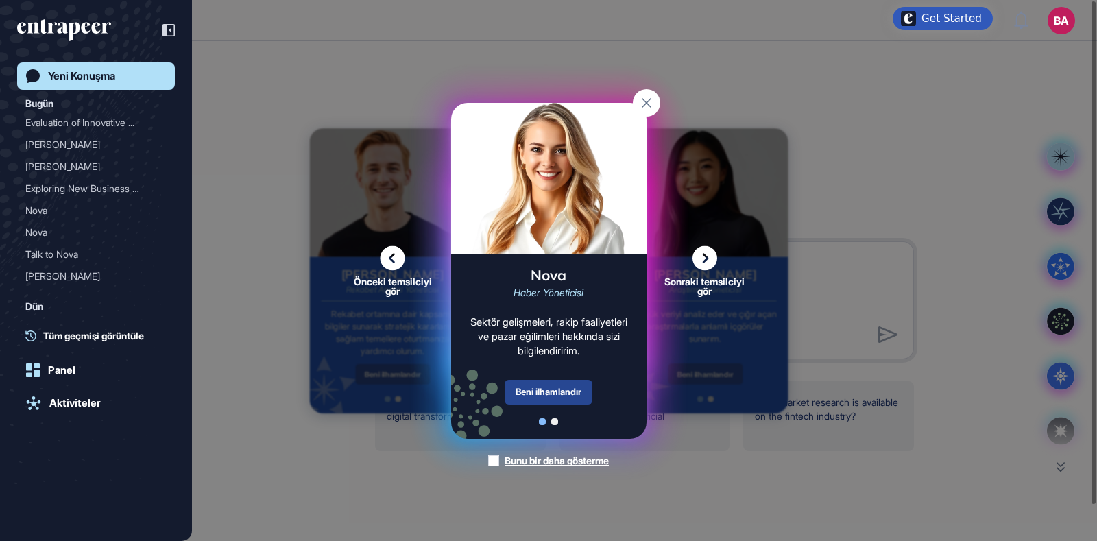
click at [564, 386] on div "Beni ilhamlandır" at bounding box center [549, 392] width 88 height 25
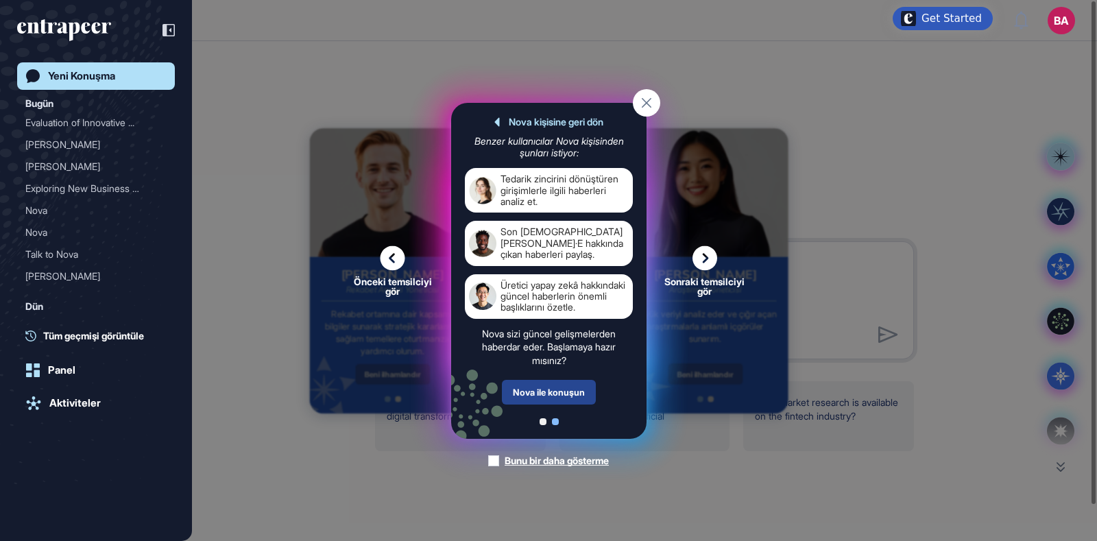
click at [549, 391] on div "Nova ile konuşun" at bounding box center [549, 392] width 94 height 25
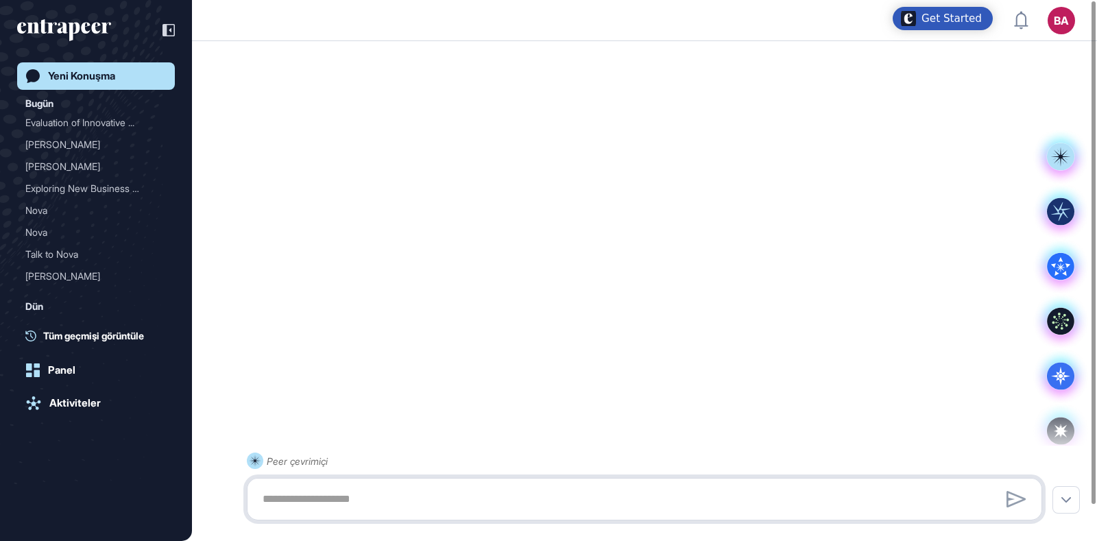
click at [375, 509] on textarea at bounding box center [644, 498] width 780 height 27
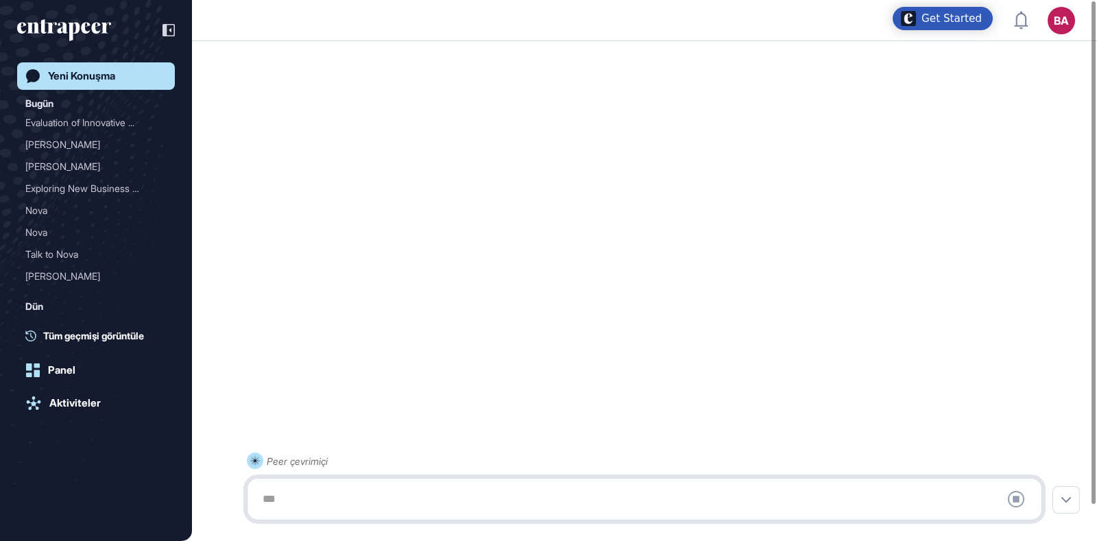
paste textarea "**********"
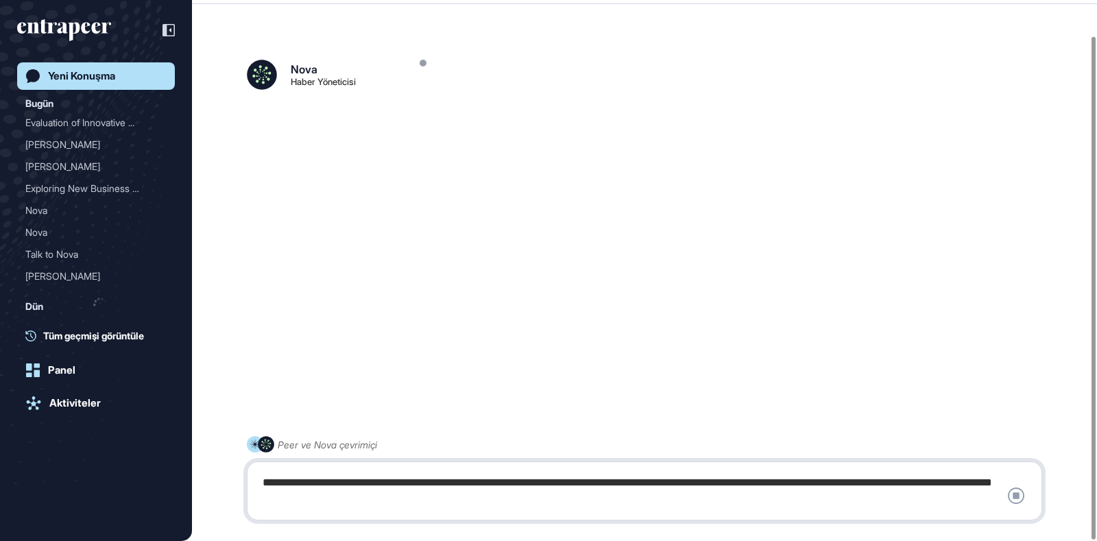
scroll to position [38, 0]
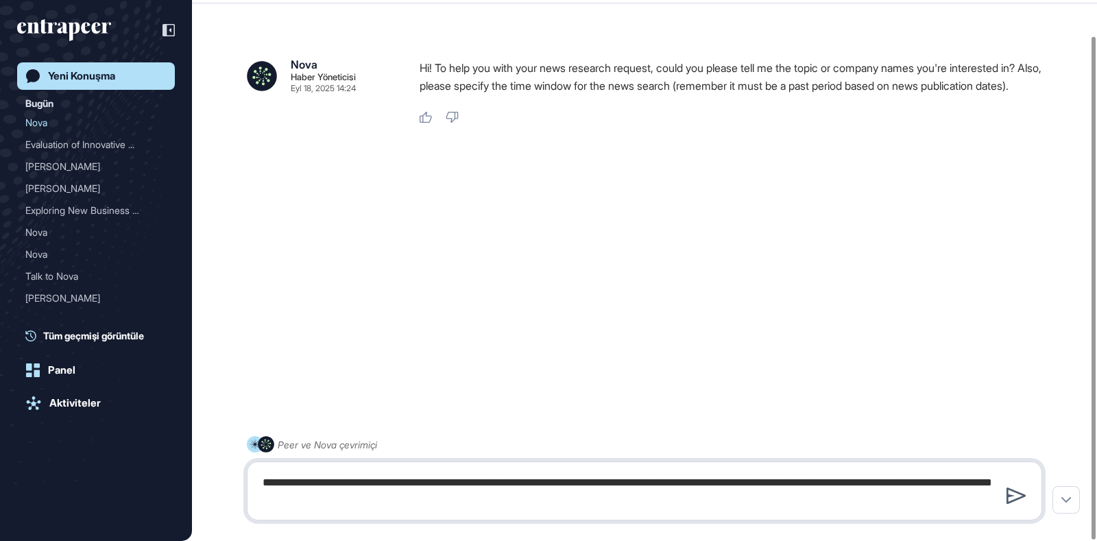
type textarea "**********"
click at [1011, 498] on icon at bounding box center [1016, 495] width 20 height 16
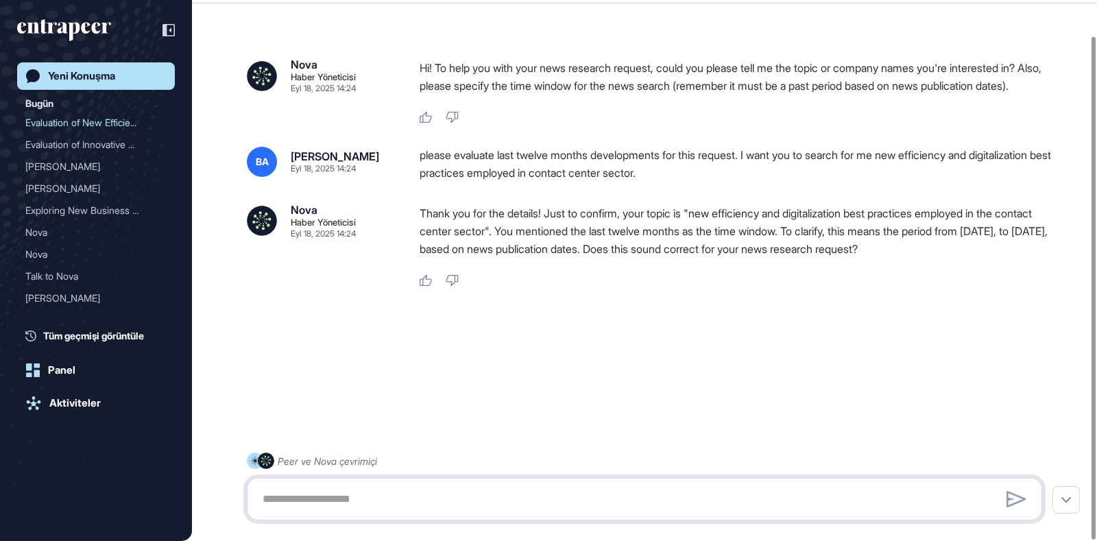
click at [407, 498] on textarea at bounding box center [644, 498] width 780 height 27
type textarea "***"
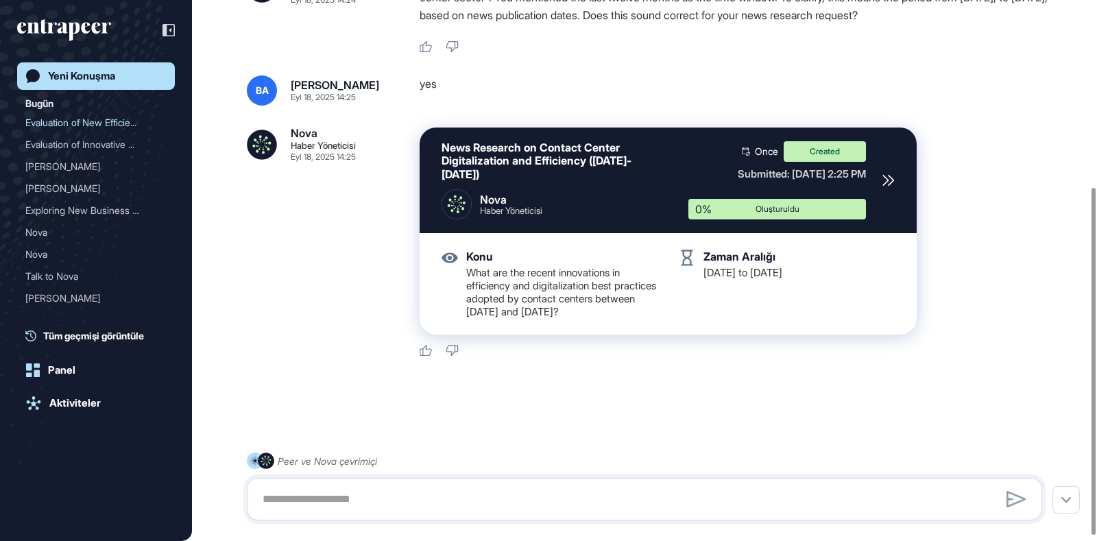
scroll to position [298, 0]
click at [79, 401] on div "Aktiviteler" at bounding box center [74, 403] width 51 height 12
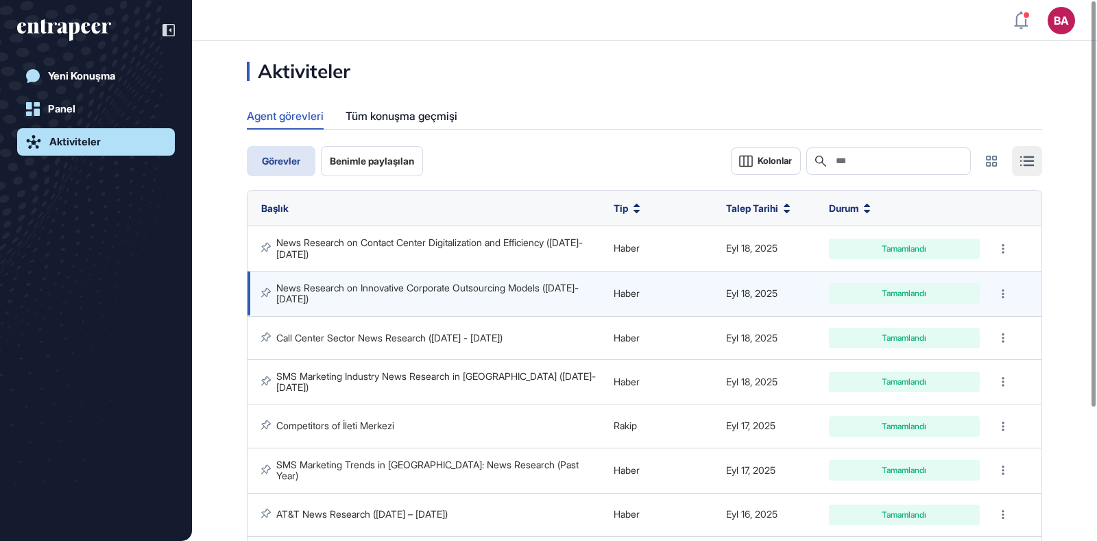
click at [374, 285] on link "News Research on Innovative Corporate Outsourcing Models (2024-2025)" at bounding box center [427, 293] width 302 height 23
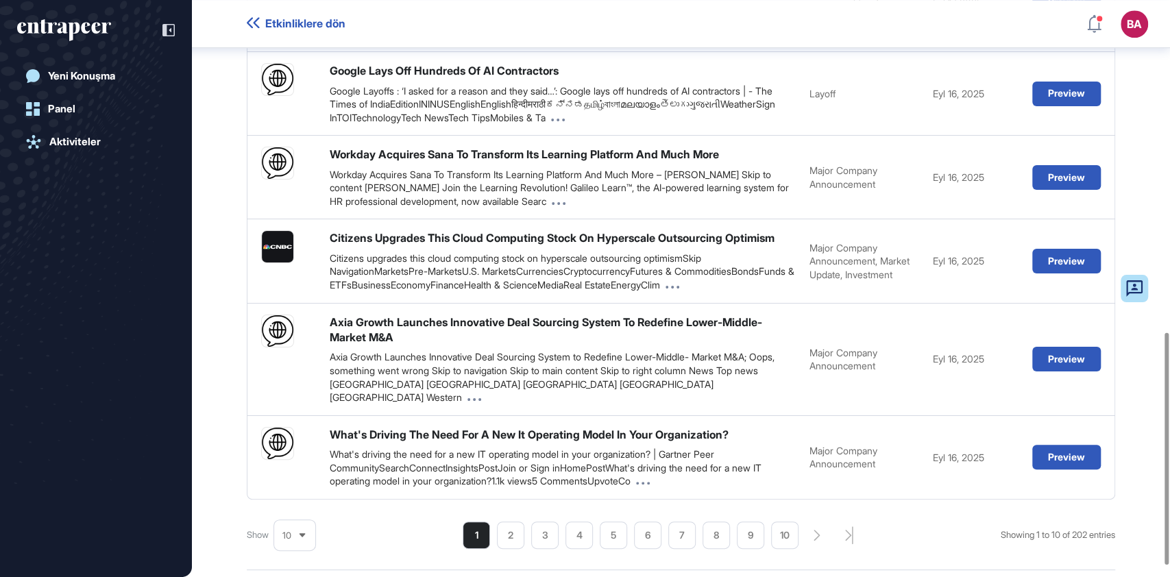
scroll to position [830, 0]
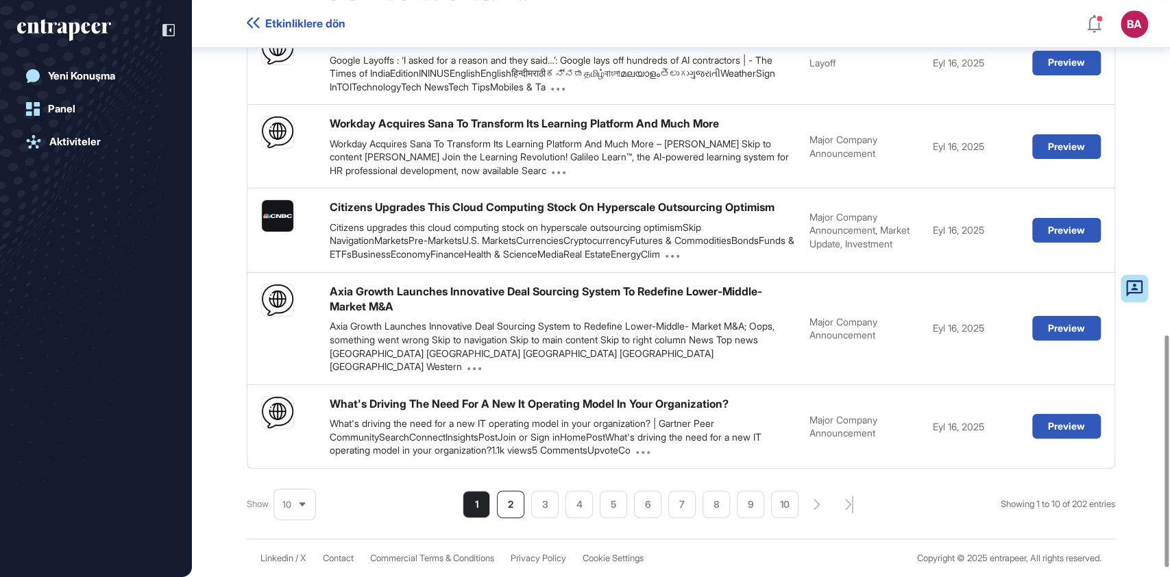
click at [510, 518] on li "2" at bounding box center [510, 504] width 27 height 27
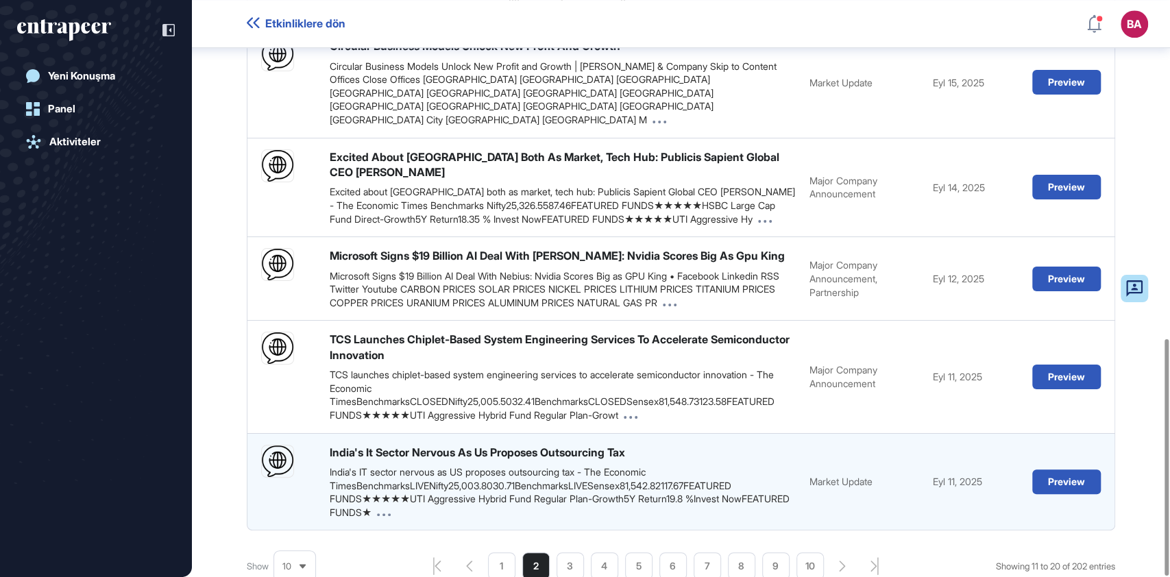
scroll to position [823, 0]
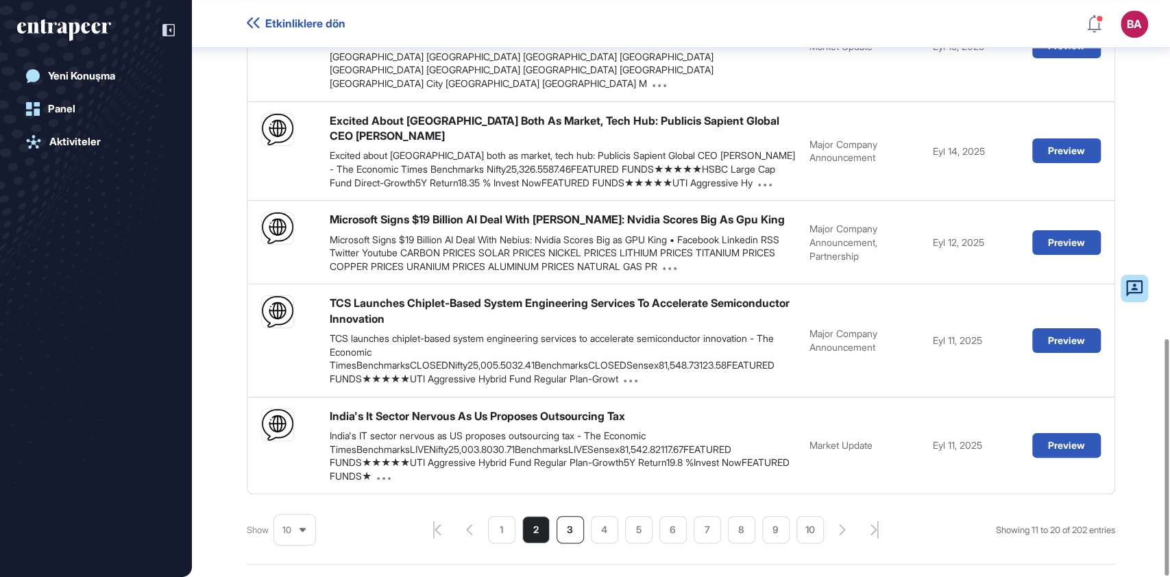
click at [566, 516] on li "3" at bounding box center [570, 529] width 27 height 27
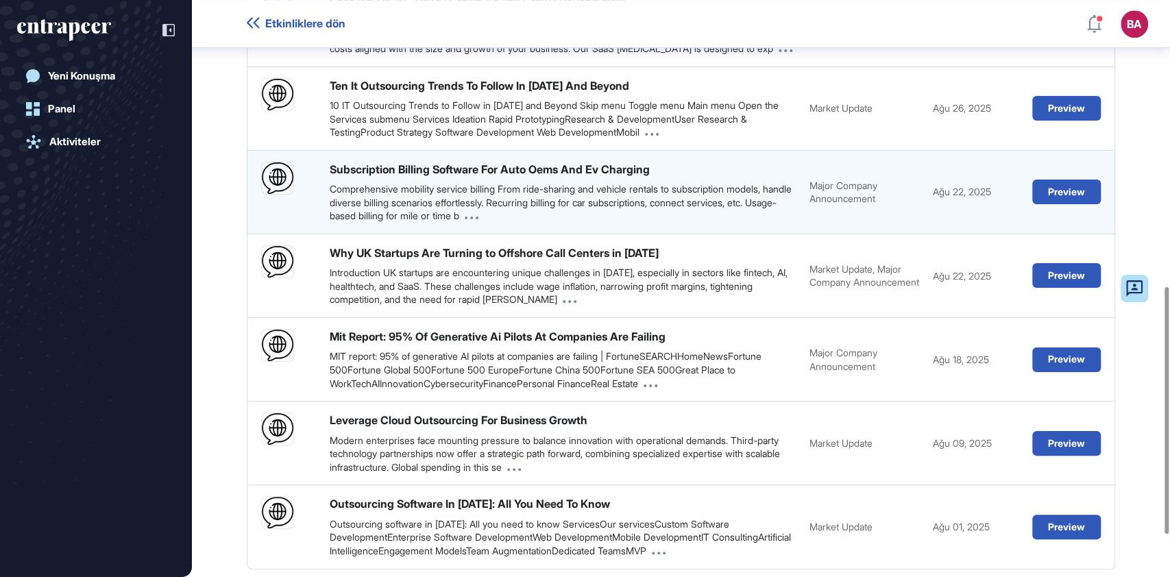
scroll to position [676, 0]
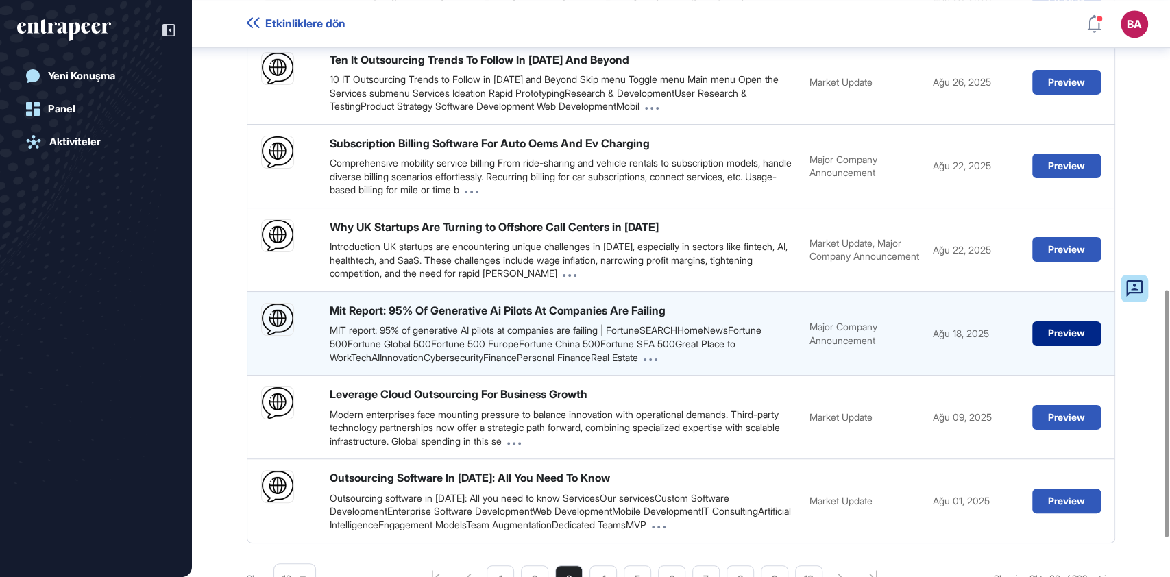
click at [1052, 346] on button "Preview" at bounding box center [1066, 334] width 69 height 25
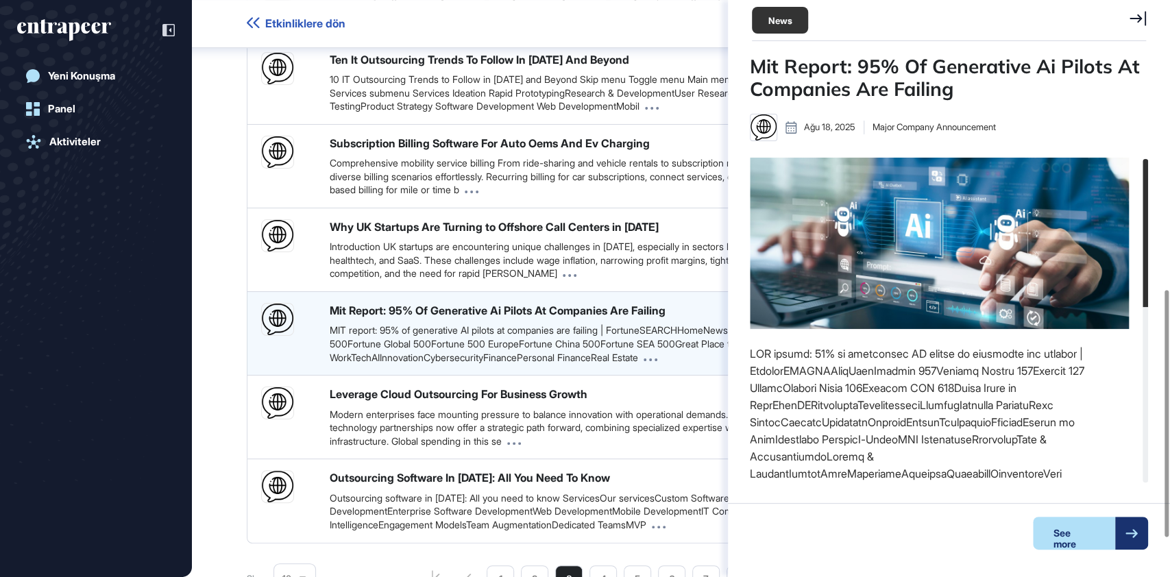
scroll to position [5, 0]
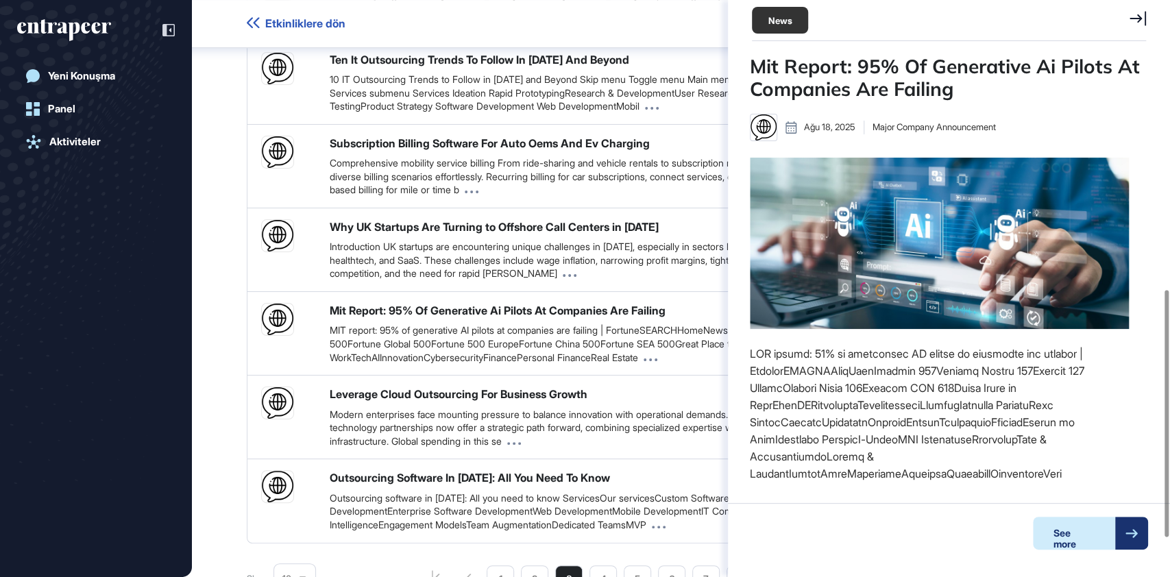
click at [1070, 532] on div "See more" at bounding box center [1074, 533] width 82 height 33
click at [89, 139] on div "Aktiviteler" at bounding box center [74, 142] width 51 height 12
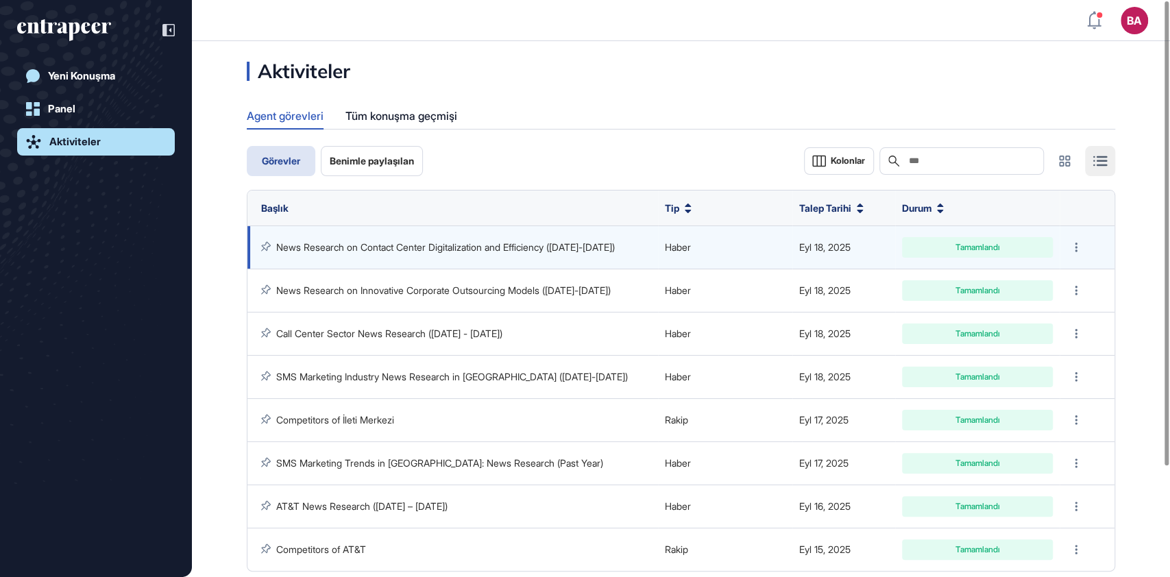
click at [499, 242] on link "News Research on Contact Center Digitalization and Efficiency (2024-2025)" at bounding box center [445, 247] width 339 height 12
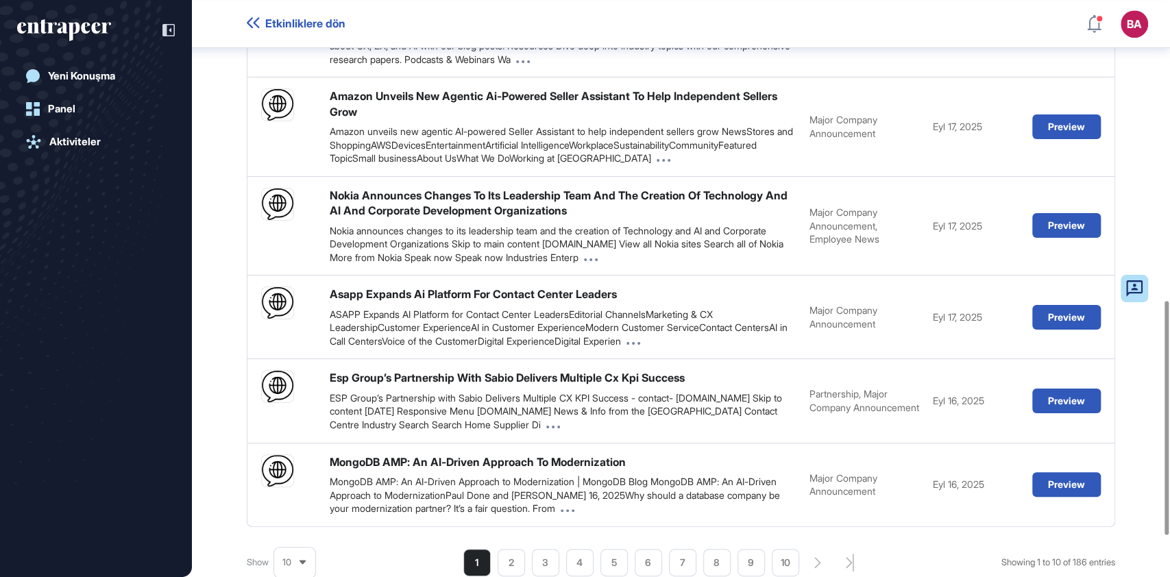
scroll to position [830, 0]
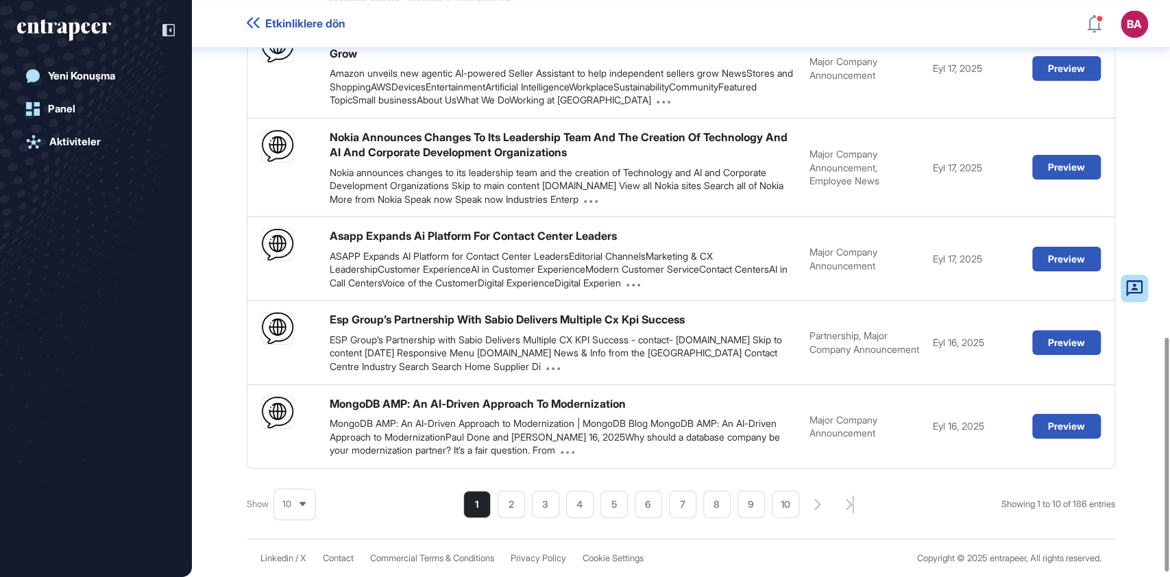
click at [508, 512] on li "2" at bounding box center [511, 504] width 27 height 27
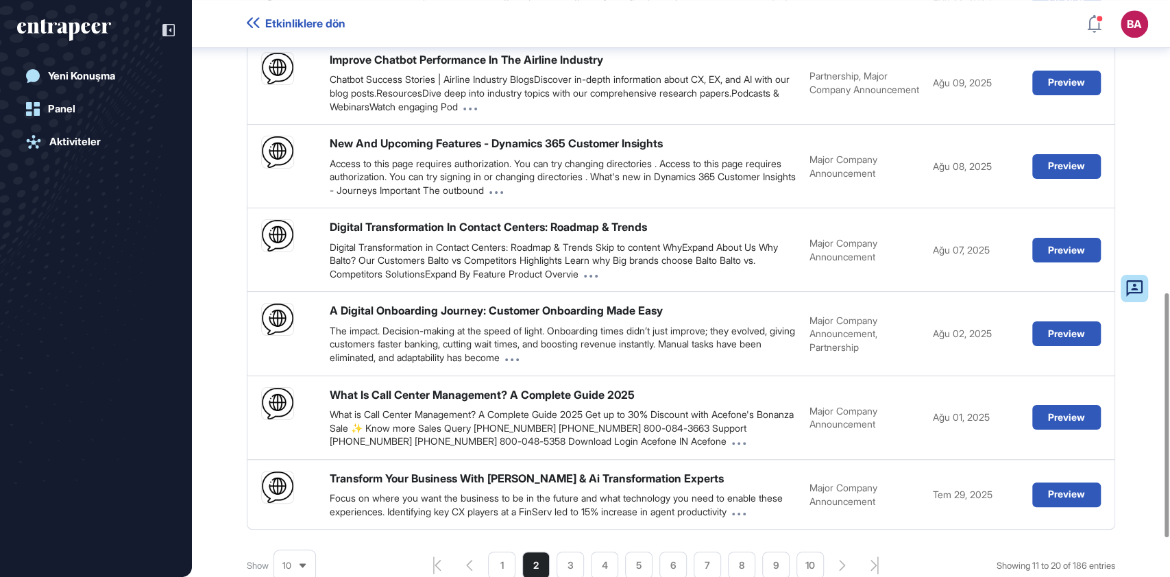
scroll to position [783, 0]
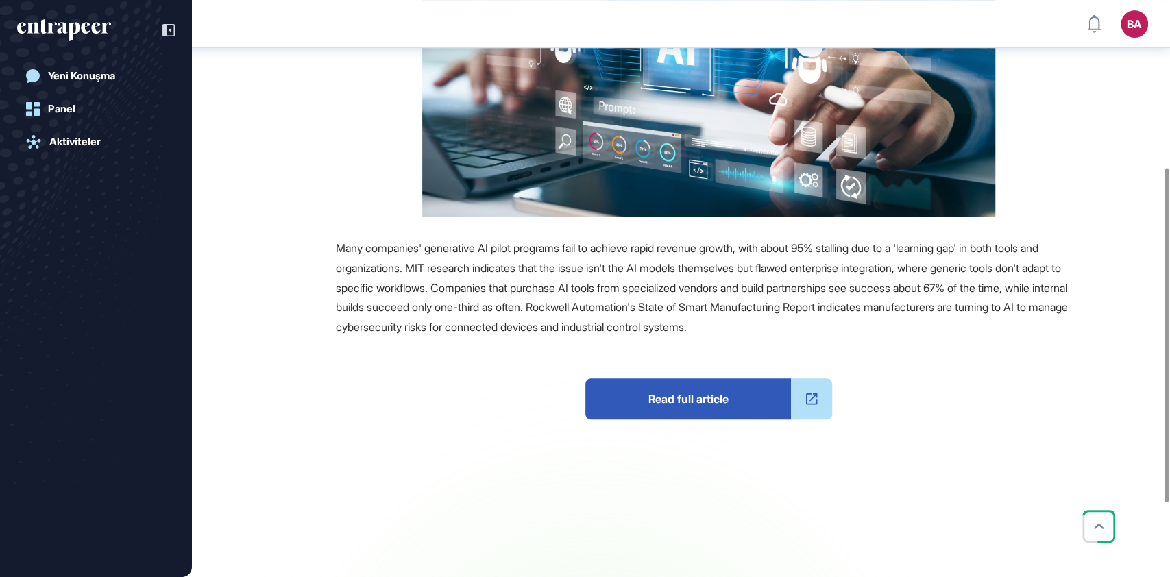
scroll to position [371, 0]
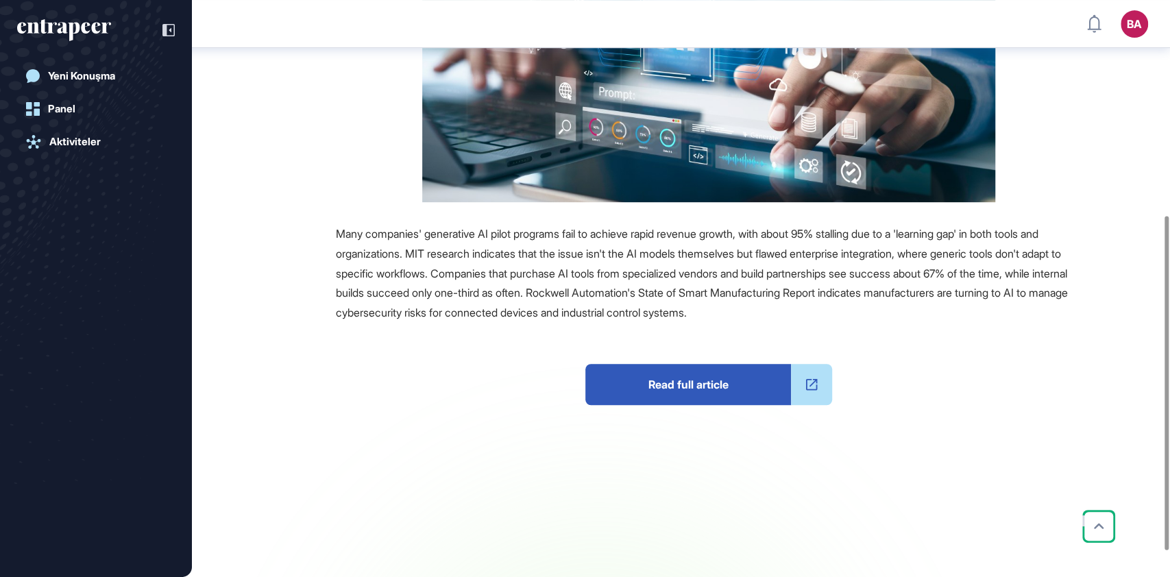
click at [700, 385] on span "Read full article" at bounding box center [688, 384] width 206 height 41
